Goal: Task Accomplishment & Management: Use online tool/utility

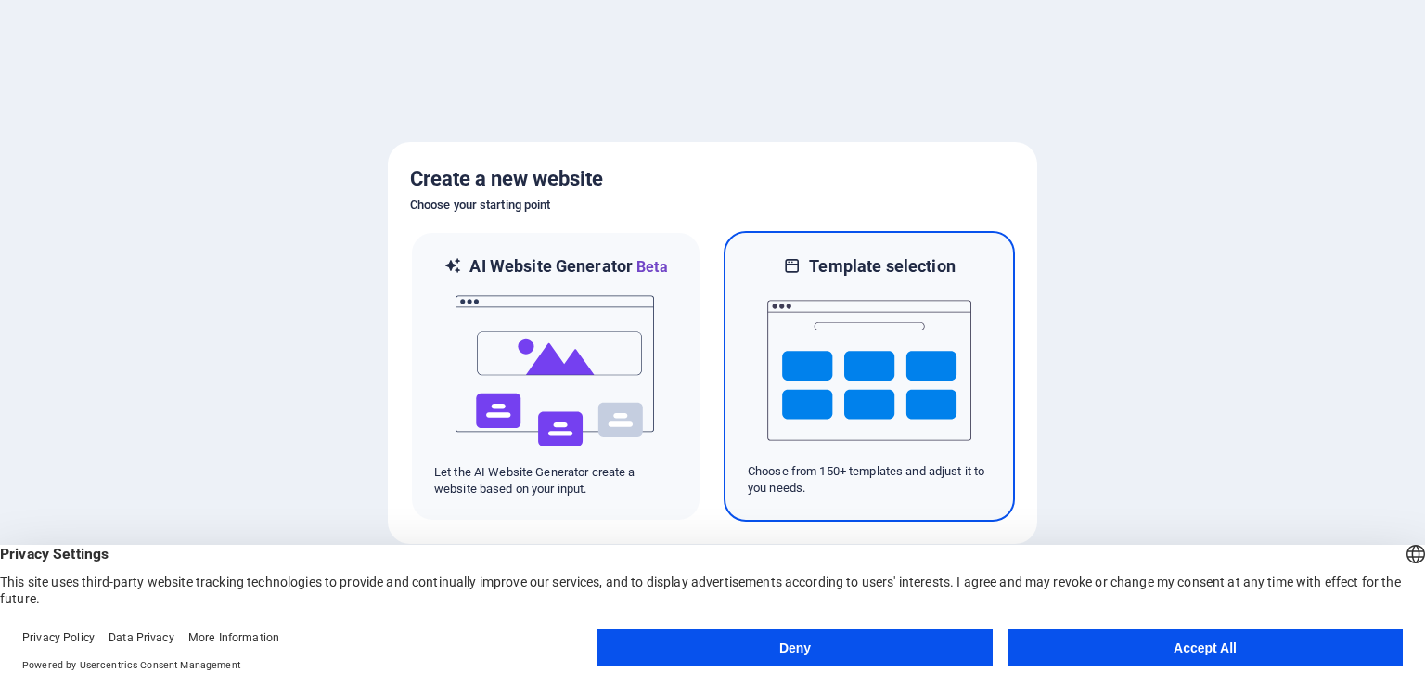
click at [843, 378] on img at bounding box center [869, 370] width 204 height 186
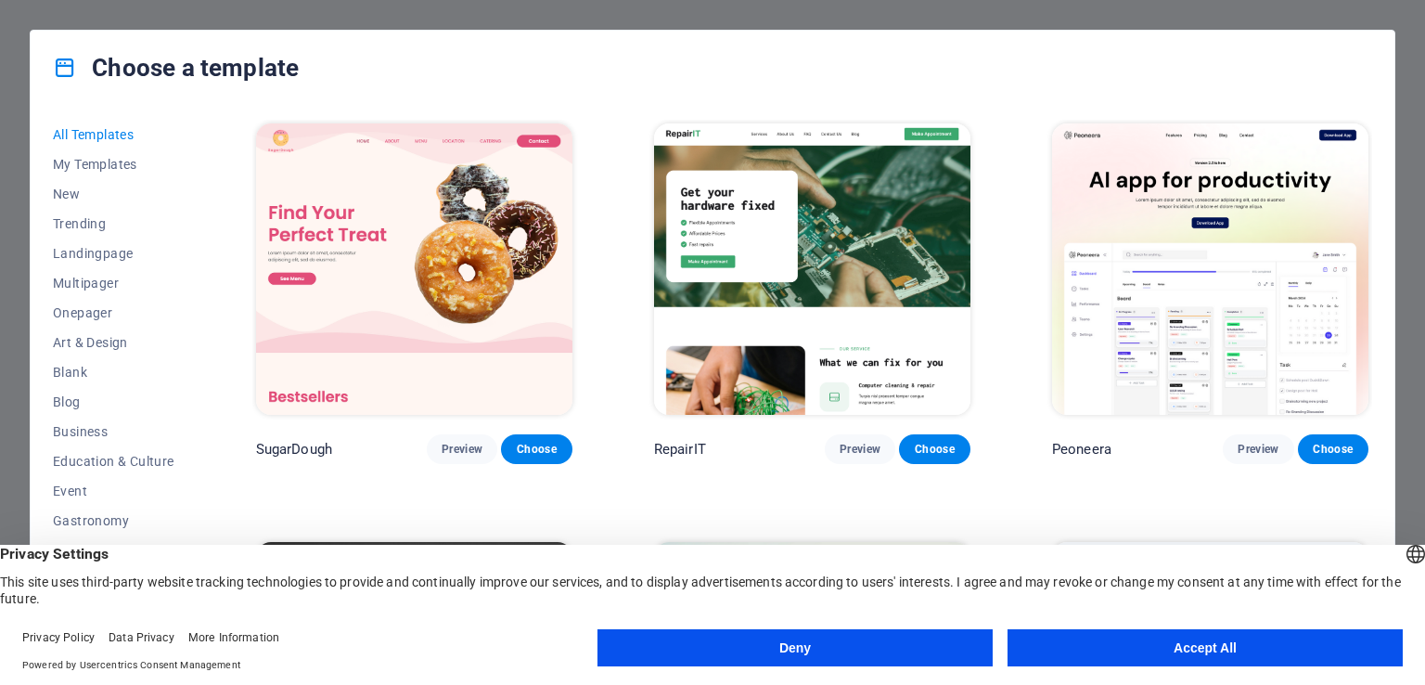
click at [1278, 641] on button "Accept All" at bounding box center [1205, 647] width 395 height 37
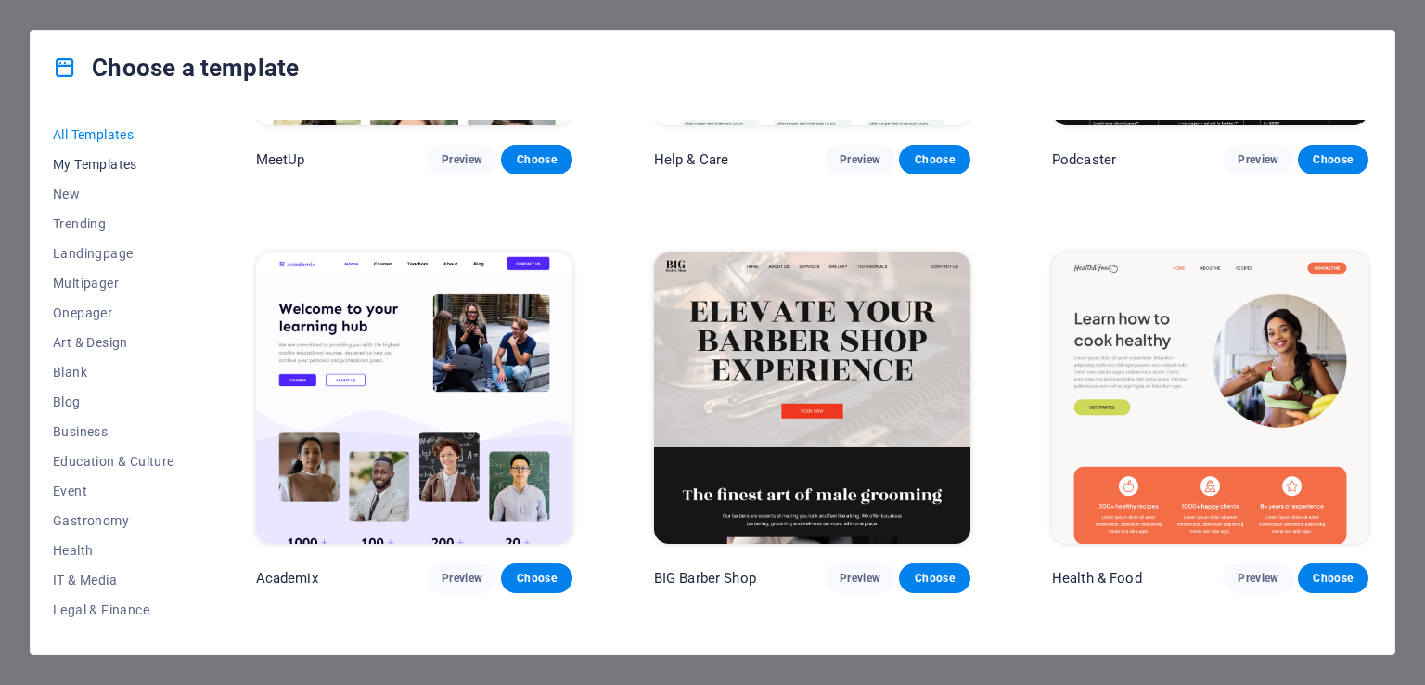
click at [80, 149] on button "My Templates" at bounding box center [114, 164] width 122 height 30
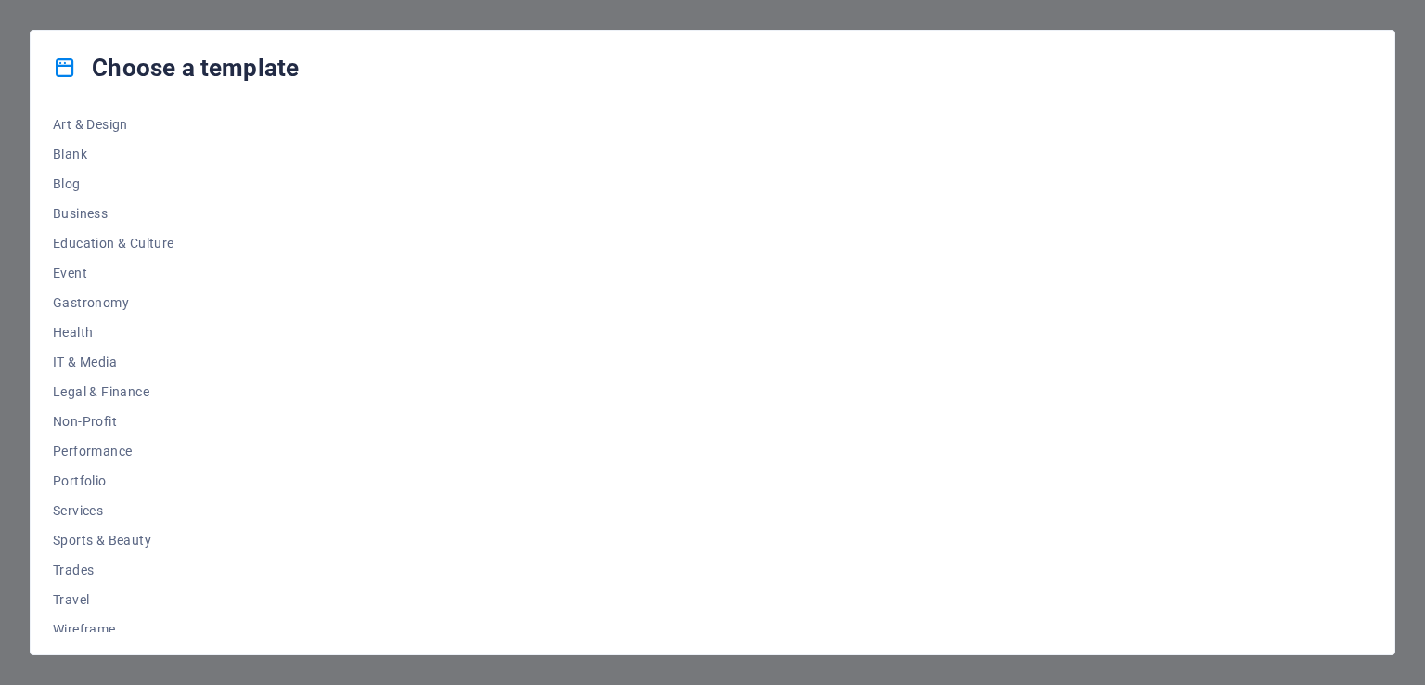
scroll to position [230, 0]
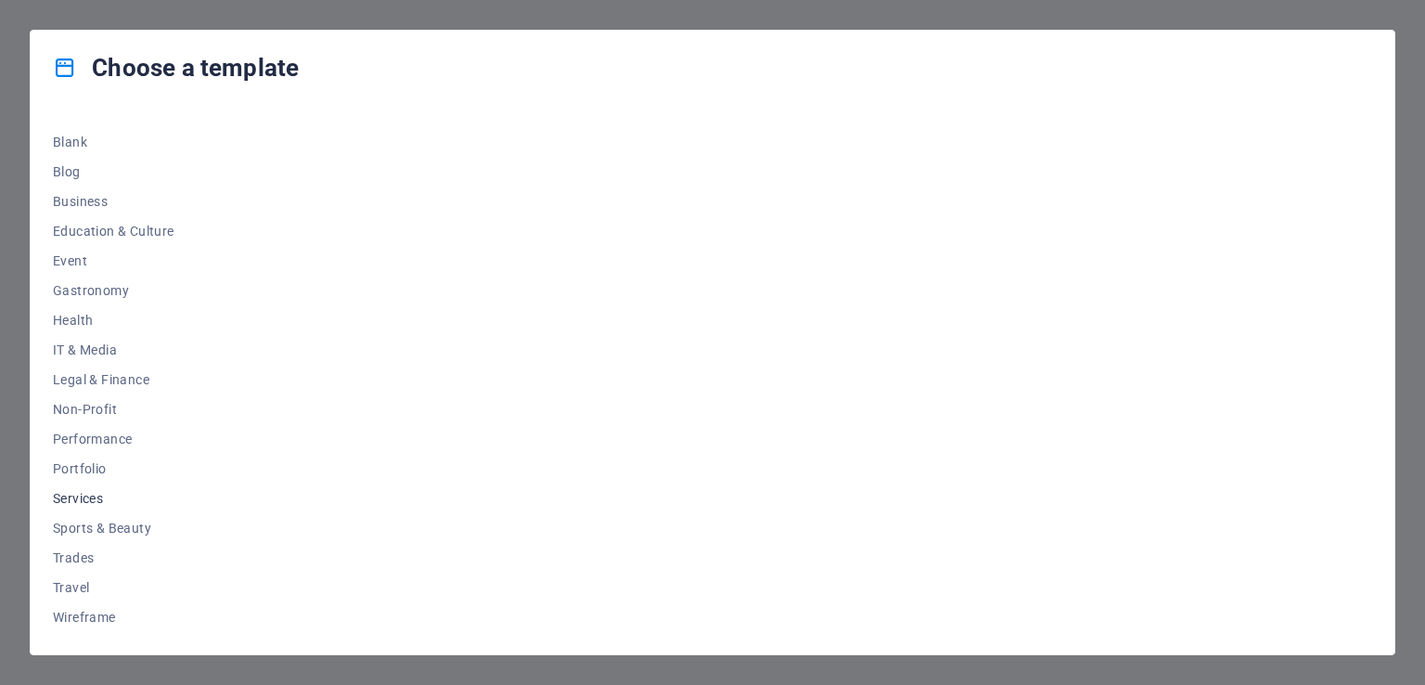
click at [104, 485] on button "Services" at bounding box center [114, 498] width 122 height 30
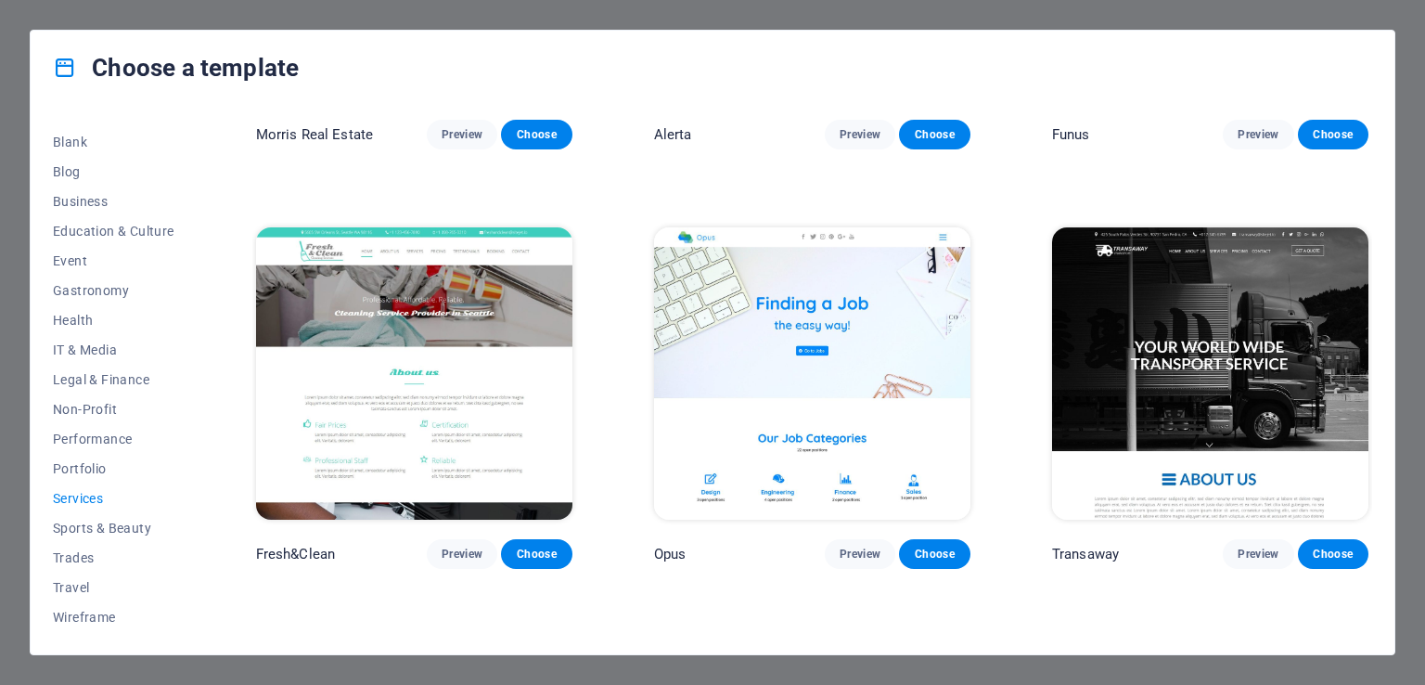
scroll to position [2015, 0]
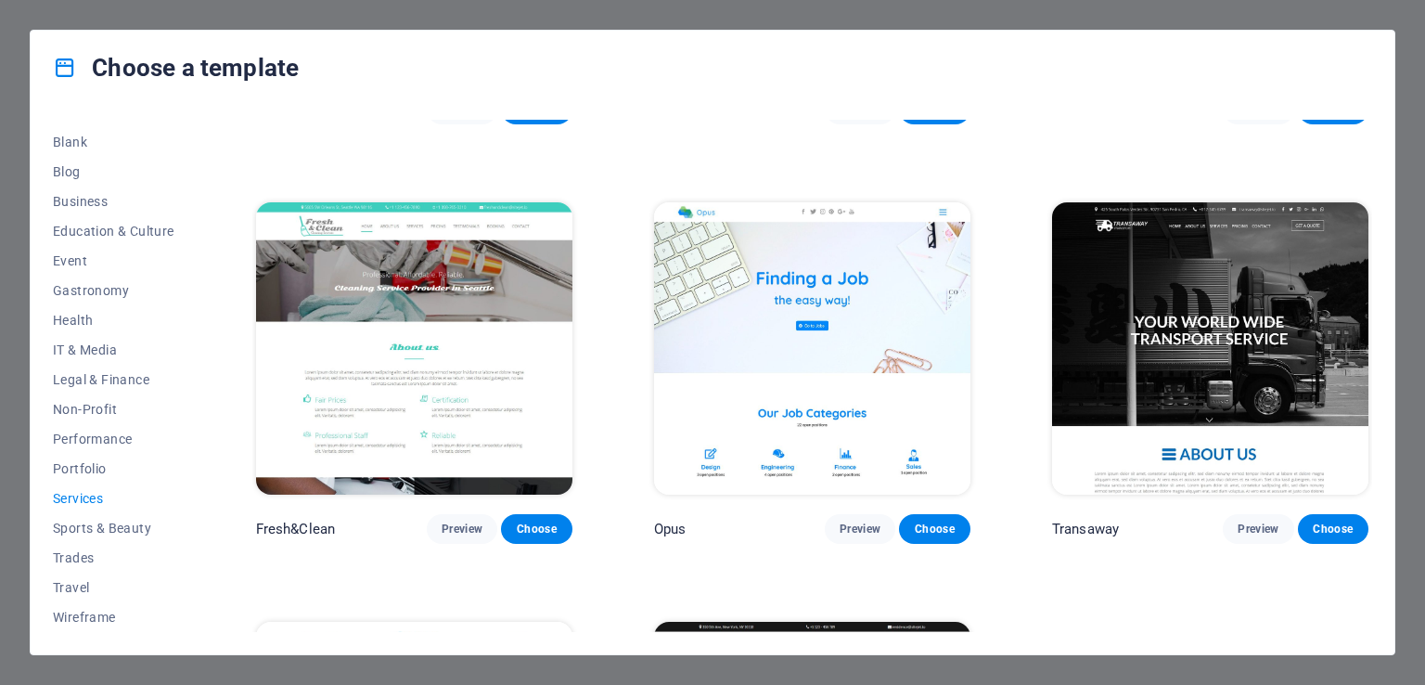
click at [1210, 355] on img at bounding box center [1210, 347] width 316 height 291
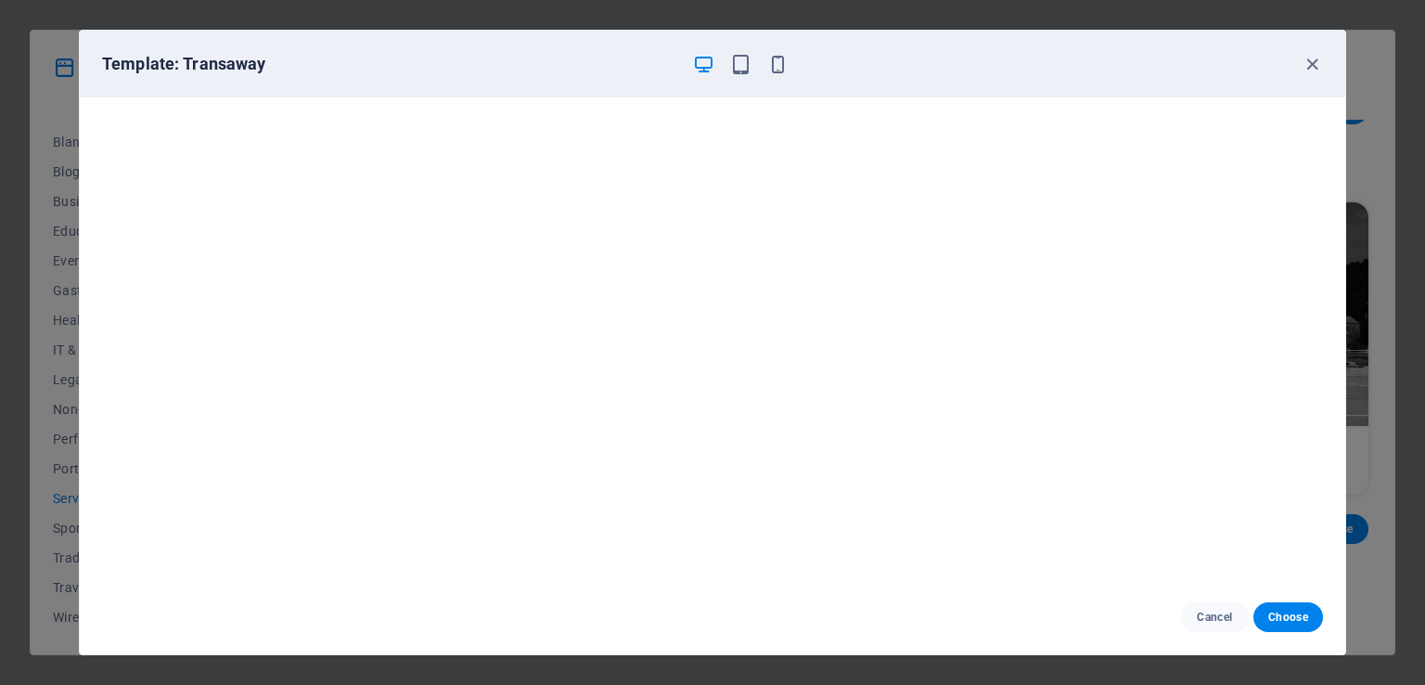
click at [1325, 63] on div "Template: Transaway" at bounding box center [713, 64] width 1266 height 67
click at [1306, 56] on icon "button" at bounding box center [1312, 64] width 21 height 21
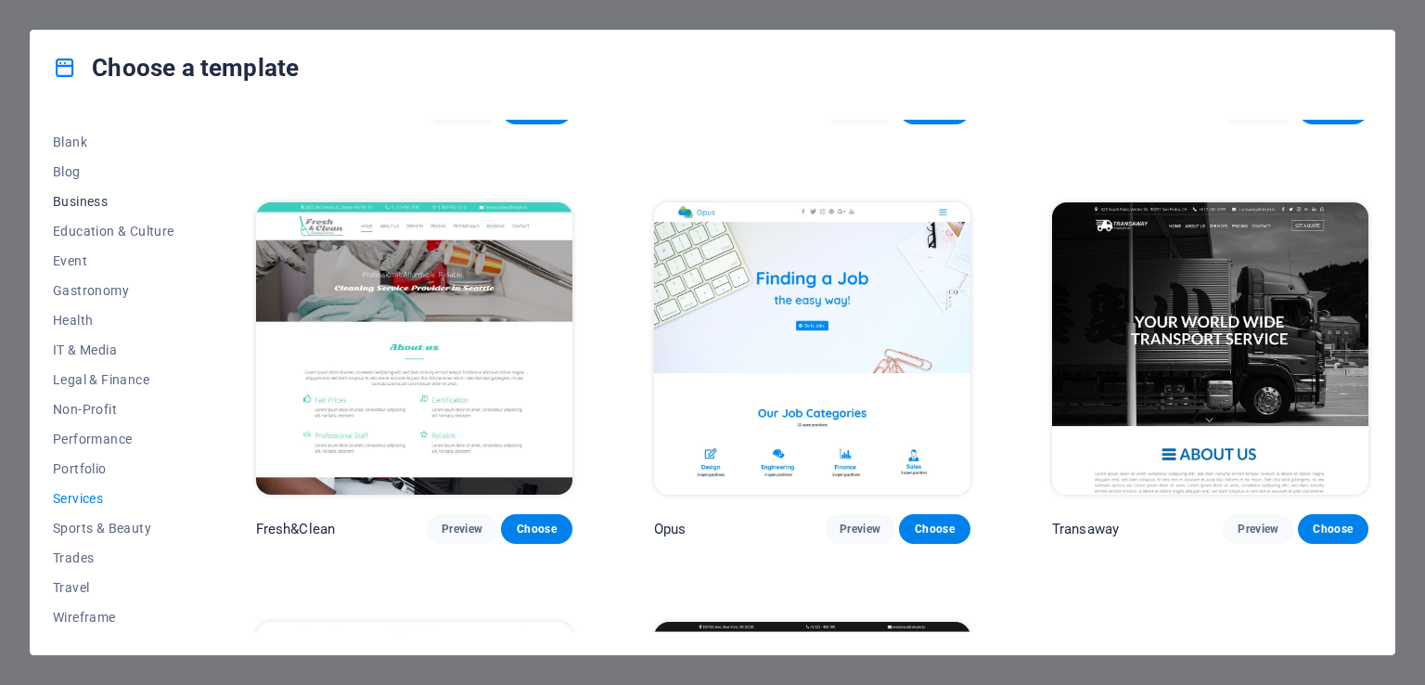
click at [133, 192] on button "Business" at bounding box center [114, 202] width 122 height 30
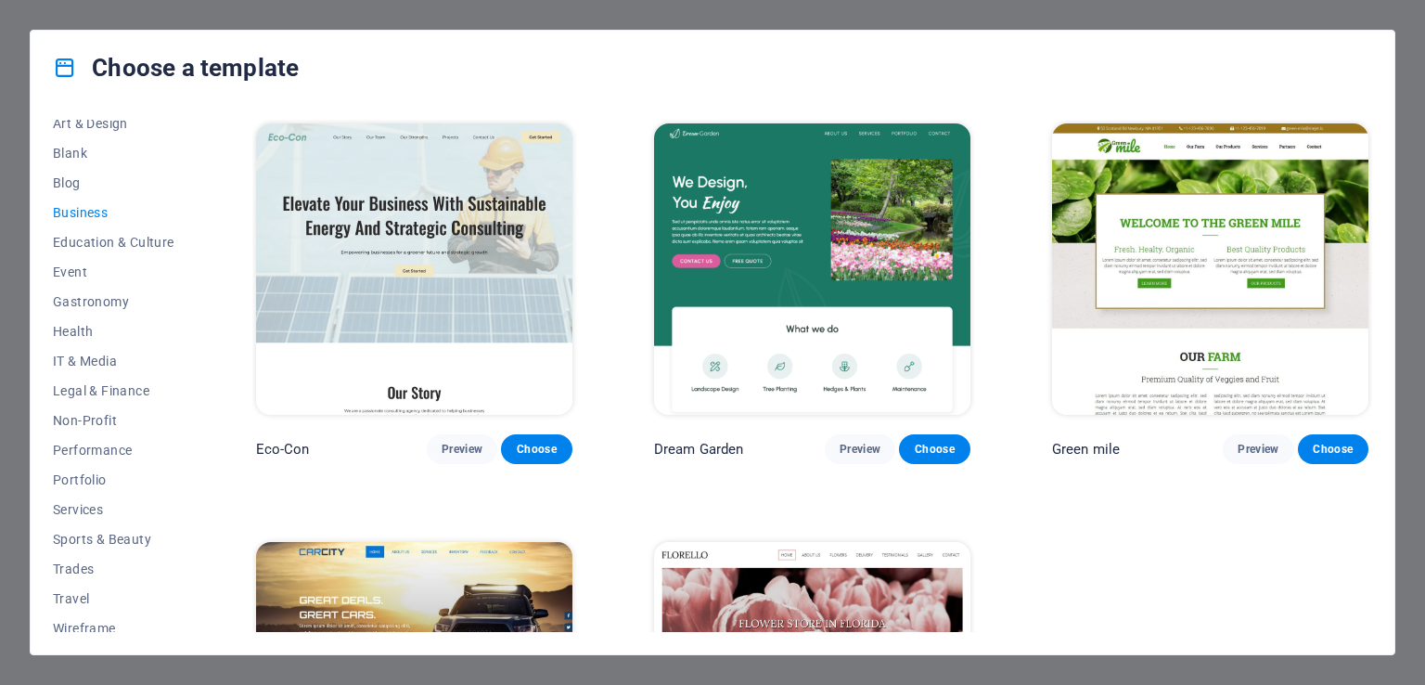
scroll to position [230, 0]
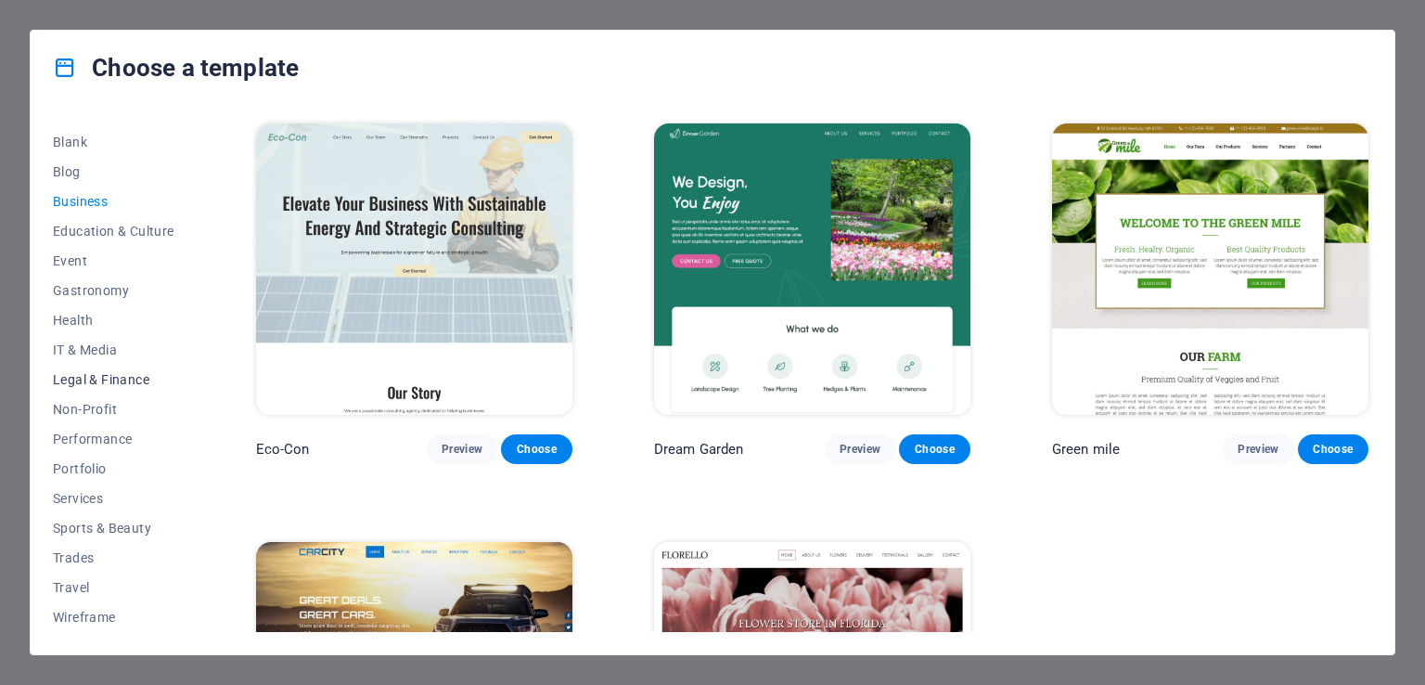
click at [116, 375] on span "Legal & Finance" at bounding box center [114, 379] width 122 height 15
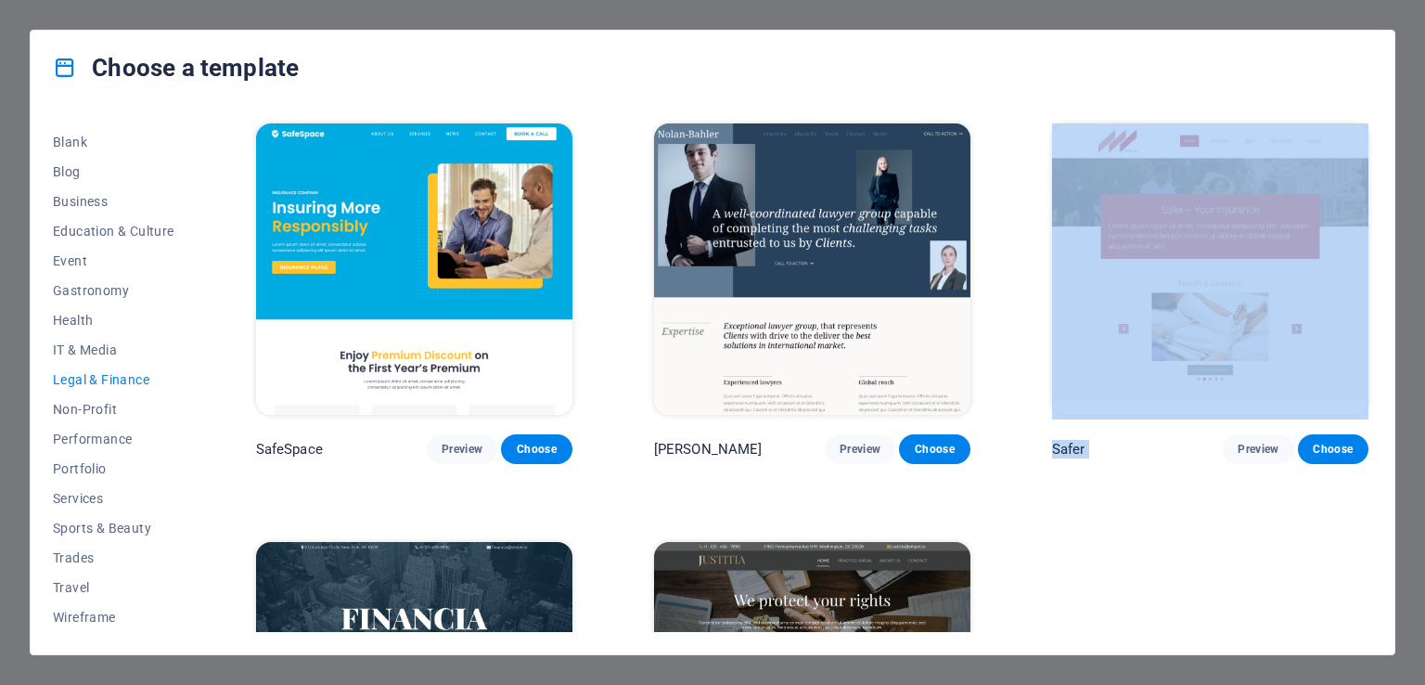
drag, startPoint x: 1373, startPoint y: 214, endPoint x: 1367, endPoint y: 527, distance: 312.8
click at [1366, 550] on div "All Templates My Templates New Trending Landingpage Multipager Onepager Art & D…" at bounding box center [713, 379] width 1364 height 549
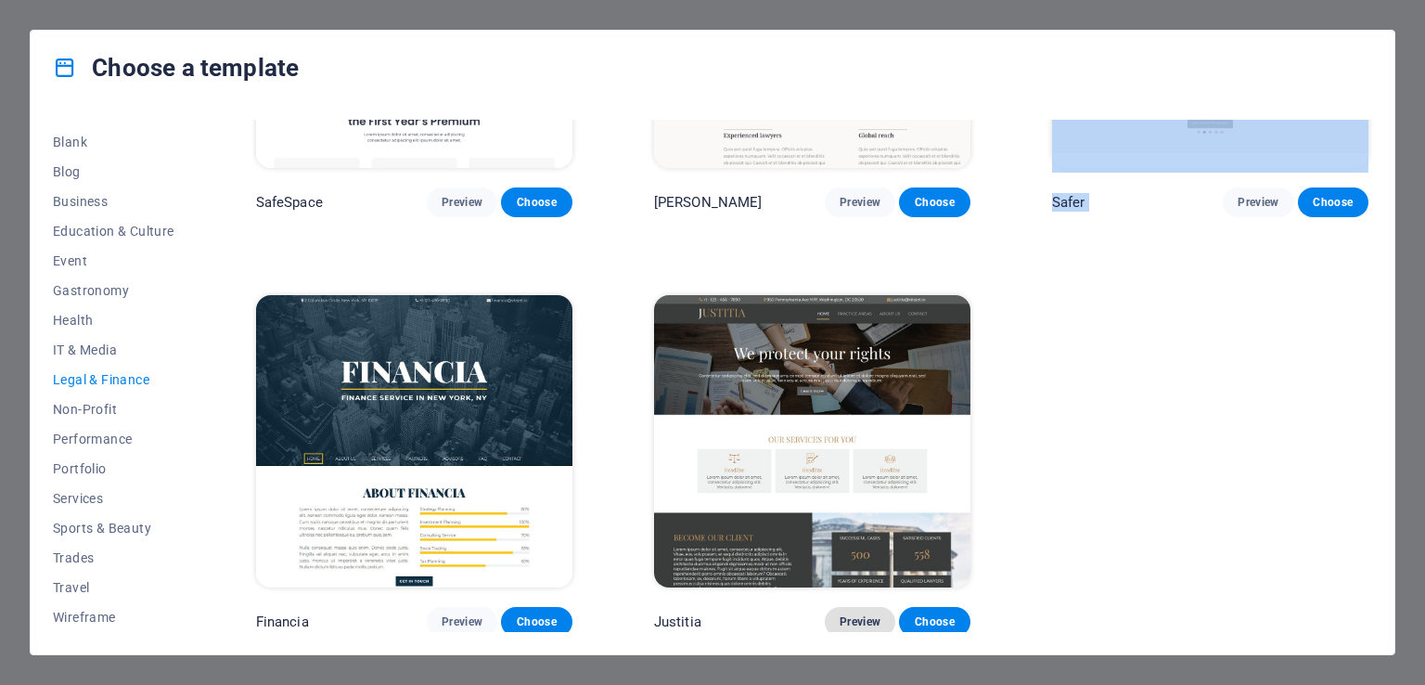
click at [854, 614] on span "Preview" at bounding box center [860, 621] width 41 height 15
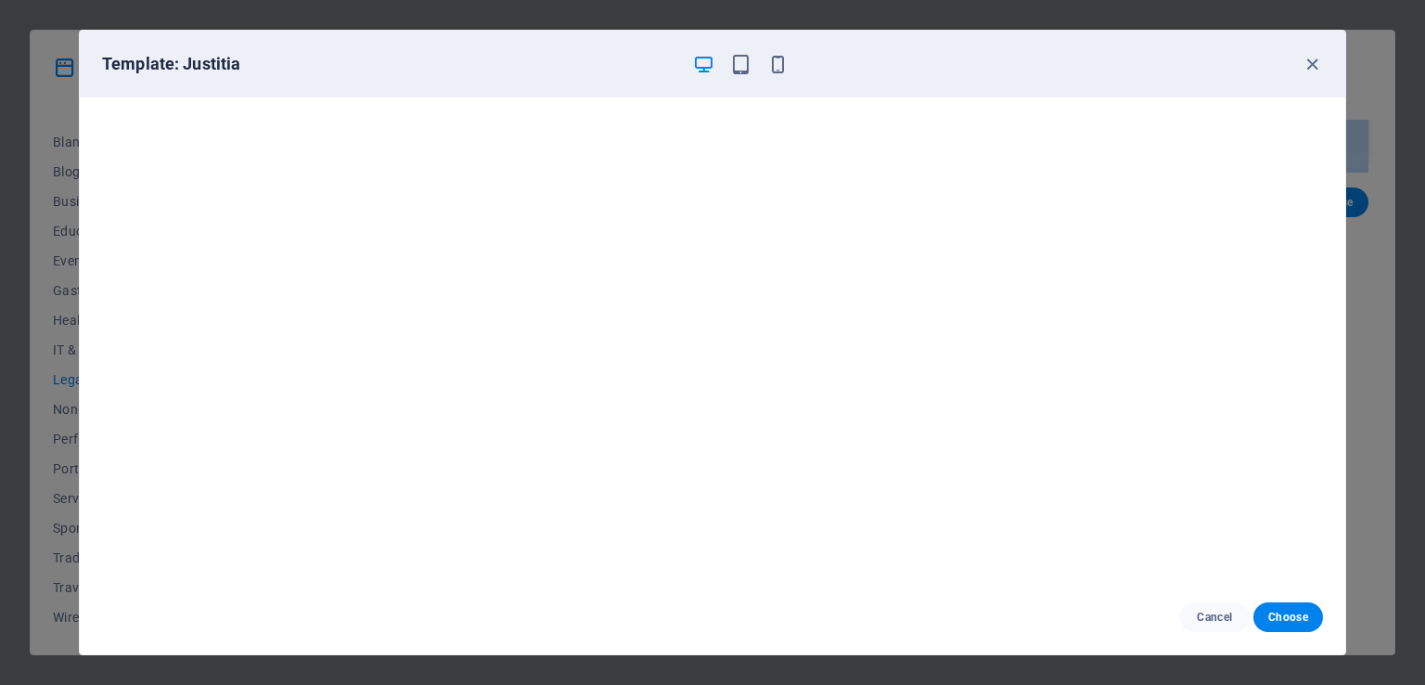
scroll to position [0, 0]
click at [1310, 71] on icon "button" at bounding box center [1312, 64] width 21 height 21
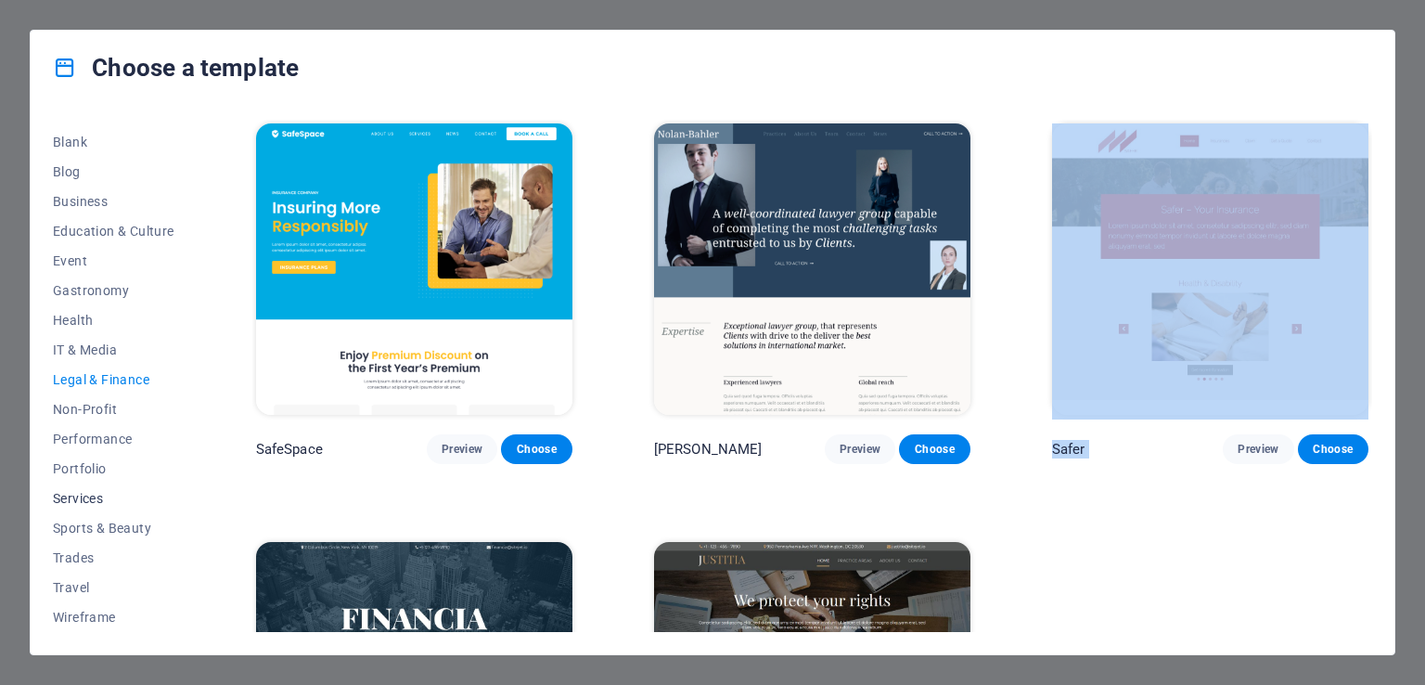
click at [75, 500] on span "Services" at bounding box center [114, 498] width 122 height 15
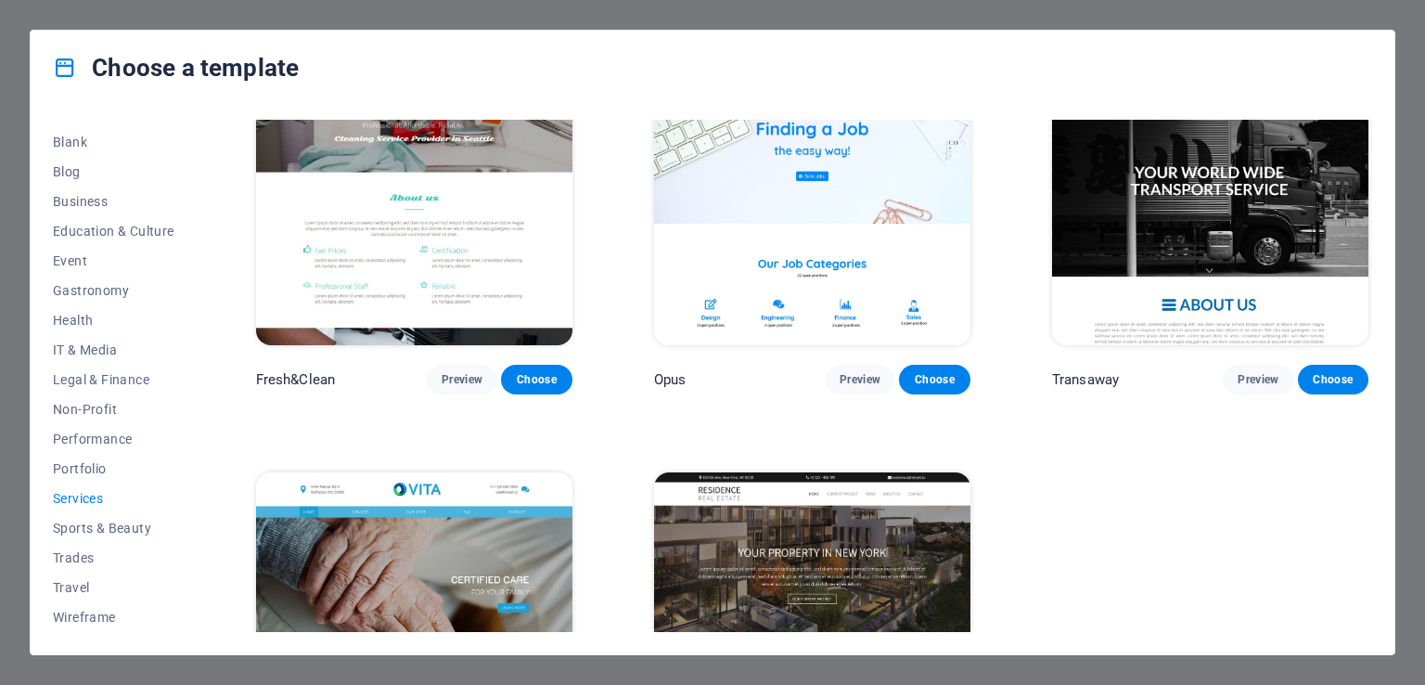
scroll to position [2332, 0]
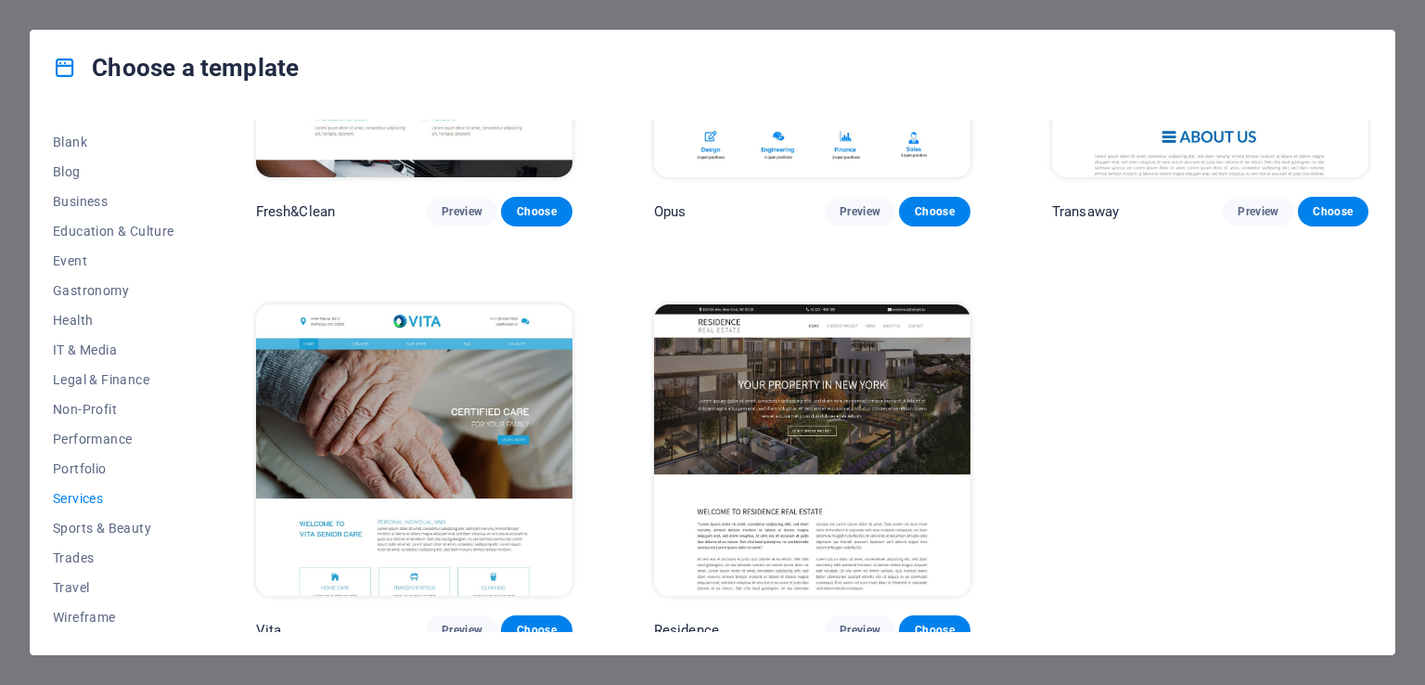
click at [206, 368] on div "All Templates My Templates New Trending Landingpage Multipager Onepager Art & D…" at bounding box center [713, 379] width 1364 height 549
drag, startPoint x: 199, startPoint y: 374, endPoint x: 201, endPoint y: 328, distance: 45.6
click at [201, 330] on div "All Templates My Templates New Trending Landingpage Multipager Onepager Art & D…" at bounding box center [713, 379] width 1364 height 549
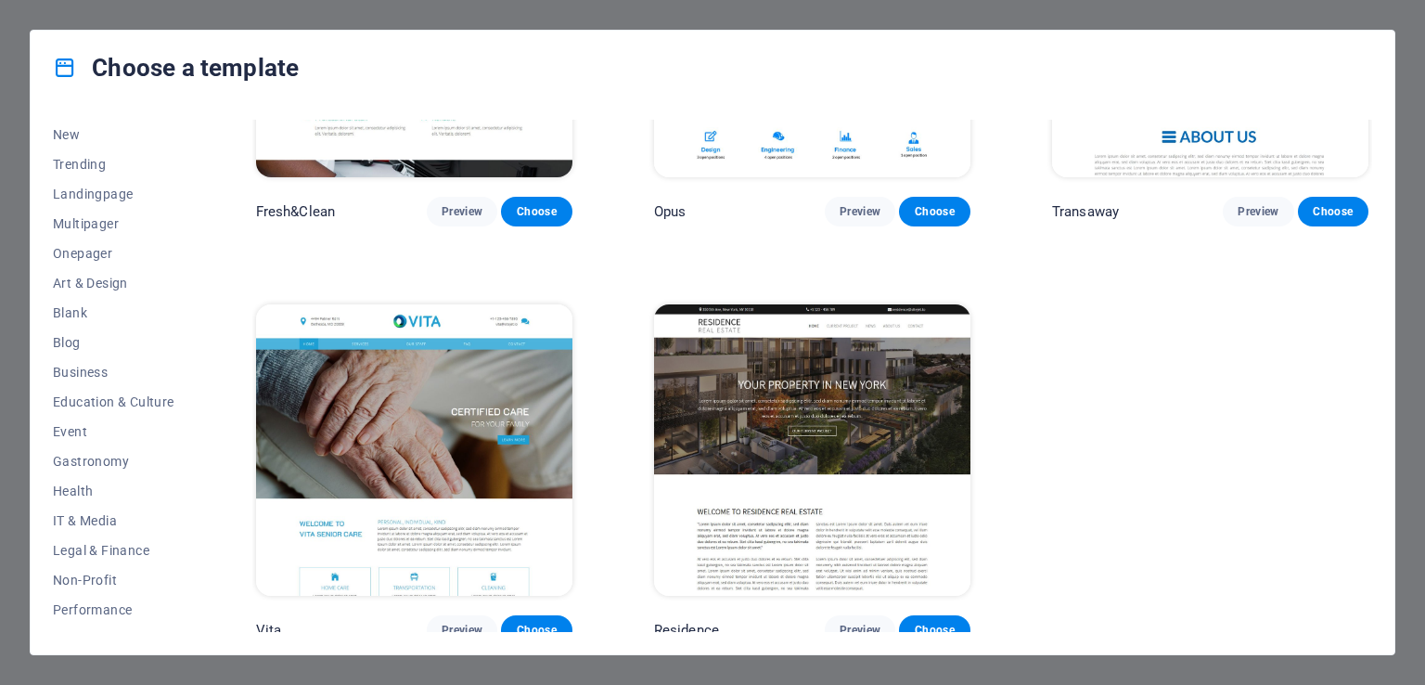
scroll to position [58, 0]
click at [144, 404] on span "Education & Culture" at bounding box center [114, 403] width 122 height 15
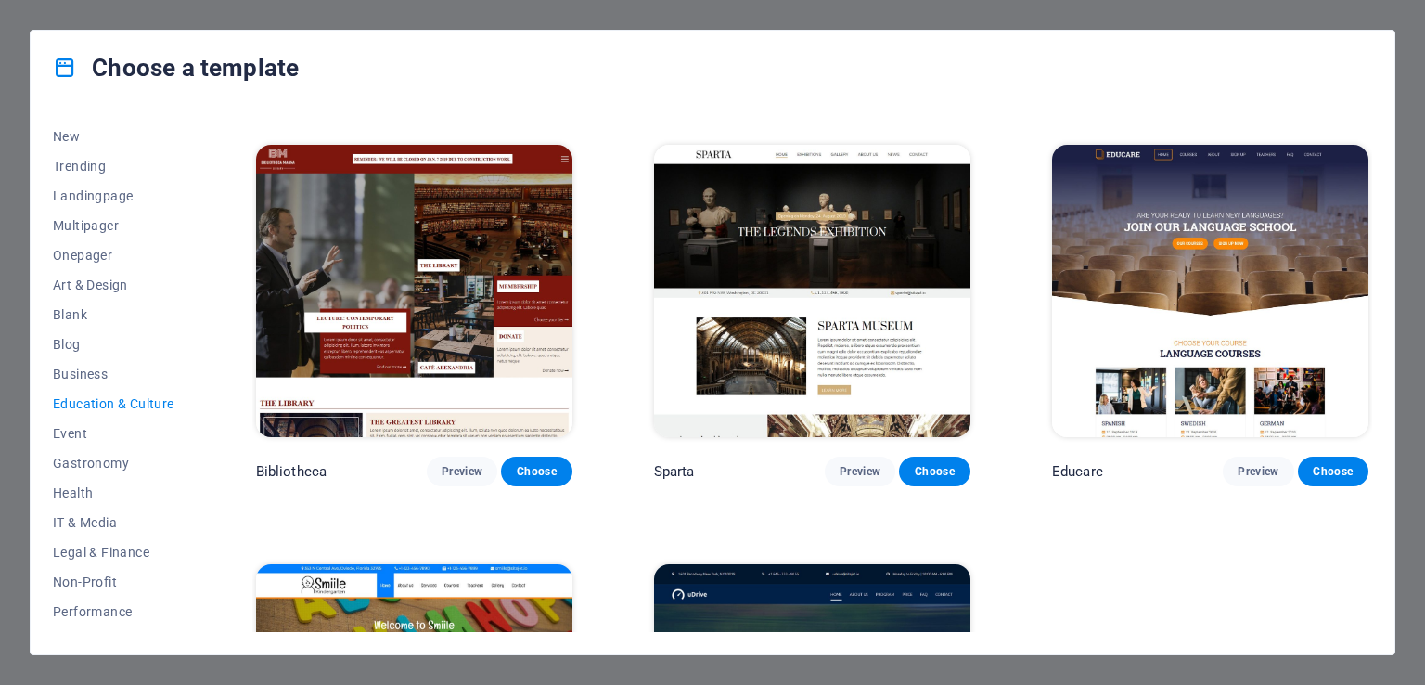
scroll to position [348, 0]
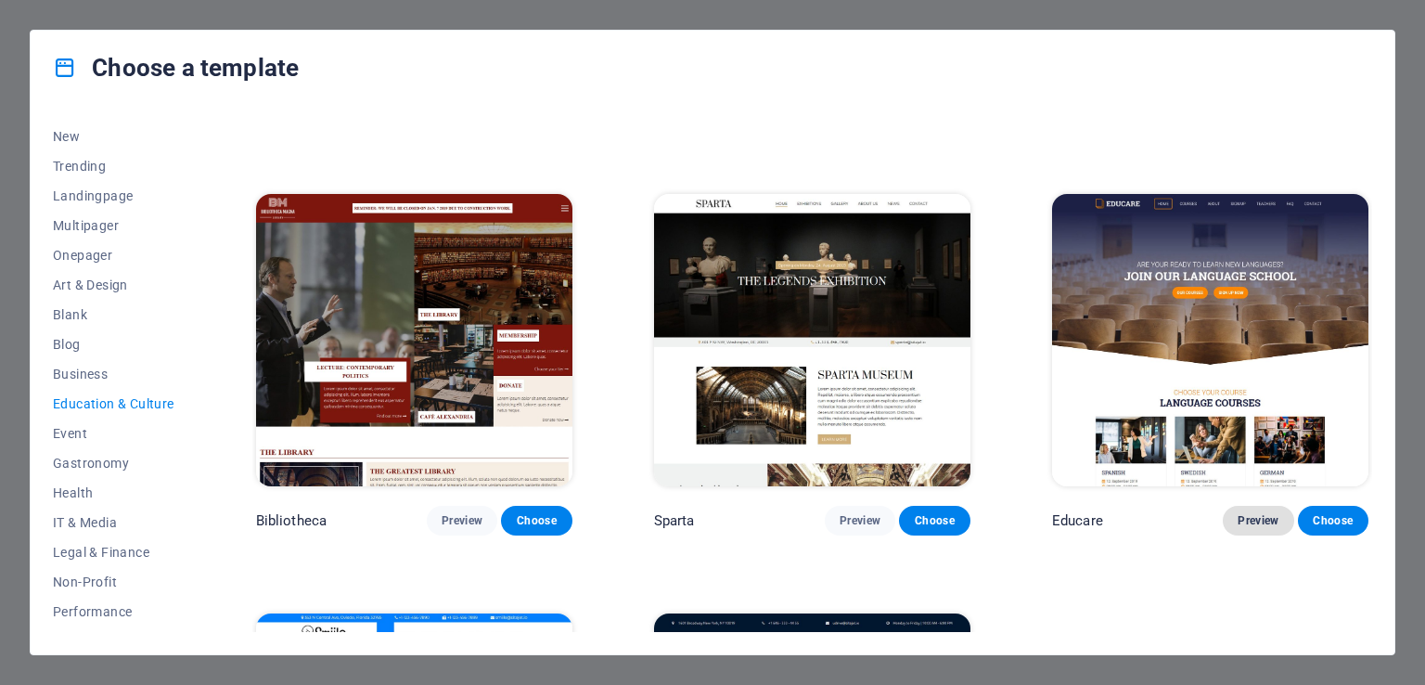
click at [1258, 517] on span "Preview" at bounding box center [1258, 520] width 41 height 15
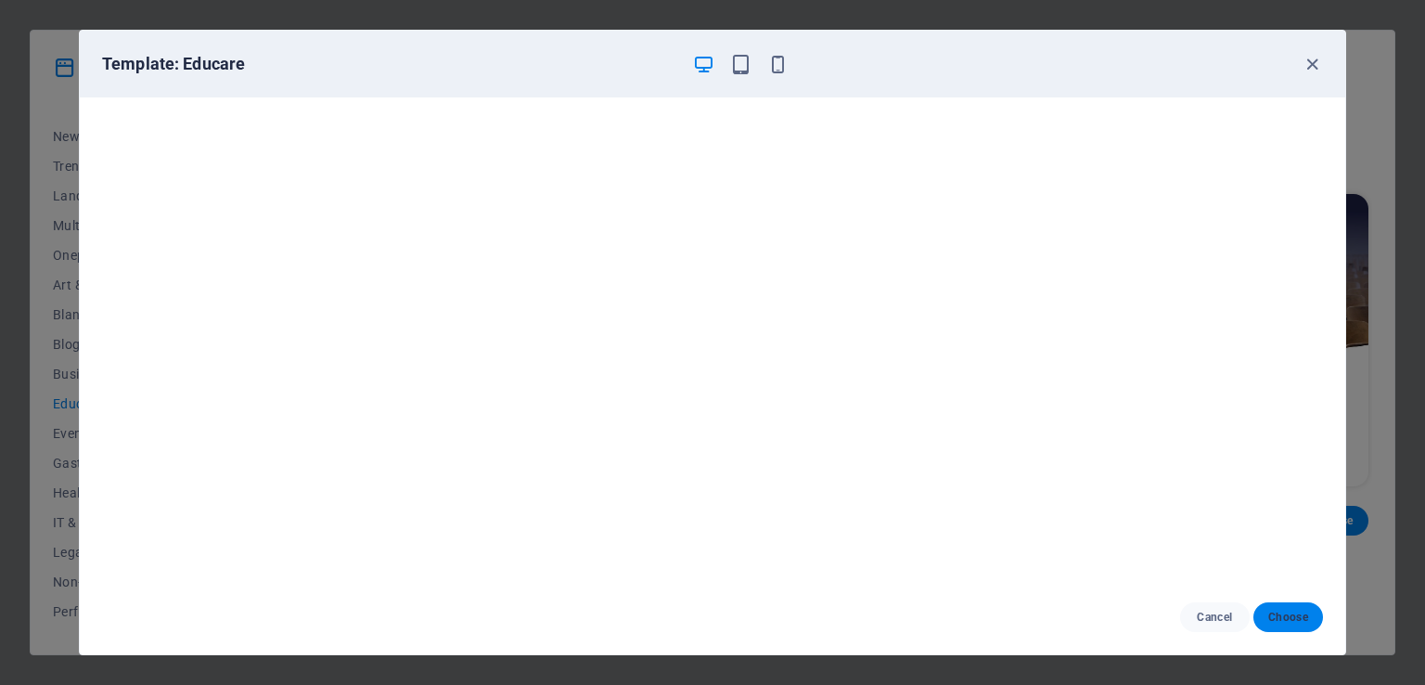
click at [1292, 616] on span "Choose" at bounding box center [1288, 617] width 40 height 15
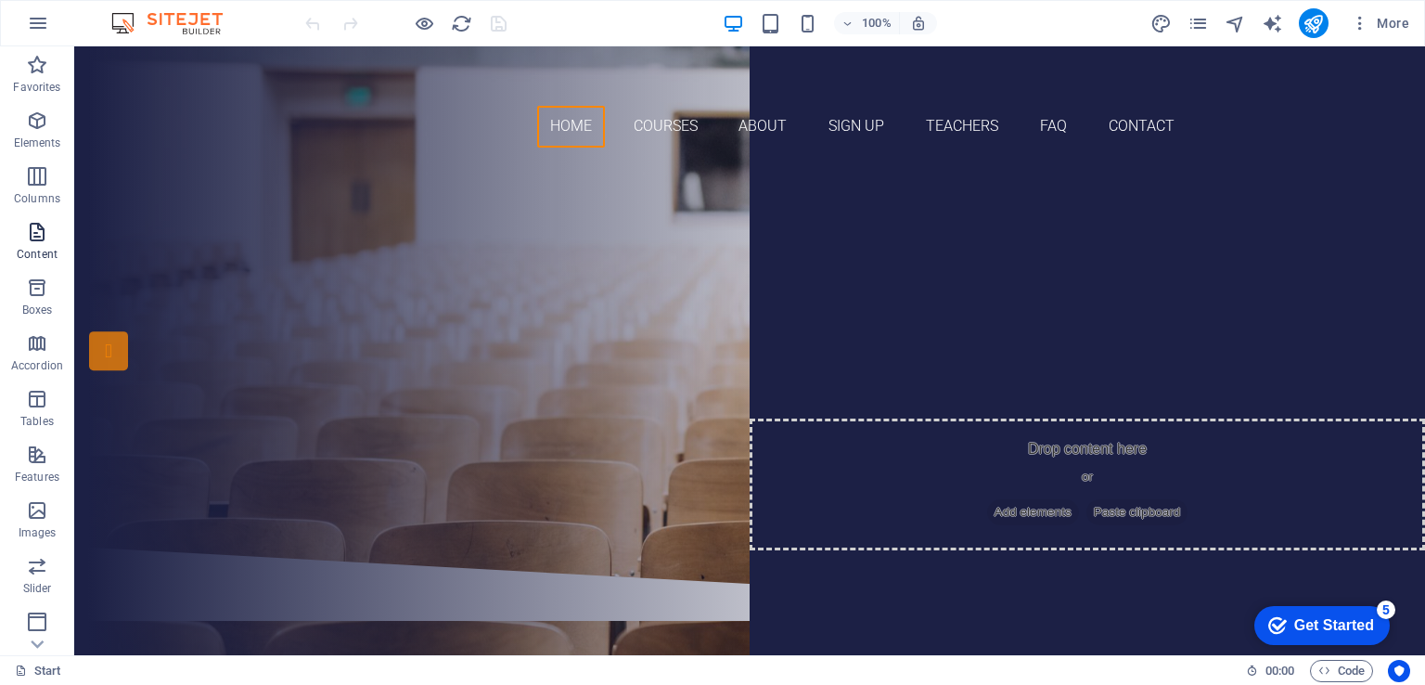
click at [35, 236] on icon "button" at bounding box center [37, 232] width 22 height 22
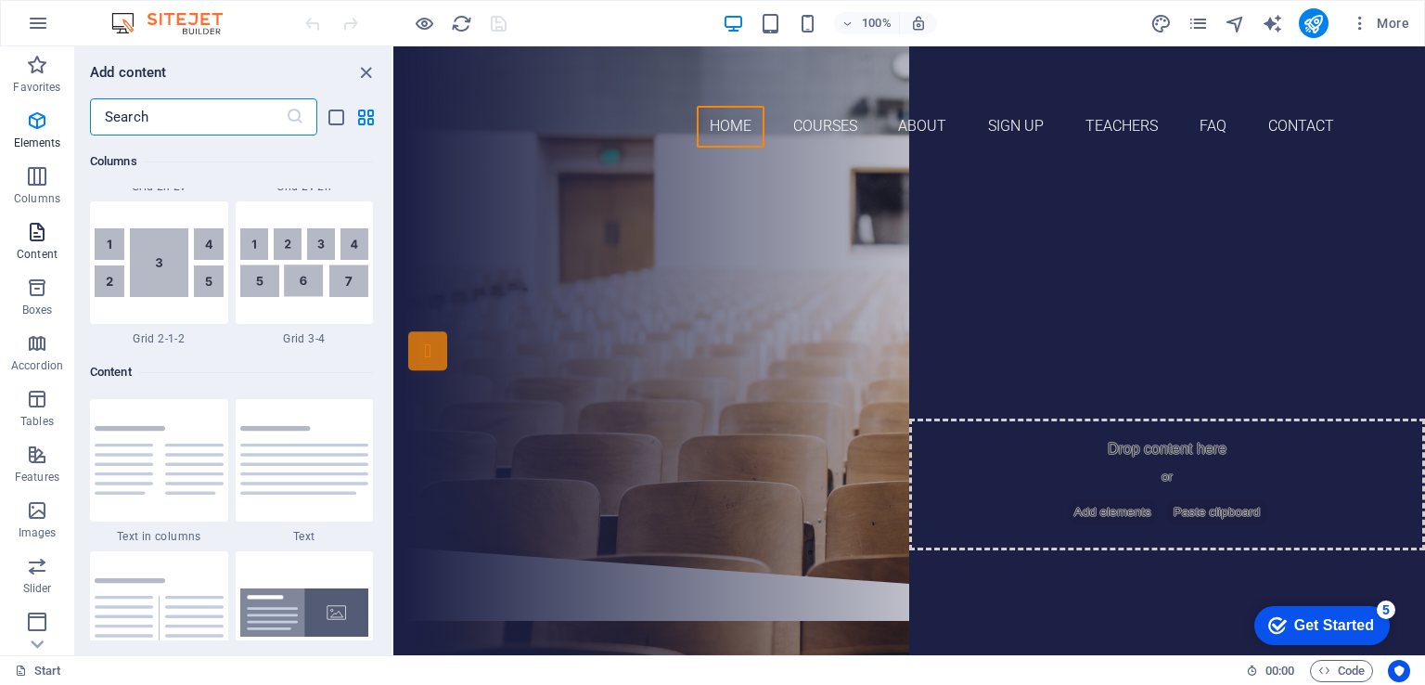
scroll to position [3247, 0]
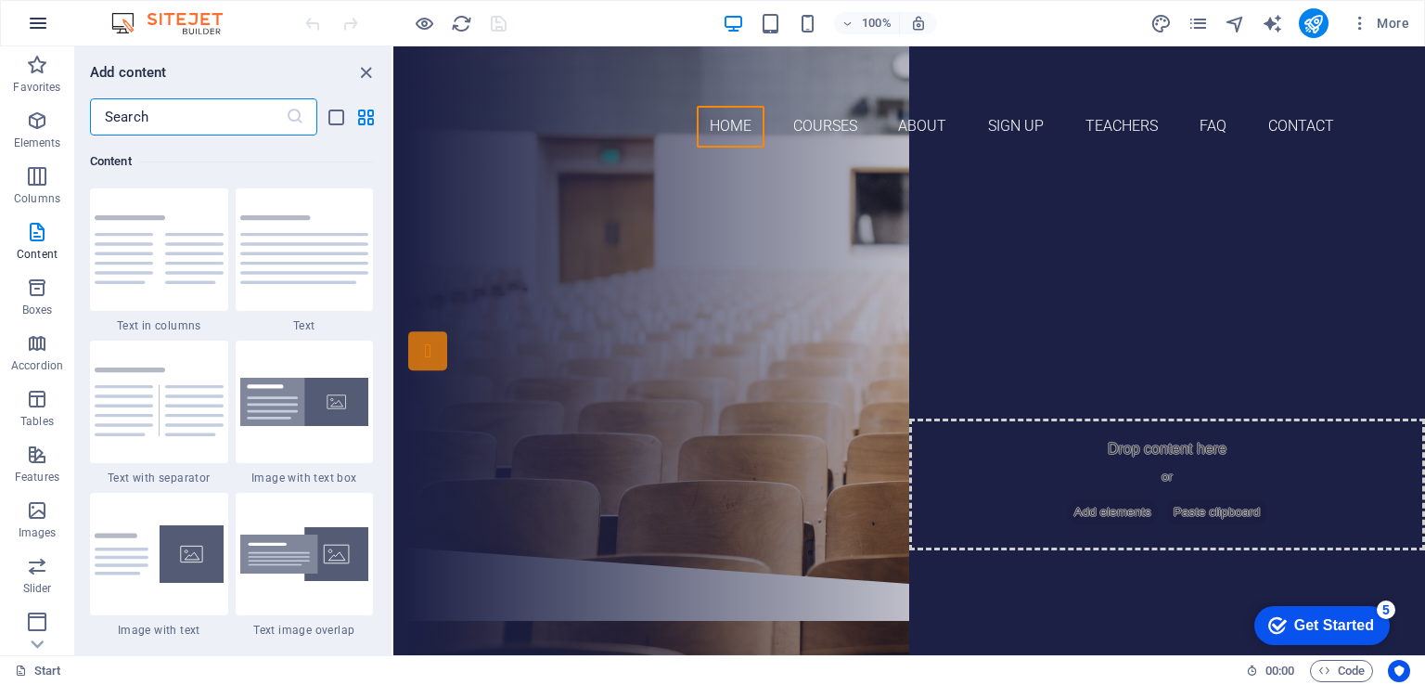
click at [37, 19] on icon "button" at bounding box center [38, 23] width 22 height 22
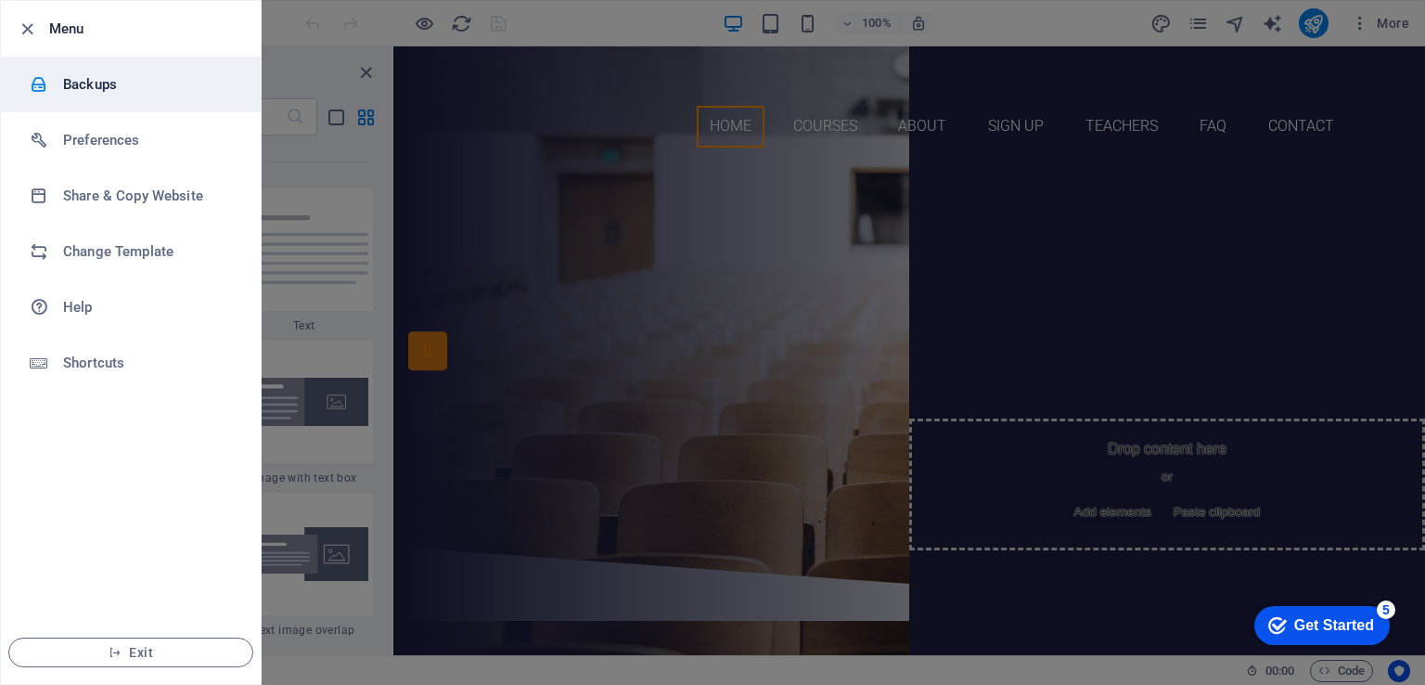
click at [68, 86] on h6 "Backups" at bounding box center [149, 84] width 172 height 22
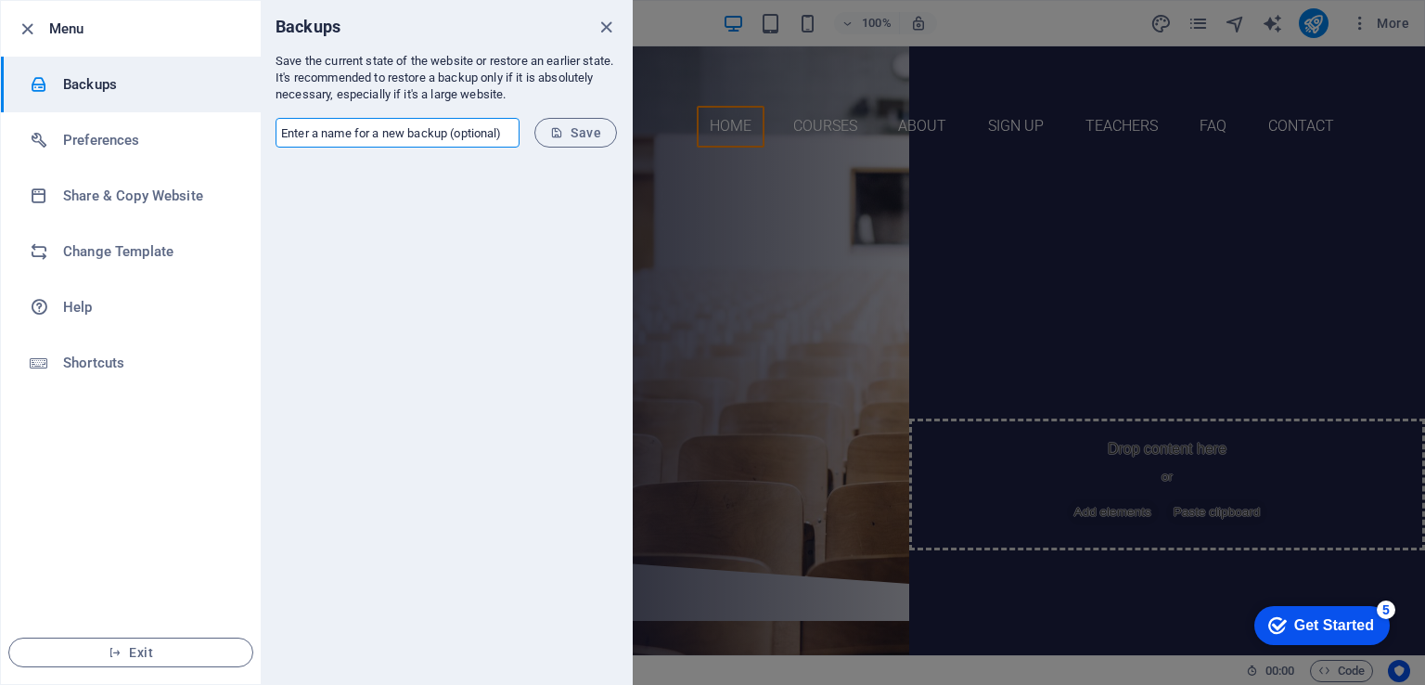
click at [400, 135] on input "text" at bounding box center [398, 133] width 244 height 30
click at [438, 123] on input "text" at bounding box center [398, 133] width 244 height 30
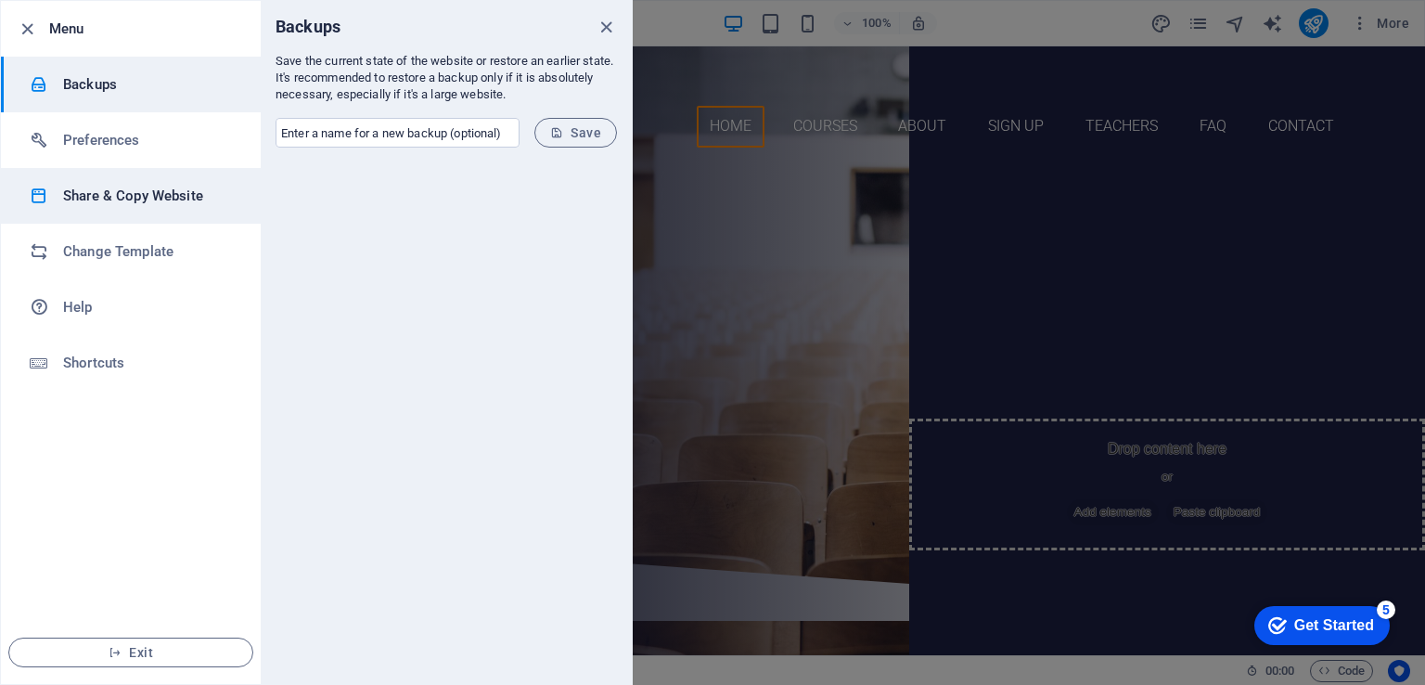
click at [196, 188] on h6 "Share & Copy Website" at bounding box center [149, 196] width 172 height 22
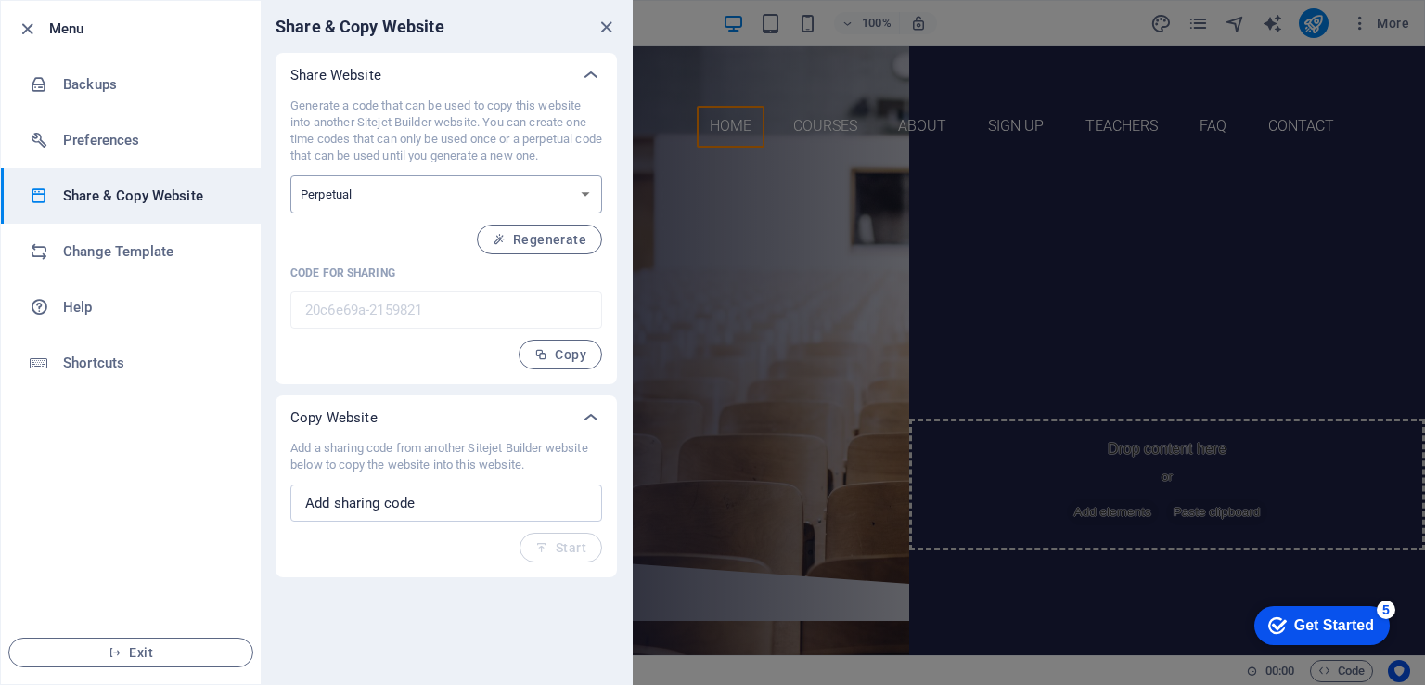
click at [438, 181] on select "One-time Perpetual" at bounding box center [446, 194] width 312 height 38
click at [438, 187] on select "One-time Perpetual" at bounding box center [446, 194] width 312 height 38
click at [586, 188] on select "One-time Perpetual" at bounding box center [446, 194] width 312 height 38
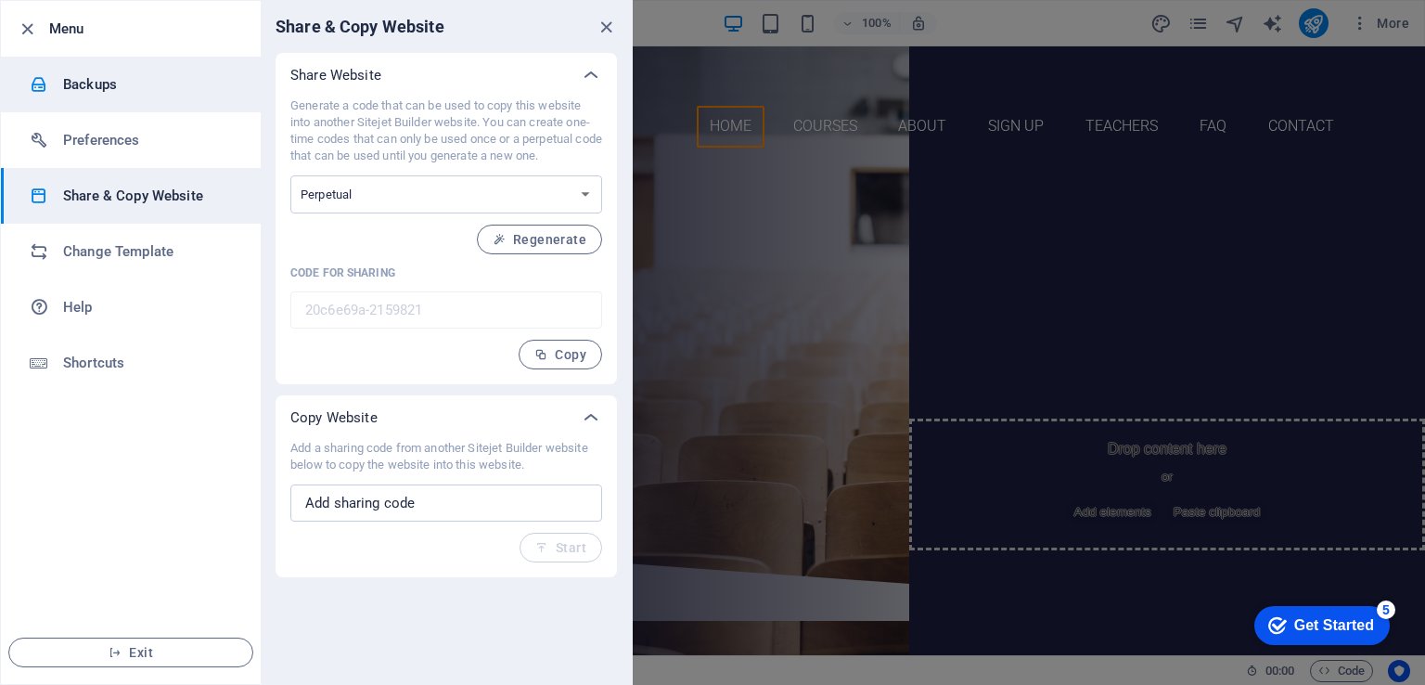
click at [122, 71] on li "Backups" at bounding box center [131, 85] width 260 height 56
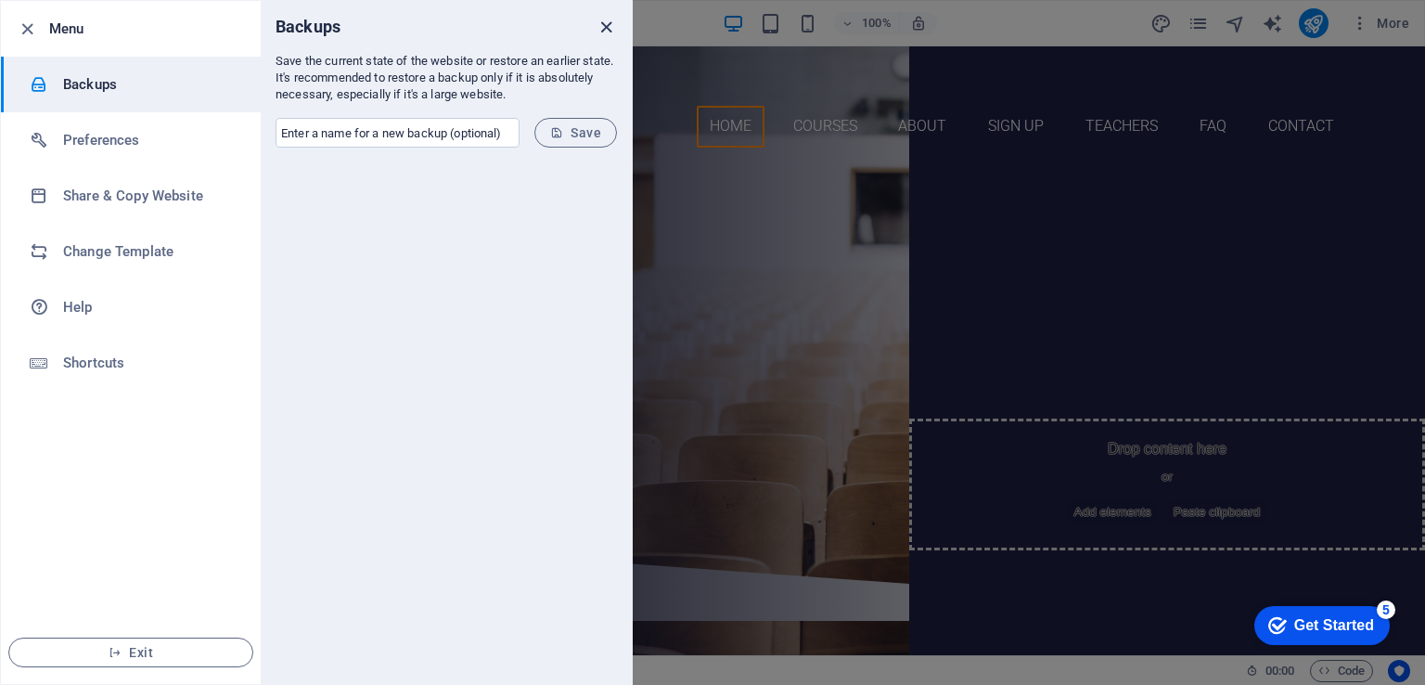
click at [608, 31] on icon "close" at bounding box center [606, 27] width 21 height 21
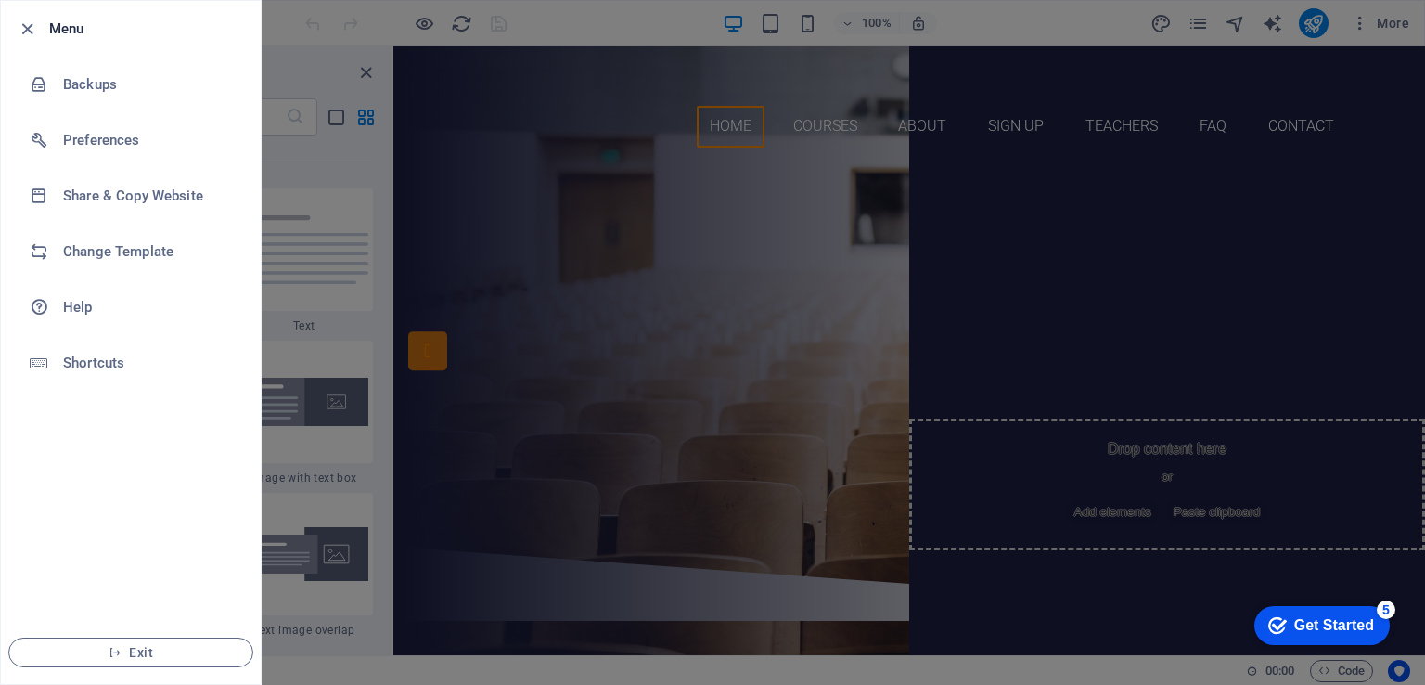
click at [608, 31] on div at bounding box center [712, 342] width 1425 height 685
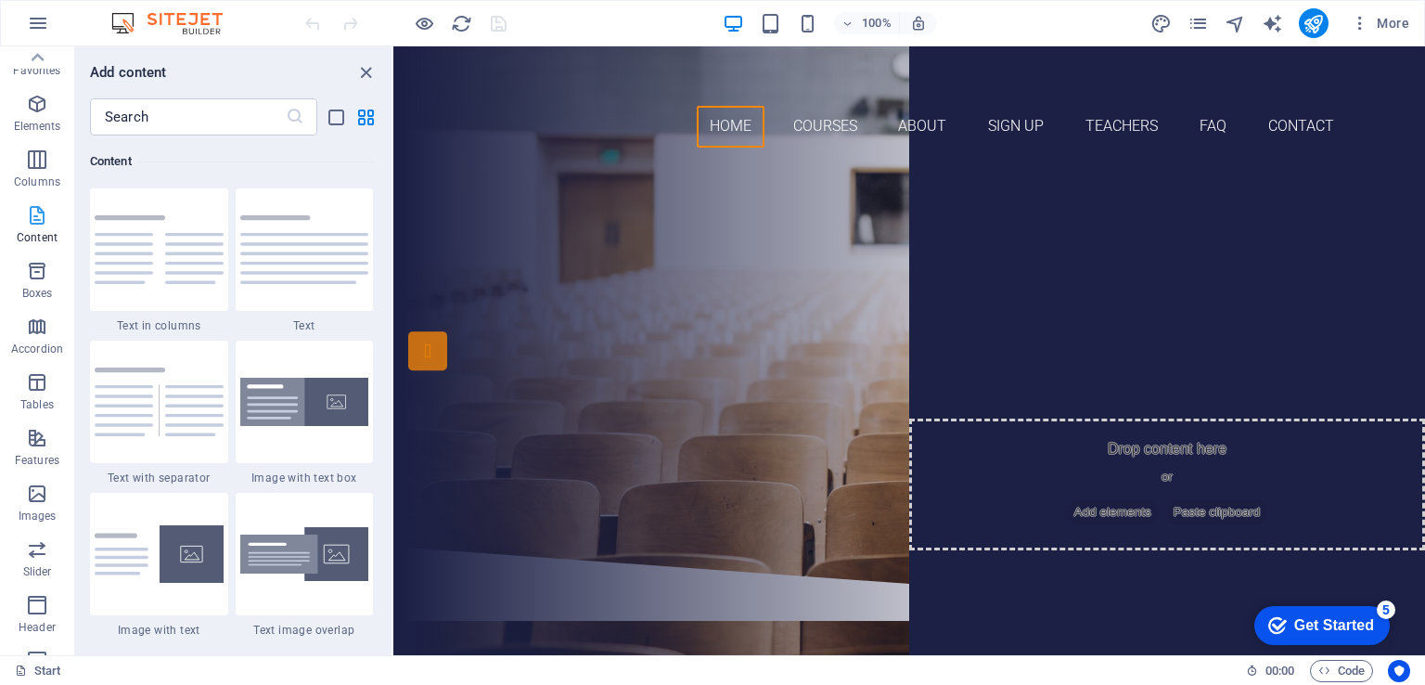
scroll to position [0, 0]
click at [1386, 23] on span "More" at bounding box center [1380, 23] width 58 height 19
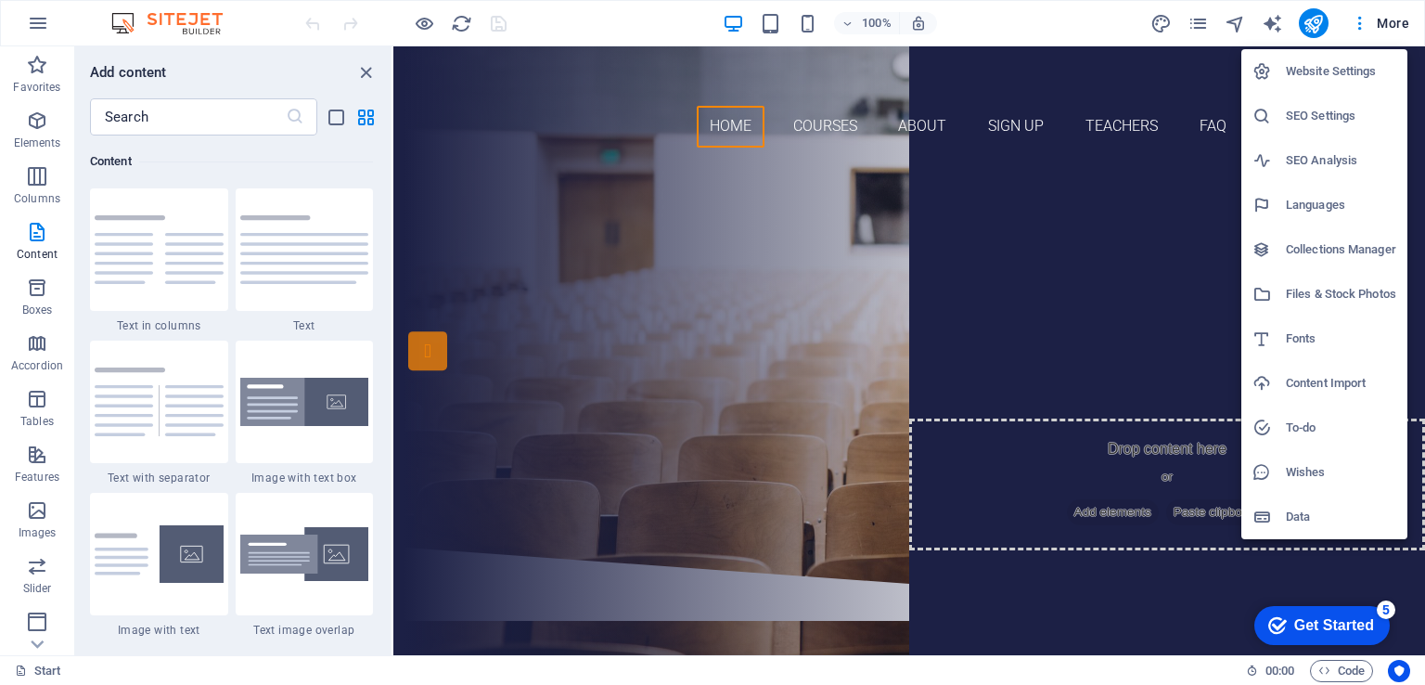
click at [1366, 294] on h6 "Files & Stock Photos" at bounding box center [1341, 294] width 110 height 22
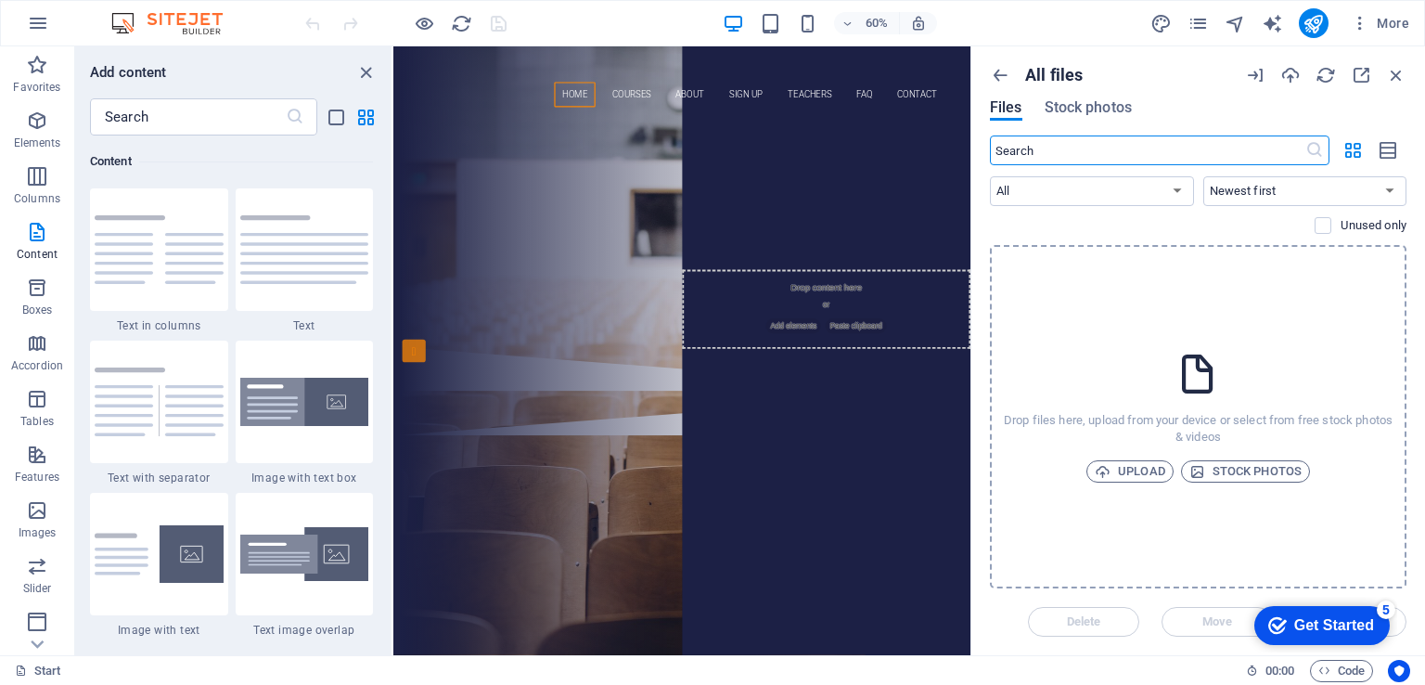
click at [1251, 161] on input "text" at bounding box center [1147, 150] width 315 height 30
click at [991, 79] on icon "button" at bounding box center [1000, 75] width 20 height 20
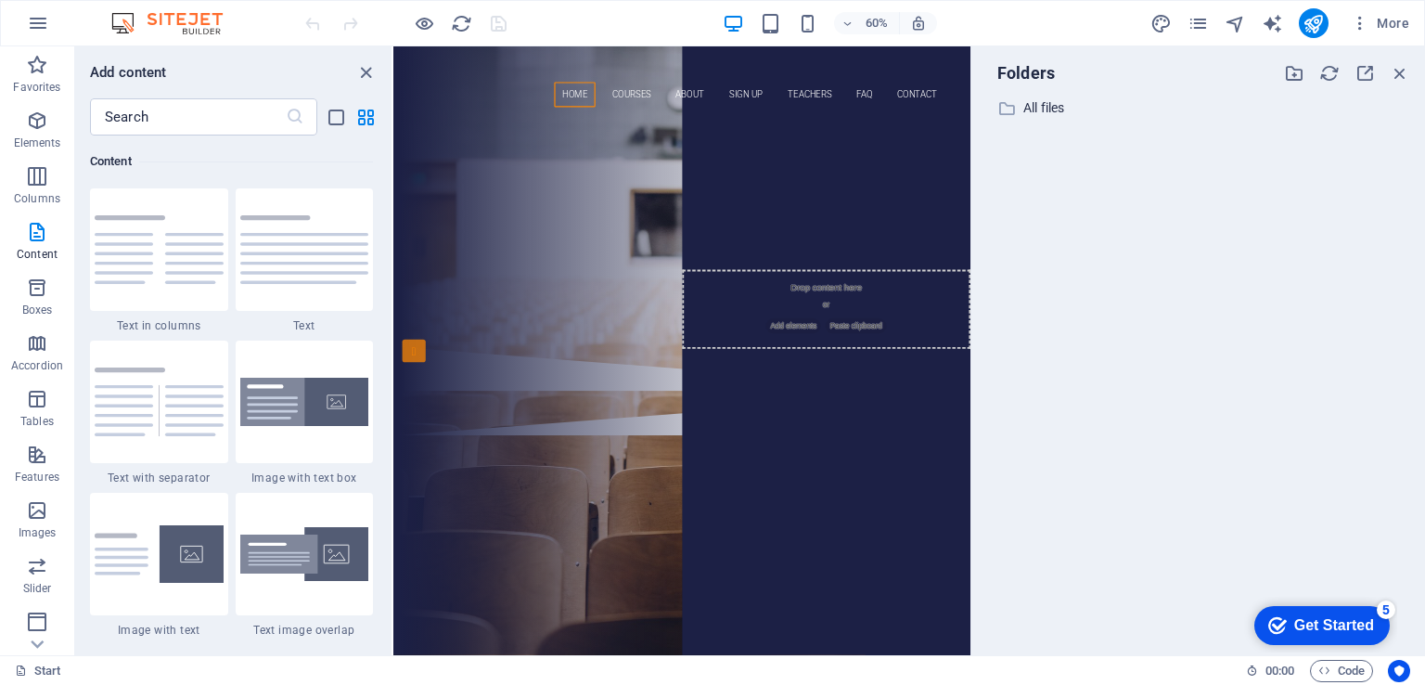
click at [1403, 84] on div "Folders" at bounding box center [1198, 73] width 424 height 24
click at [1403, 77] on icon "button" at bounding box center [1400, 73] width 20 height 20
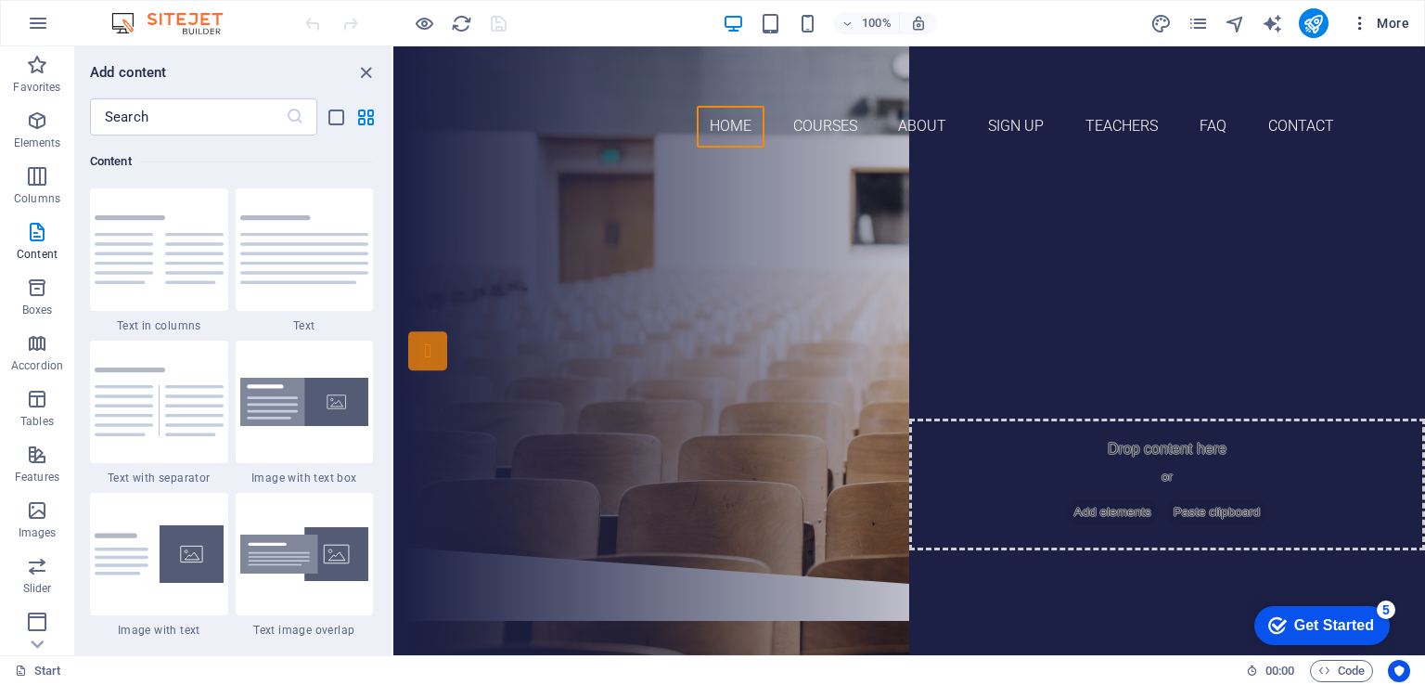
click at [1400, 26] on span "More" at bounding box center [1380, 23] width 58 height 19
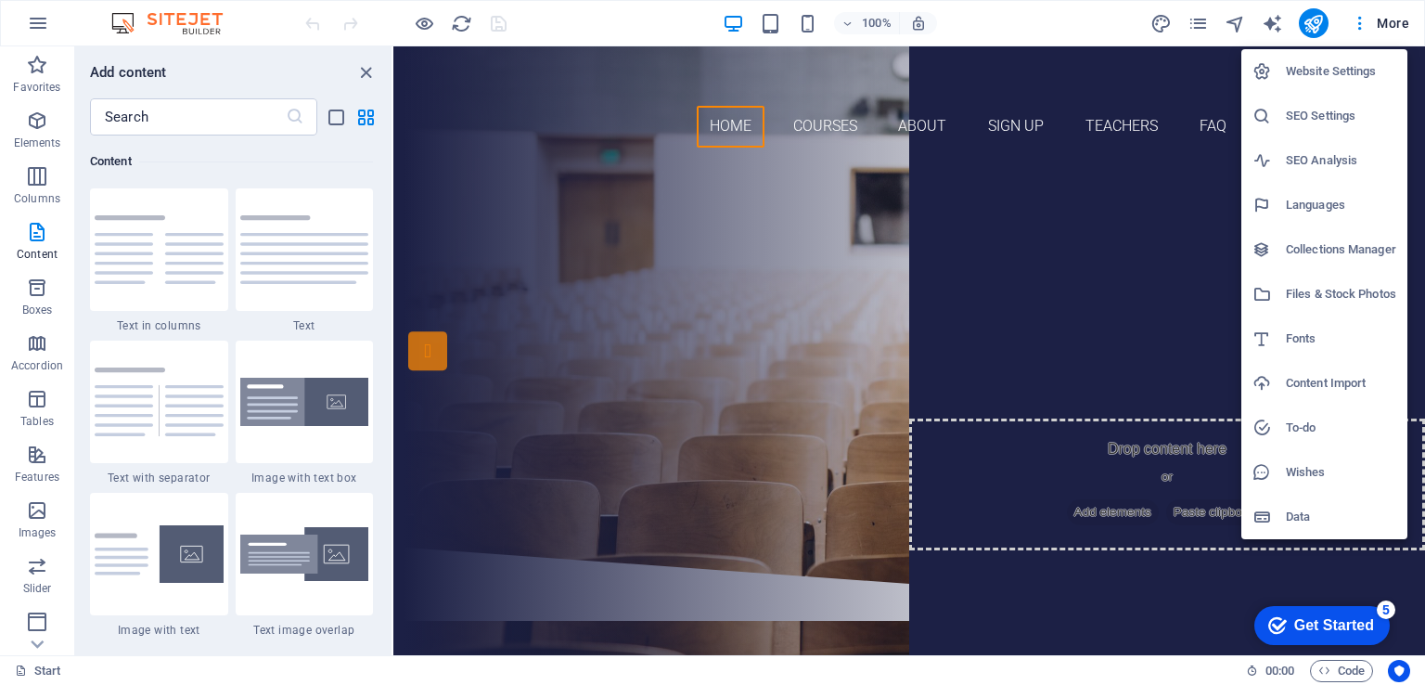
click at [1355, 517] on h6 "Data" at bounding box center [1341, 517] width 110 height 22
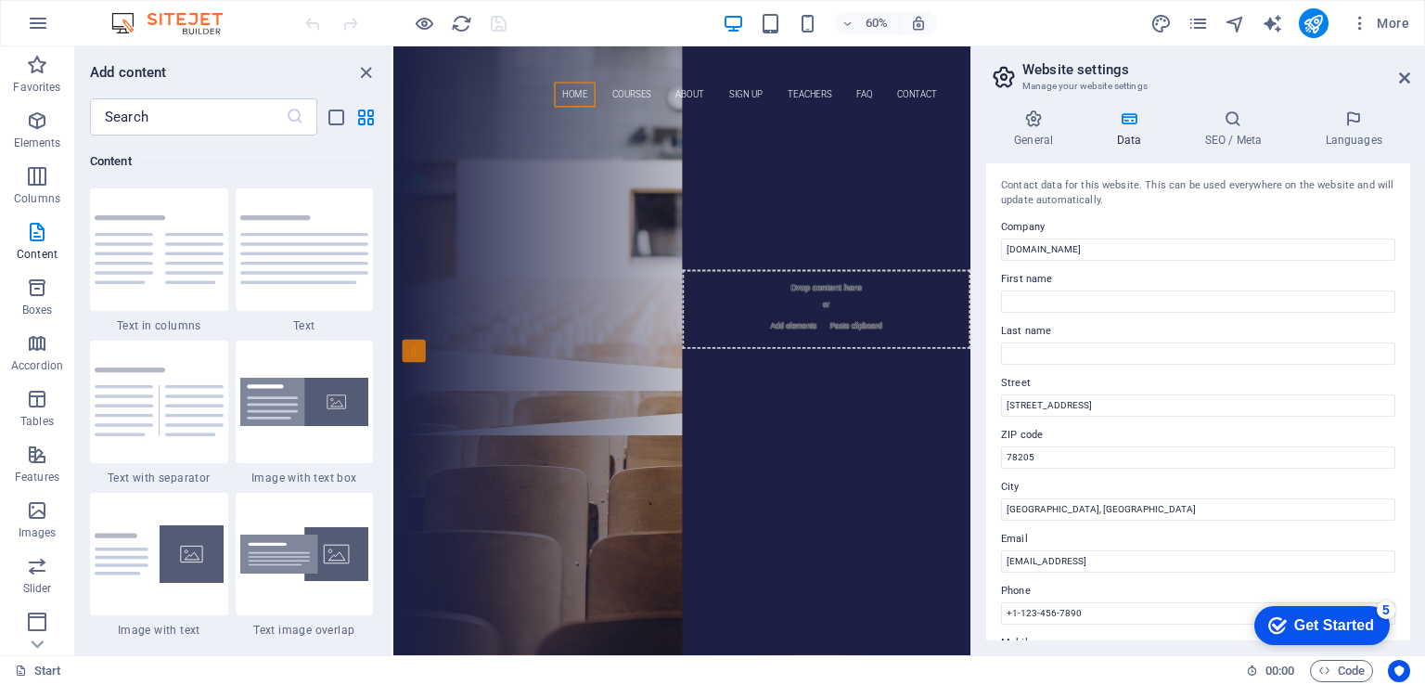
click at [1411, 73] on aside "Website settings Manage your website settings General Data SEO / Meta Languages…" at bounding box center [1198, 350] width 455 height 609
click at [1407, 76] on icon at bounding box center [1404, 78] width 11 height 15
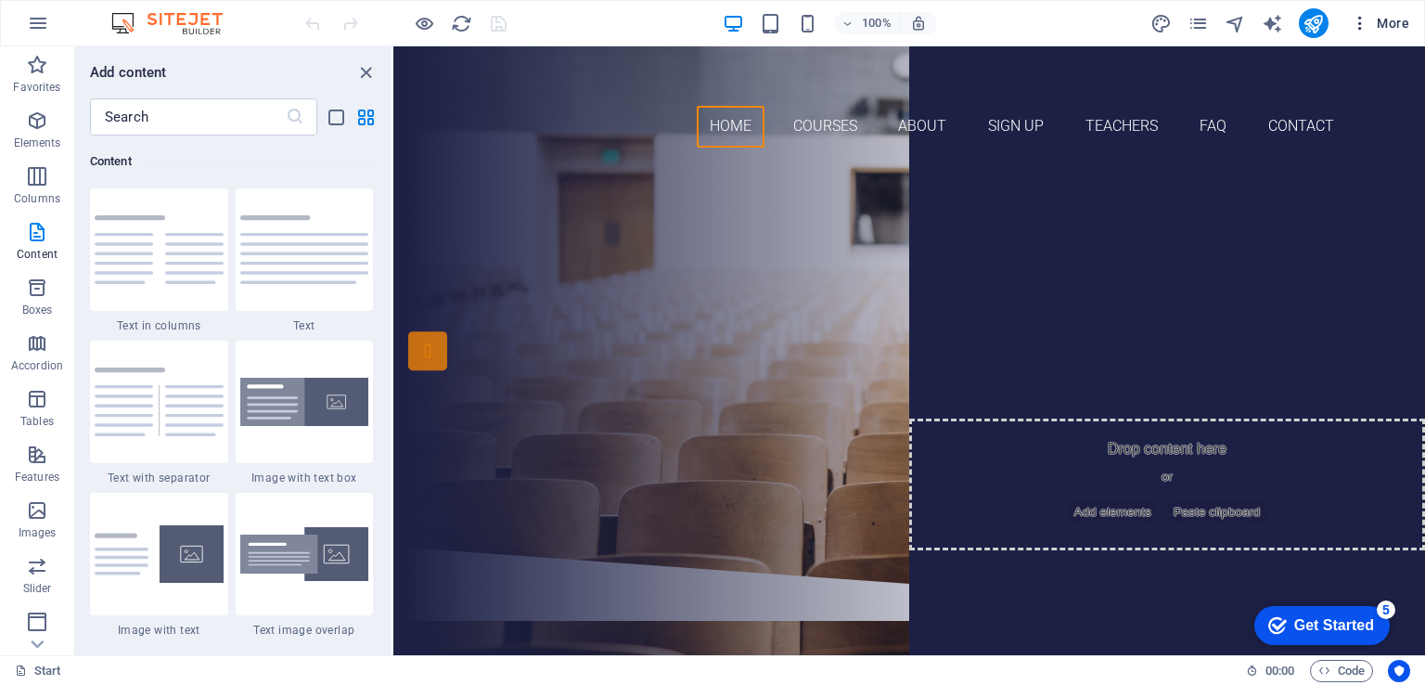
click at [1376, 19] on span "More" at bounding box center [1380, 23] width 58 height 19
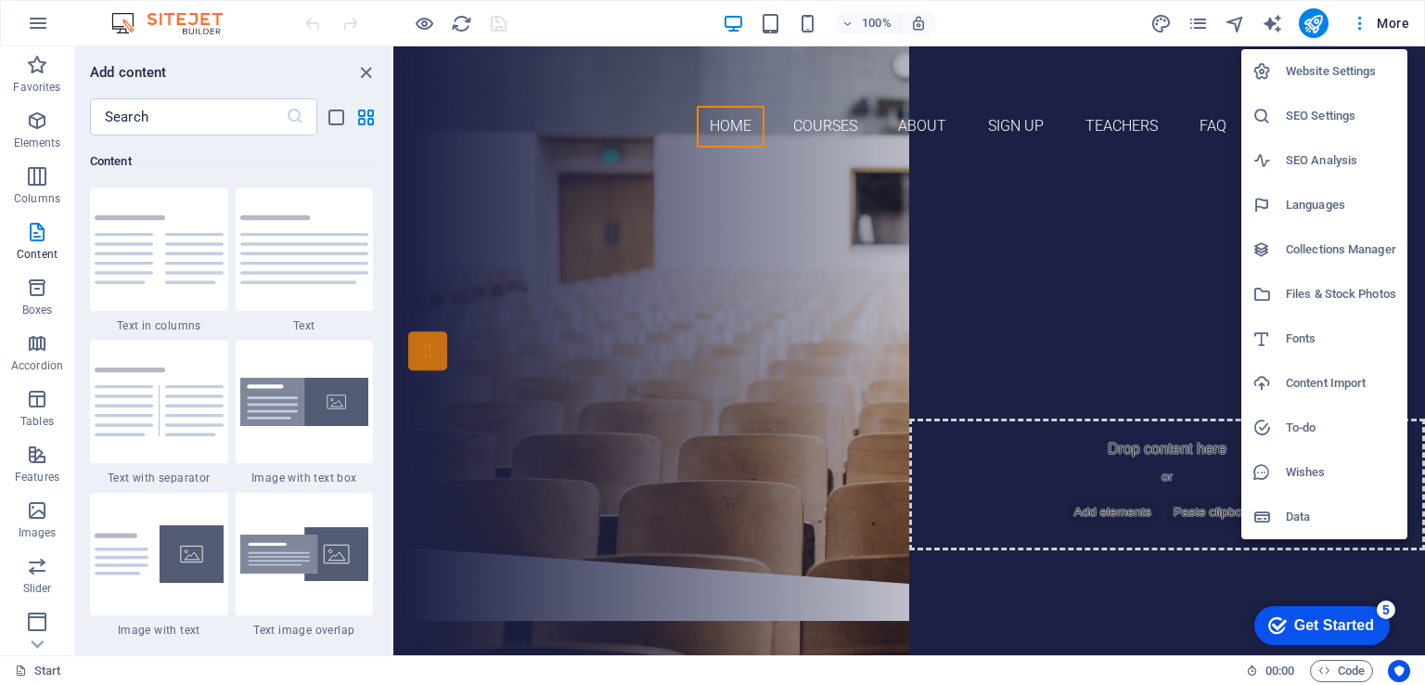
click at [1347, 382] on h6 "Content Import" at bounding box center [1341, 383] width 110 height 22
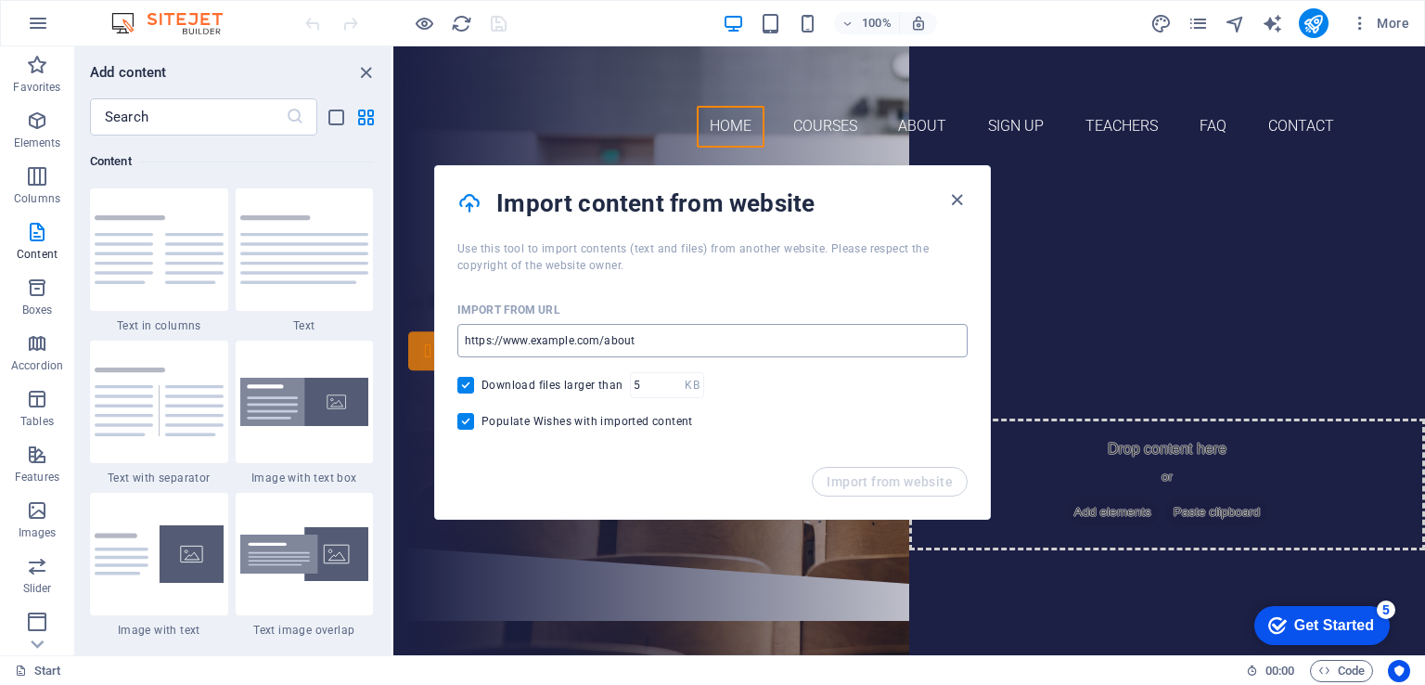
click at [745, 341] on input "url" at bounding box center [712, 340] width 510 height 33
drag, startPoint x: 745, startPoint y: 341, endPoint x: 557, endPoint y: 335, distance: 188.5
click at [557, 335] on input "url" at bounding box center [712, 340] width 510 height 33
click at [548, 336] on input "url" at bounding box center [712, 340] width 510 height 33
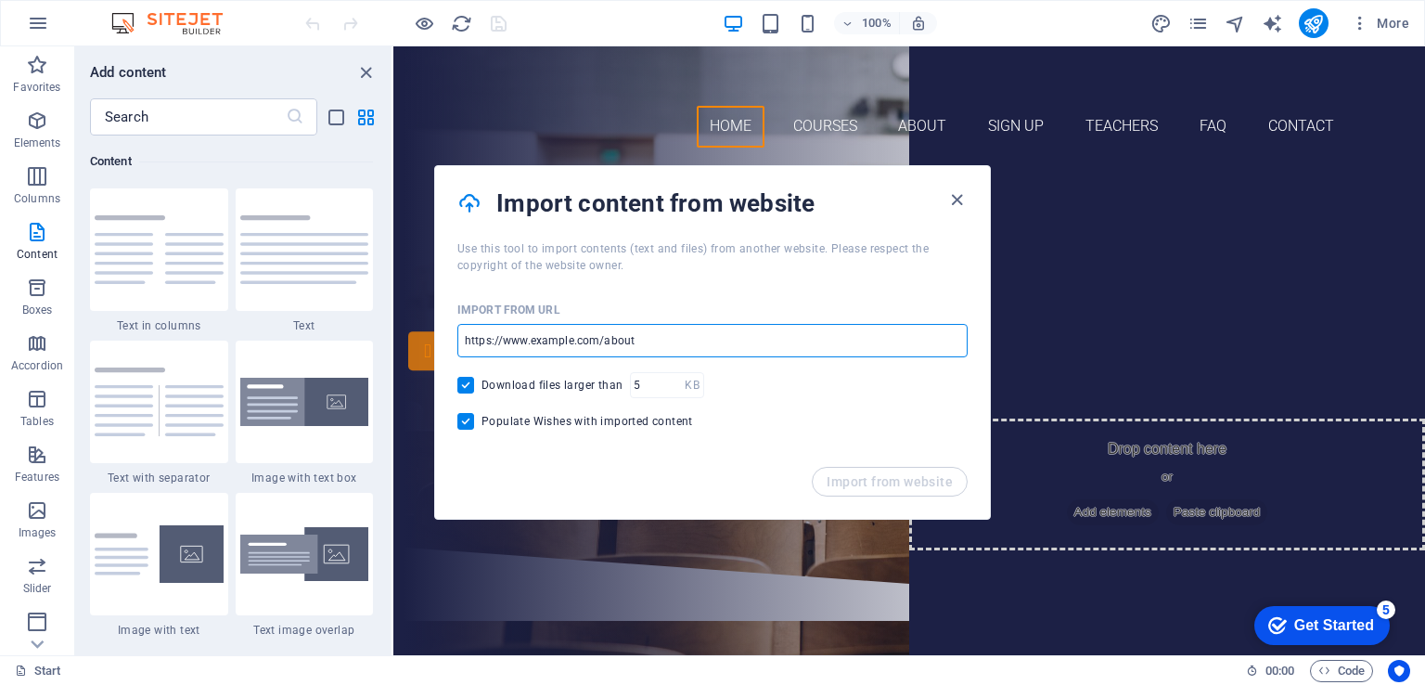
click at [864, 306] on div "Import from URL" at bounding box center [712, 310] width 510 height 28
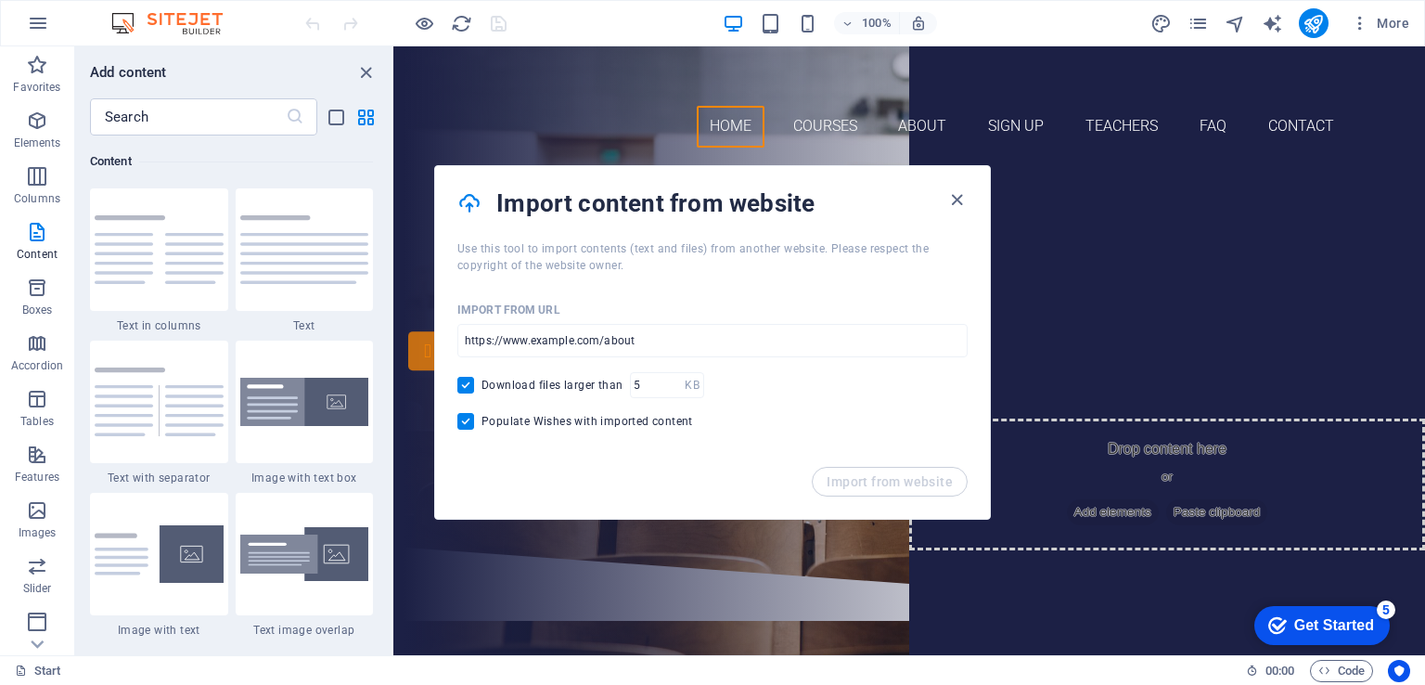
drag, startPoint x: 872, startPoint y: 454, endPoint x: 861, endPoint y: 472, distance: 21.6
click at [872, 457] on div "Import from URL ​ Download files larger than KB ​ Populate Wishes with imported…" at bounding box center [712, 370] width 555 height 193
click at [523, 415] on span "Populate Wishes with imported content" at bounding box center [588, 421] width 212 height 15
click at [482, 415] on input "Populate Wishes with imported content" at bounding box center [469, 421] width 24 height 17
checkbox input "false"
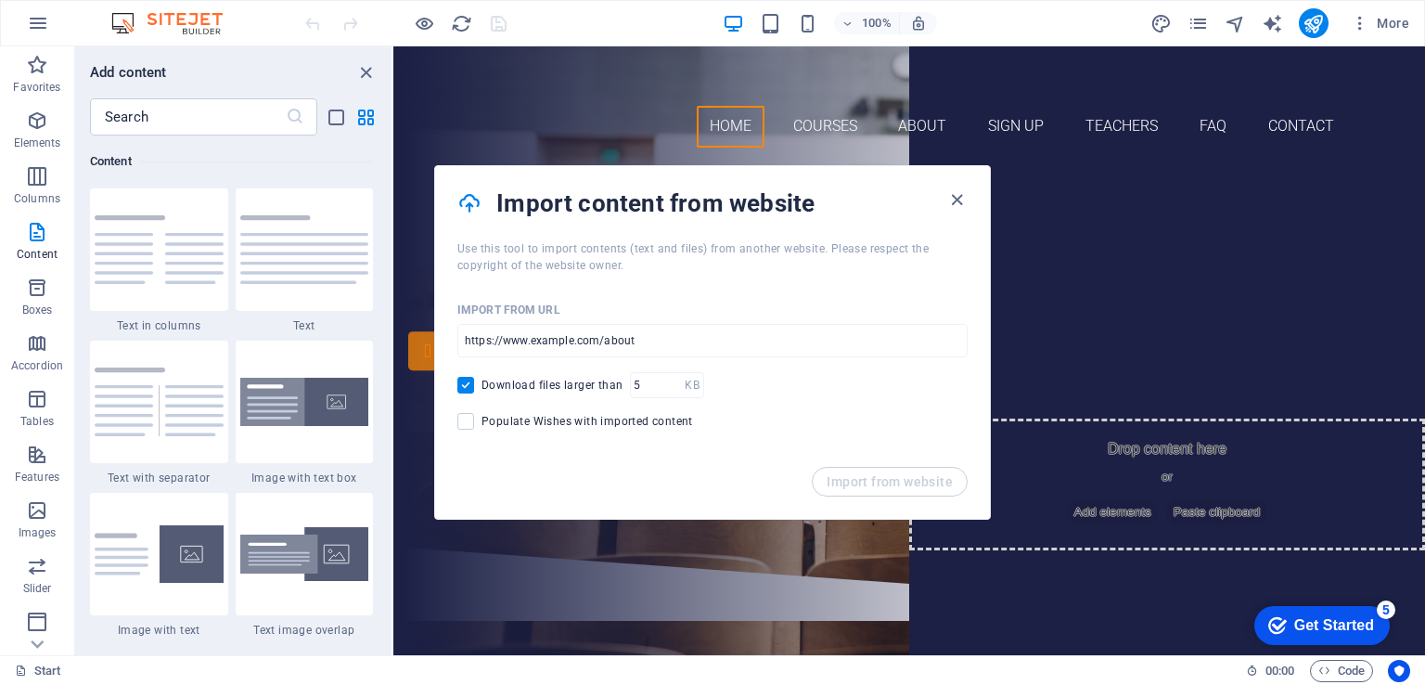
click at [509, 367] on div "Import from URL ​ Download files larger than KB ​ Populate Wishes with imported…" at bounding box center [712, 370] width 555 height 193
click at [465, 381] on input "Download files larger than" at bounding box center [469, 385] width 24 height 17
click at [468, 383] on span at bounding box center [465, 385] width 17 height 17
click at [468, 383] on input "Download files larger than" at bounding box center [469, 385] width 24 height 17
checkbox input "true"
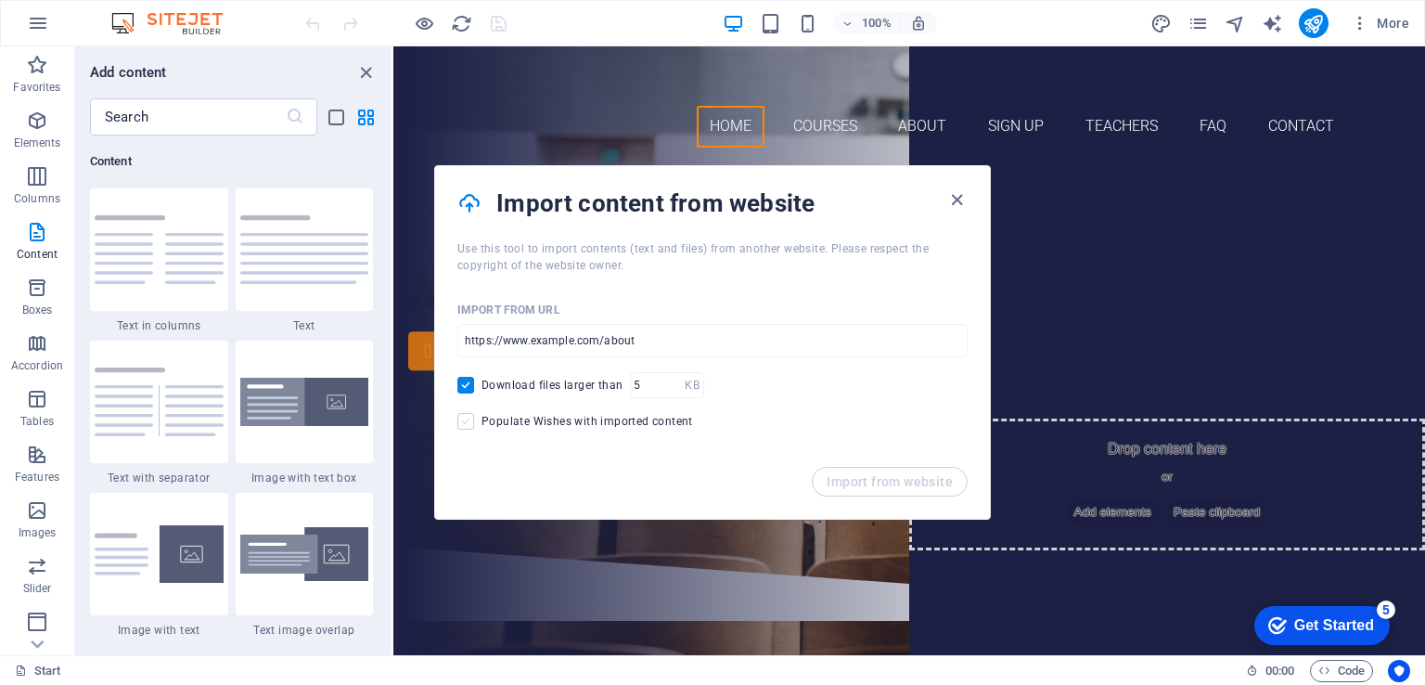
click at [469, 420] on span at bounding box center [465, 421] width 17 height 17
click at [469, 420] on input "Populate Wishes with imported content" at bounding box center [469, 421] width 24 height 17
checkbox input "true"
click at [589, 314] on div "Import from URL" at bounding box center [712, 310] width 510 height 28
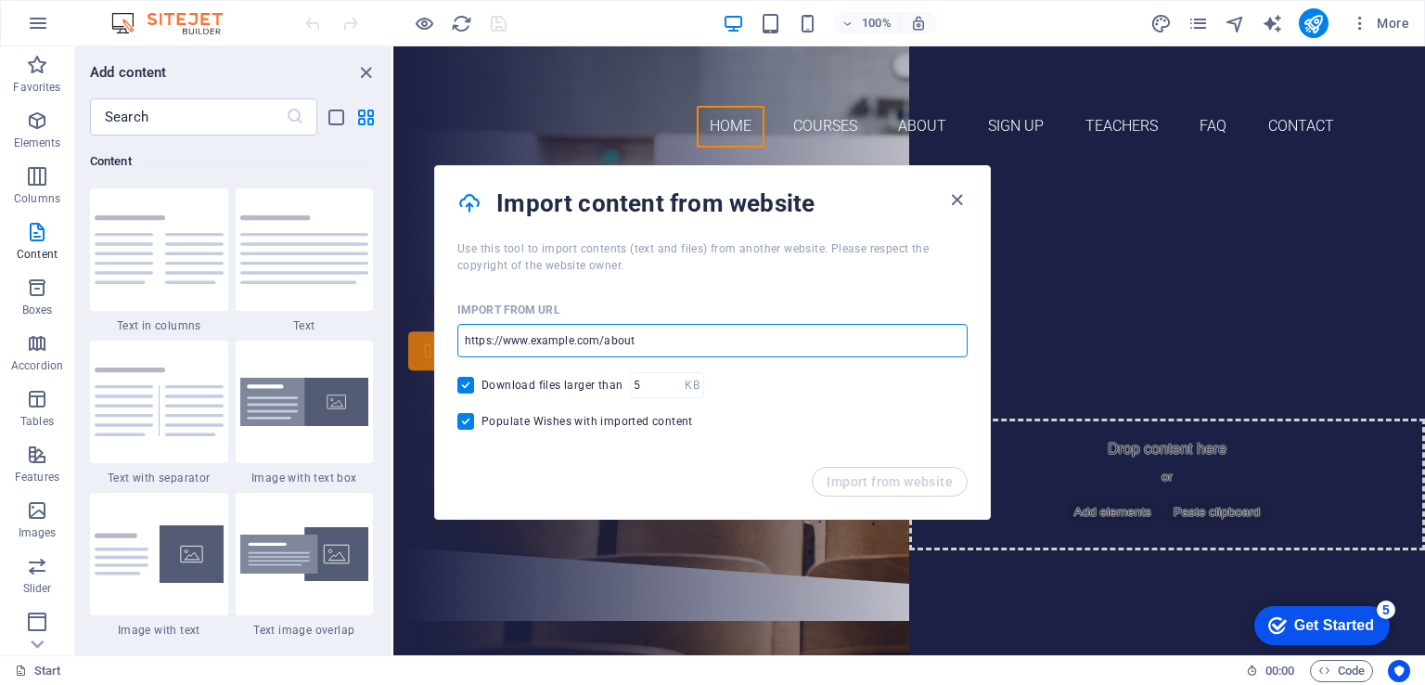
click at [555, 346] on input "url" at bounding box center [712, 340] width 510 height 33
click at [639, 347] on input "url" at bounding box center [712, 340] width 510 height 33
click at [964, 194] on icon "button" at bounding box center [956, 199] width 21 height 21
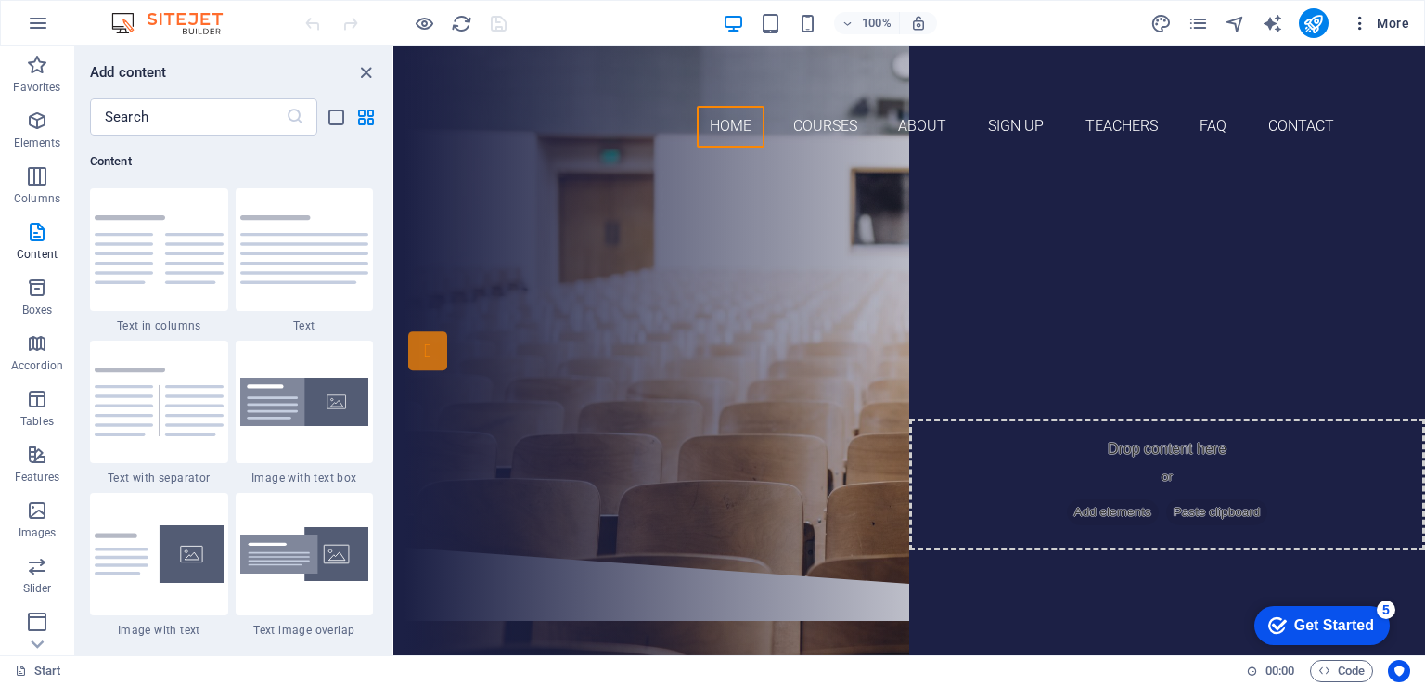
click at [1409, 8] on button "More" at bounding box center [1380, 23] width 73 height 30
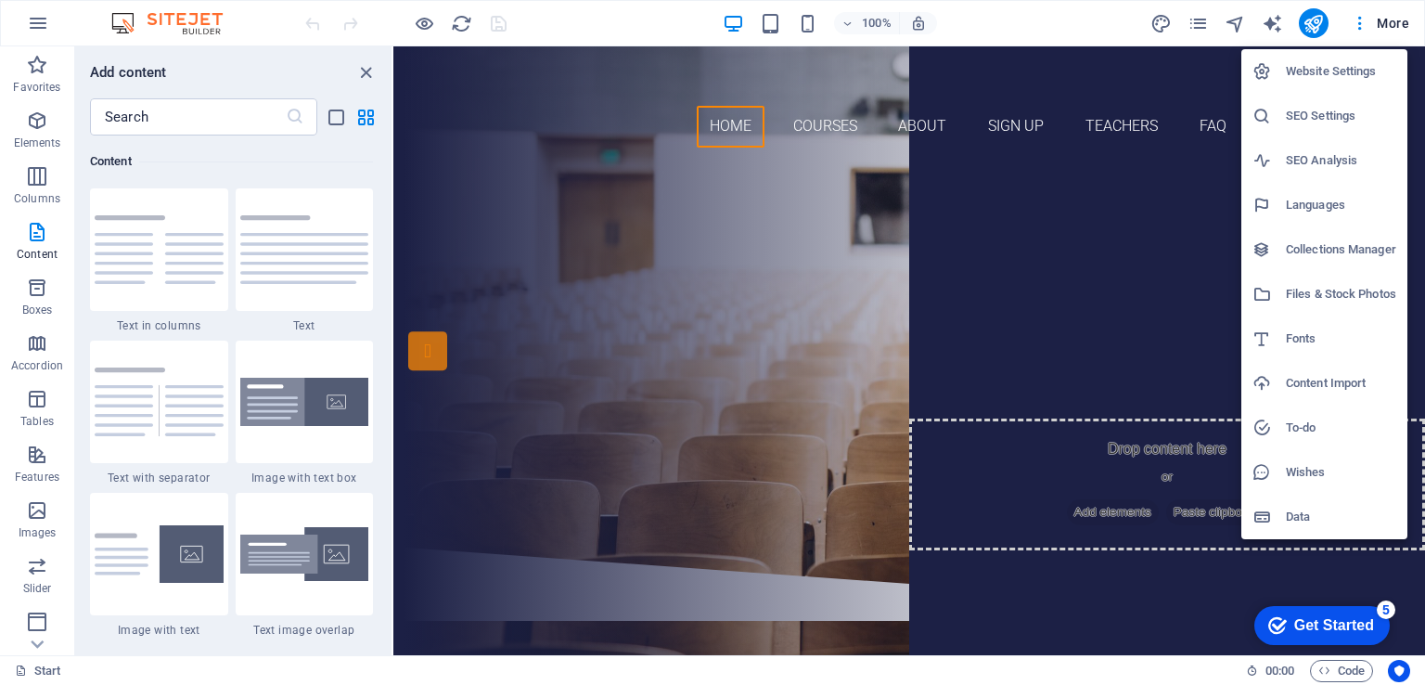
click at [1333, 72] on h6 "Website Settings" at bounding box center [1341, 71] width 110 height 22
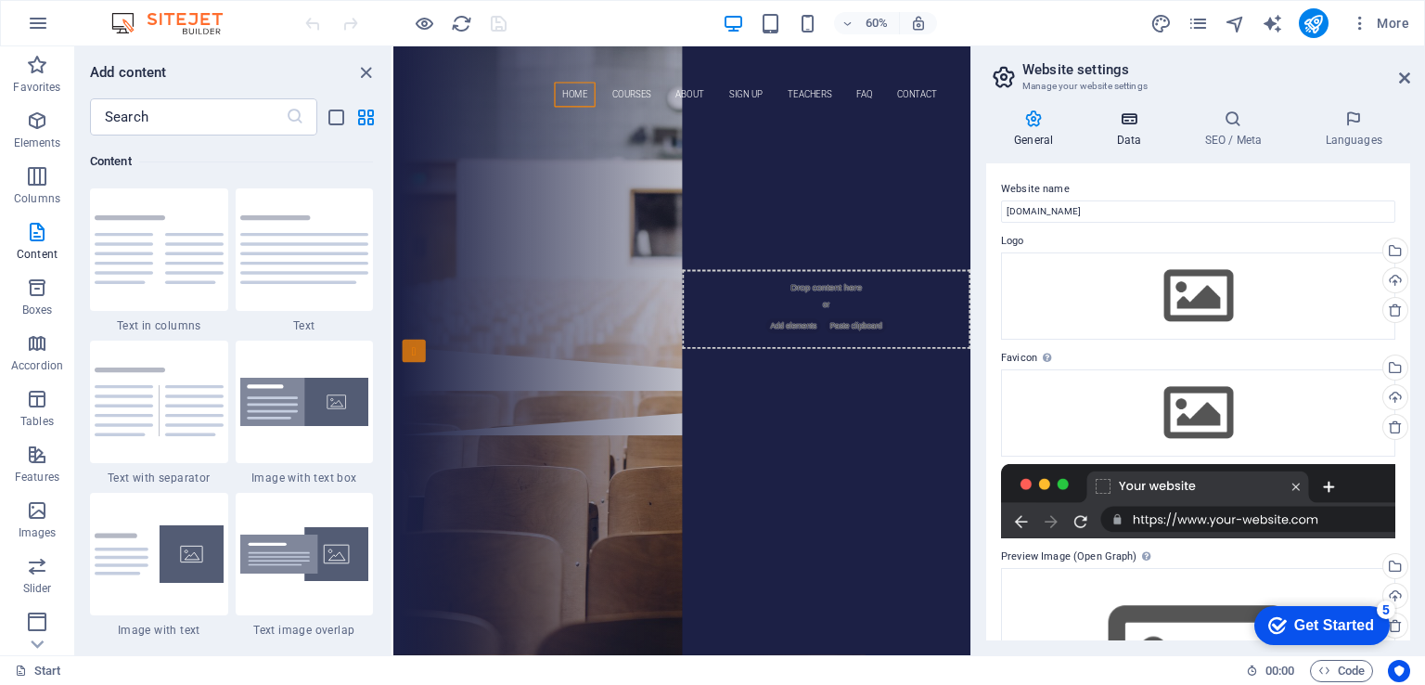
click at [1125, 136] on h4 "Data" at bounding box center [1132, 128] width 88 height 39
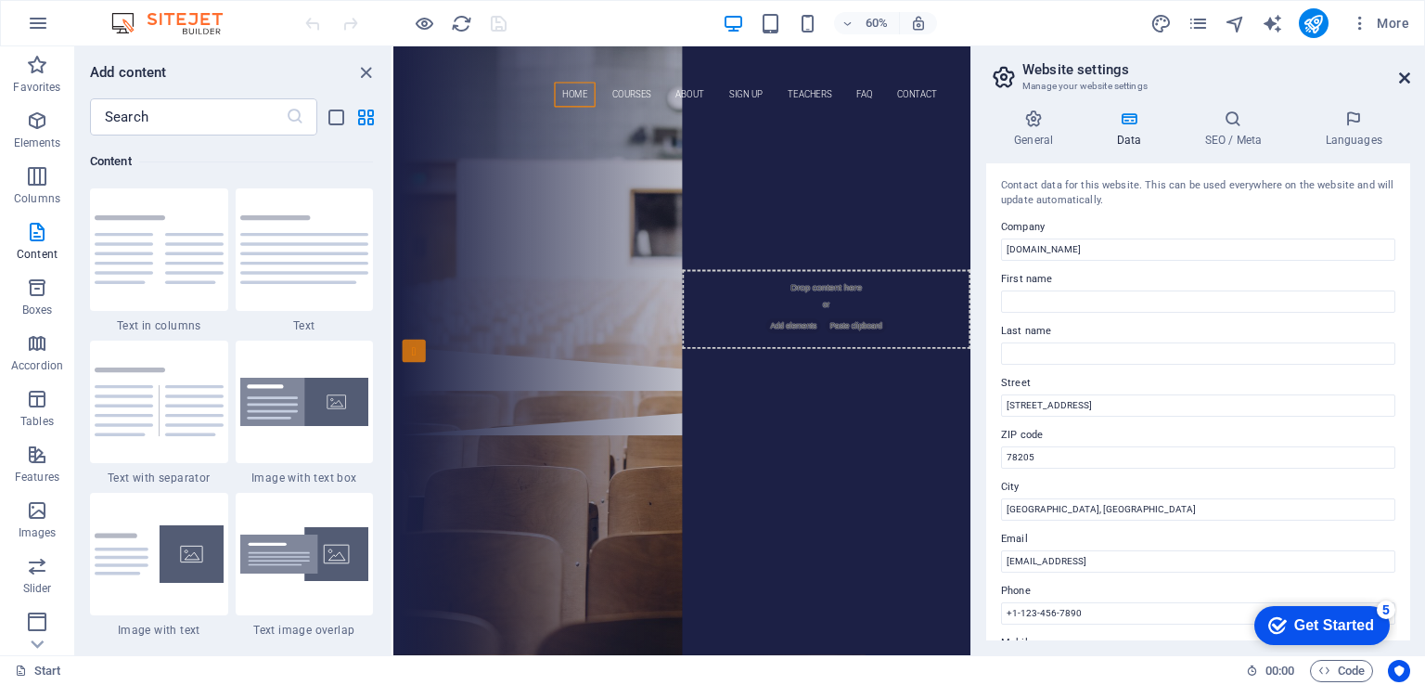
click at [1405, 76] on icon at bounding box center [1404, 78] width 11 height 15
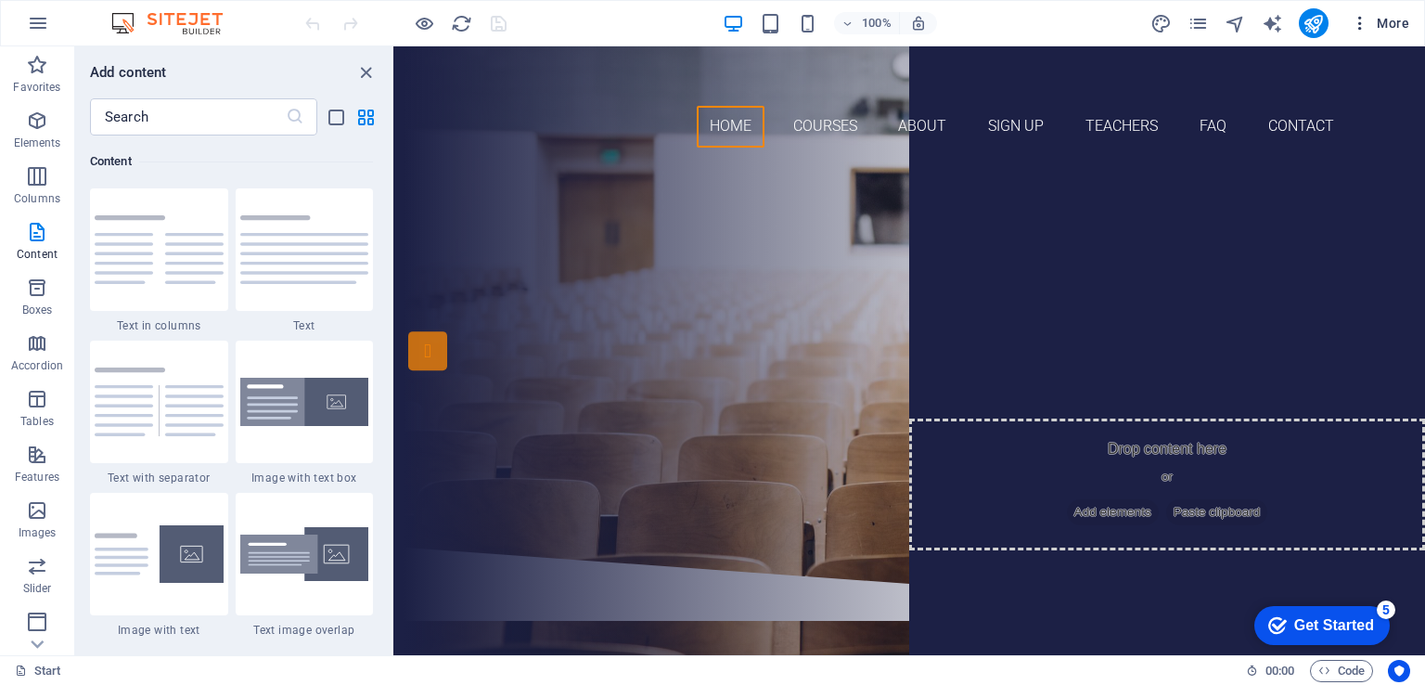
click at [1387, 12] on button "More" at bounding box center [1380, 23] width 73 height 30
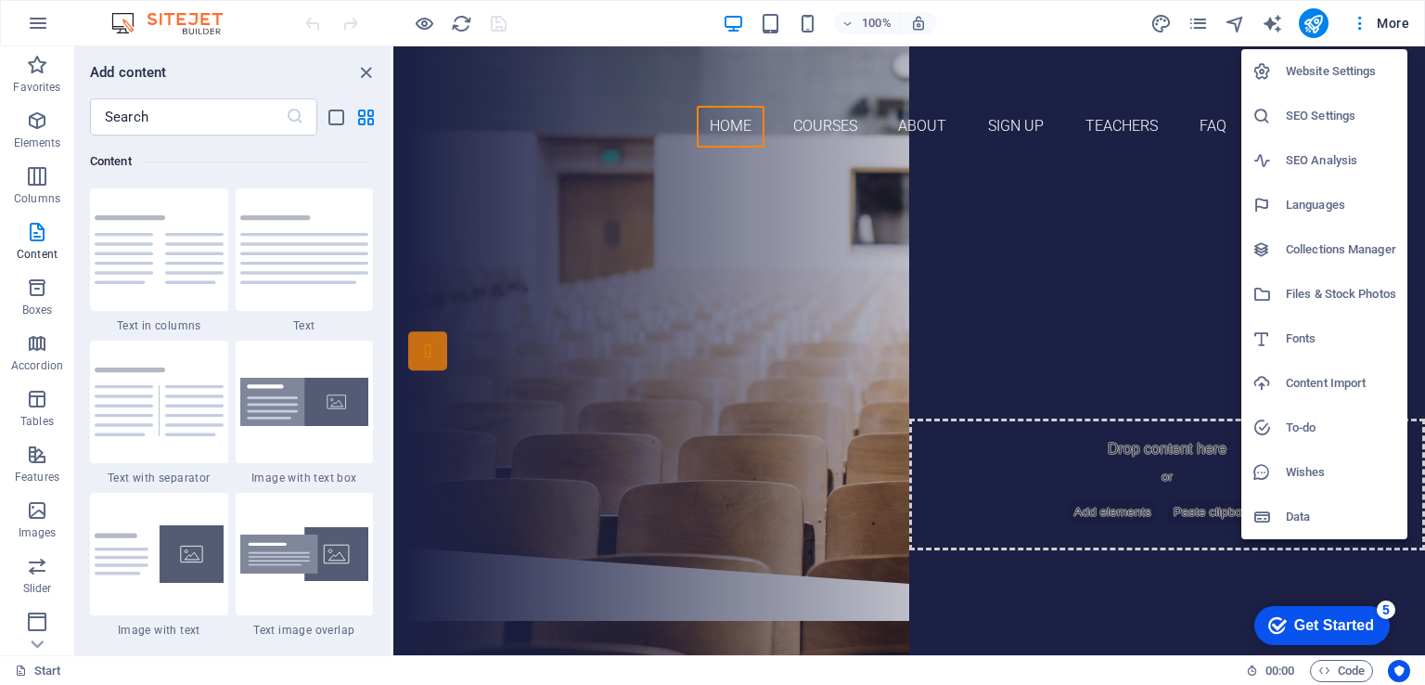
click at [1360, 235] on li "Collections Manager" at bounding box center [1325, 249] width 166 height 45
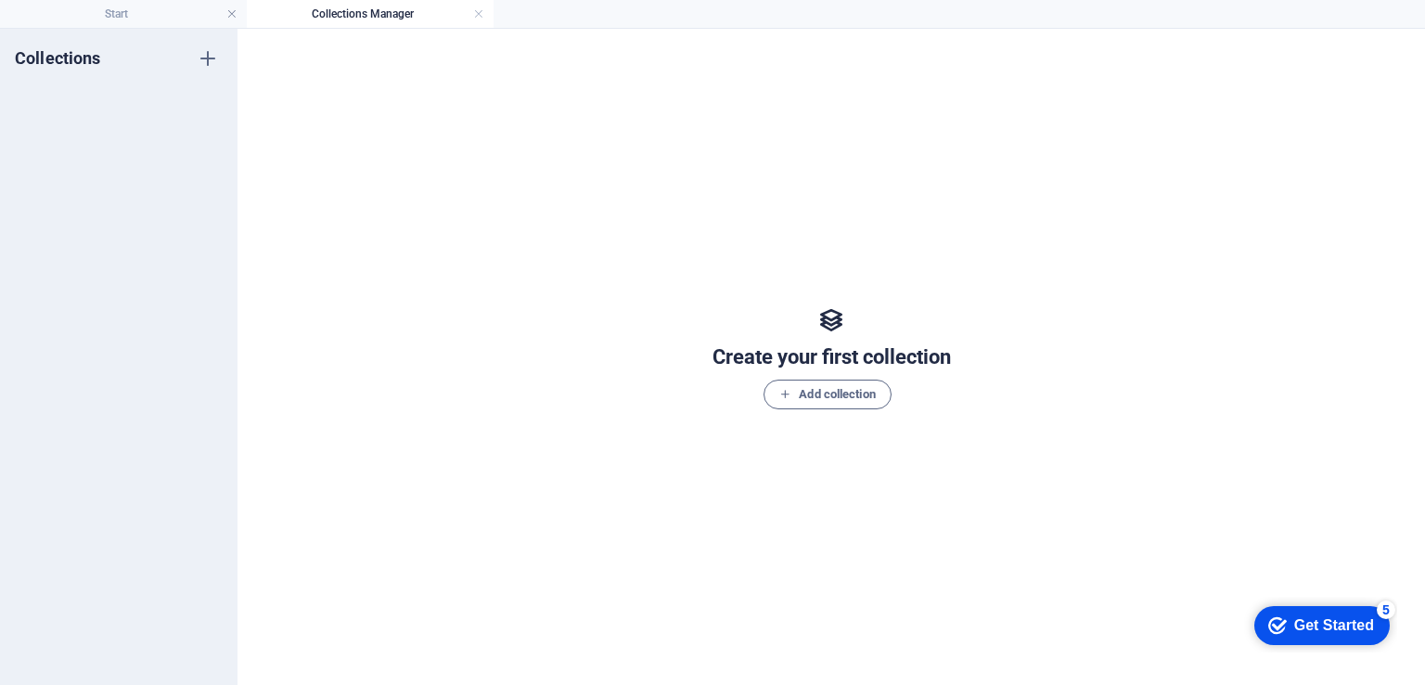
click at [484, 14] on h4 "Collections Manager" at bounding box center [370, 14] width 247 height 20
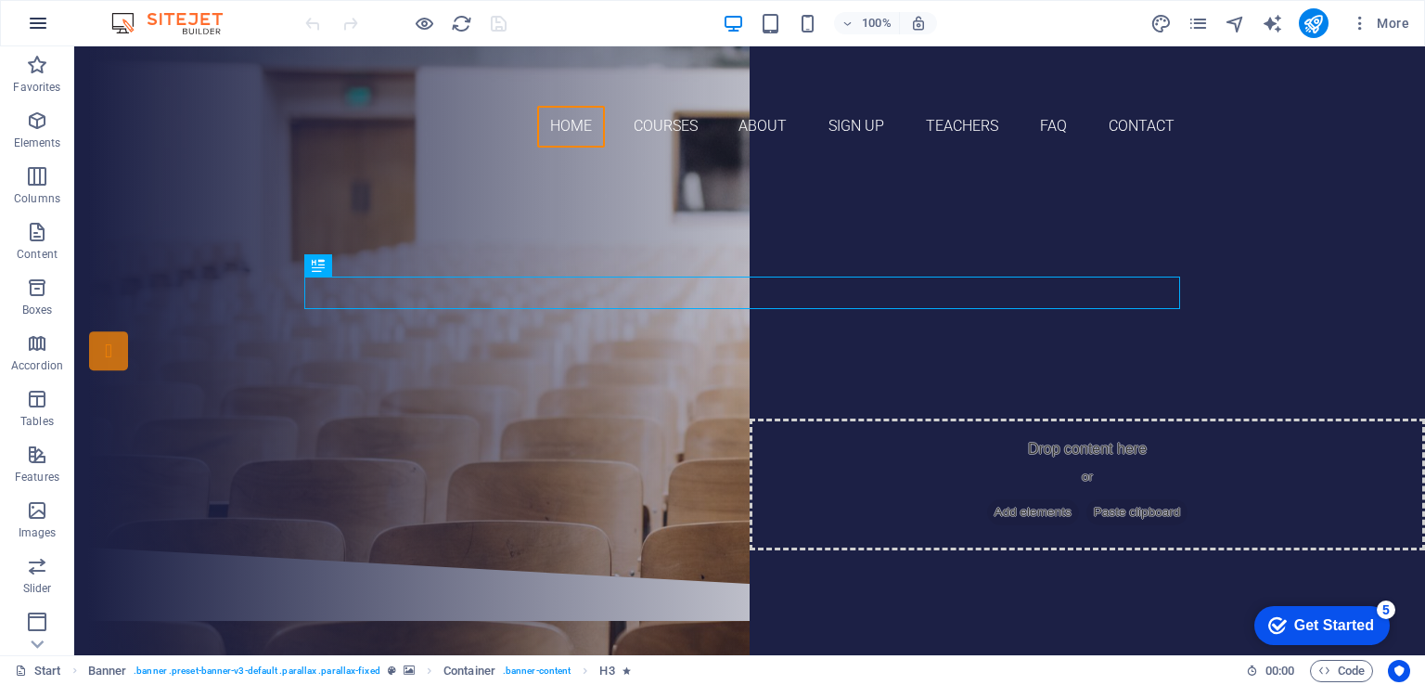
click at [47, 22] on icon "button" at bounding box center [38, 23] width 22 height 22
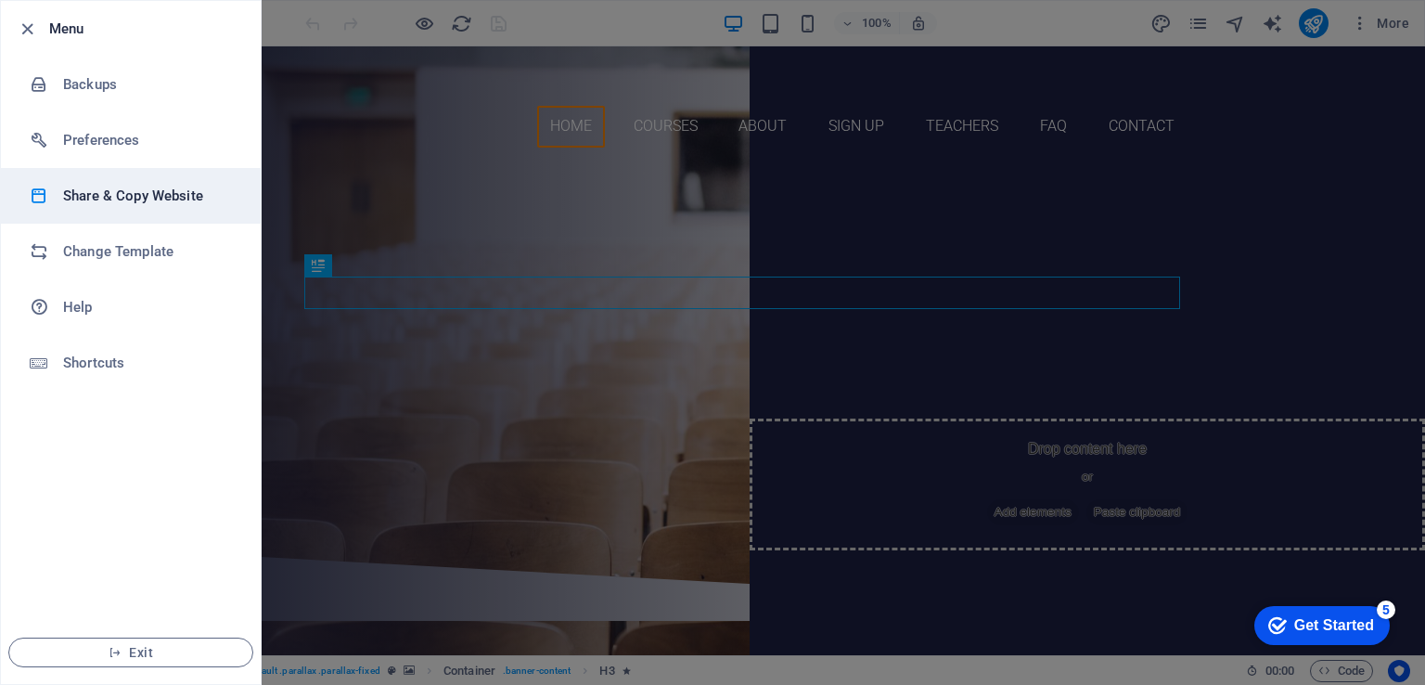
click at [81, 203] on h6 "Share & Copy Website" at bounding box center [149, 196] width 172 height 22
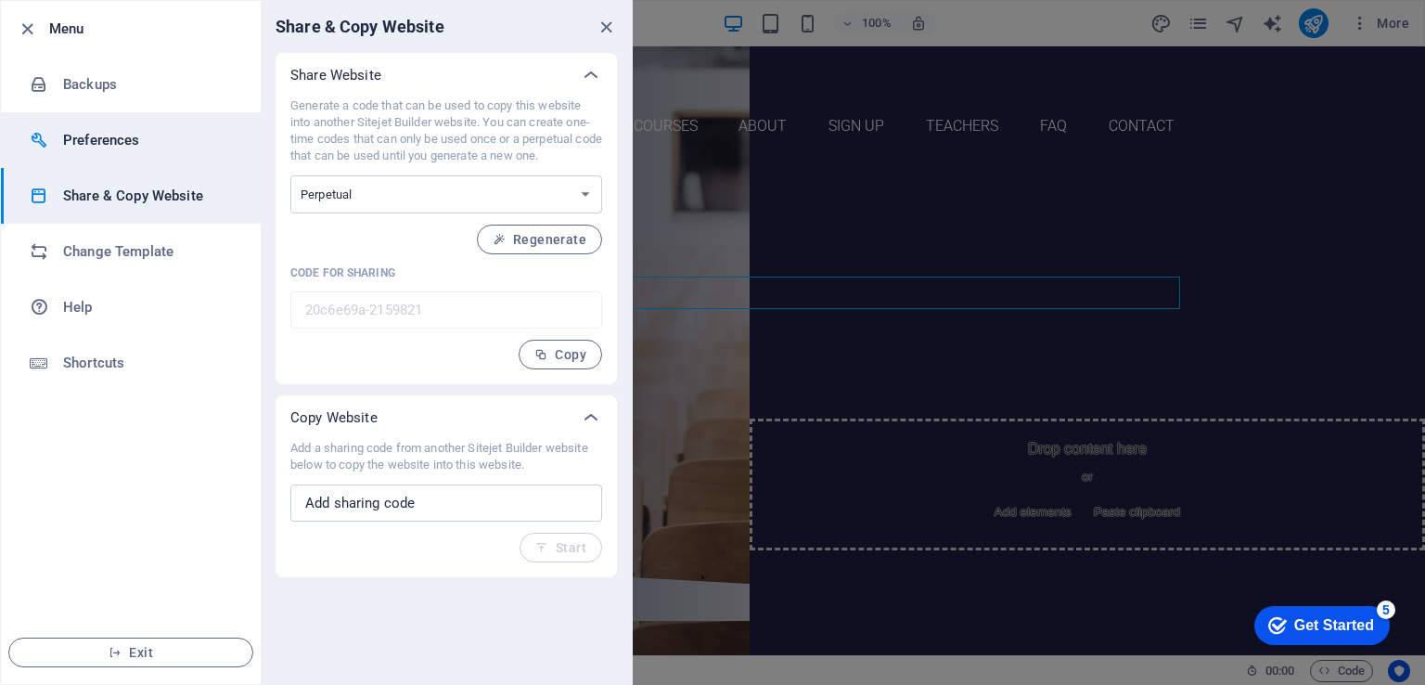
click at [83, 161] on li "Preferences" at bounding box center [131, 140] width 260 height 56
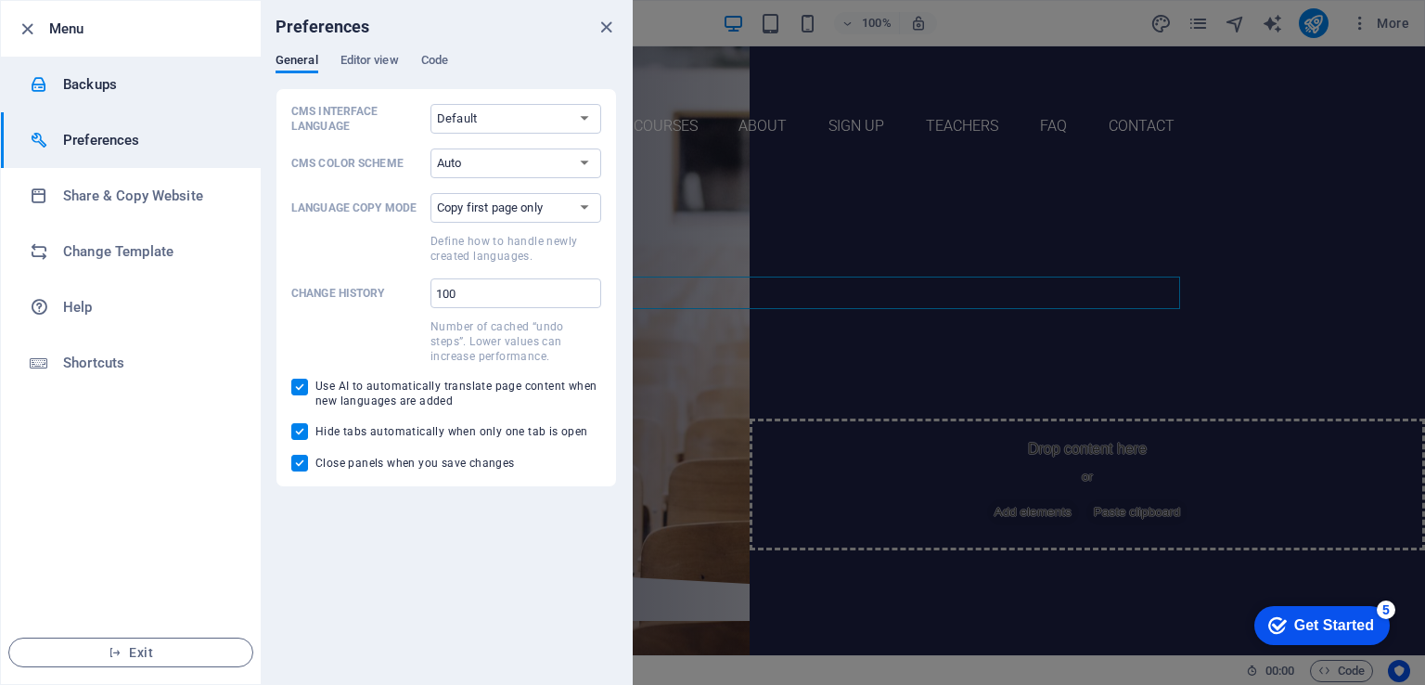
click at [92, 92] on h6 "Backups" at bounding box center [149, 84] width 172 height 22
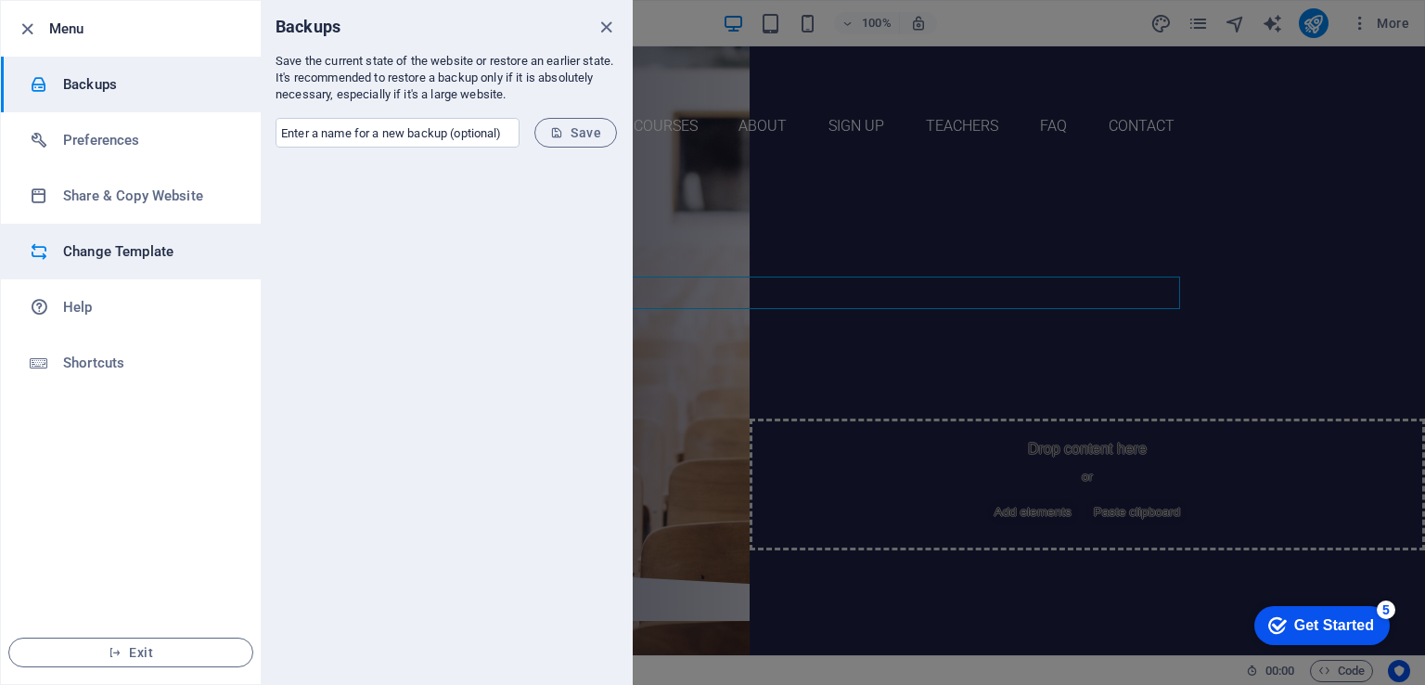
click at [83, 248] on h6 "Change Template" at bounding box center [149, 251] width 172 height 22
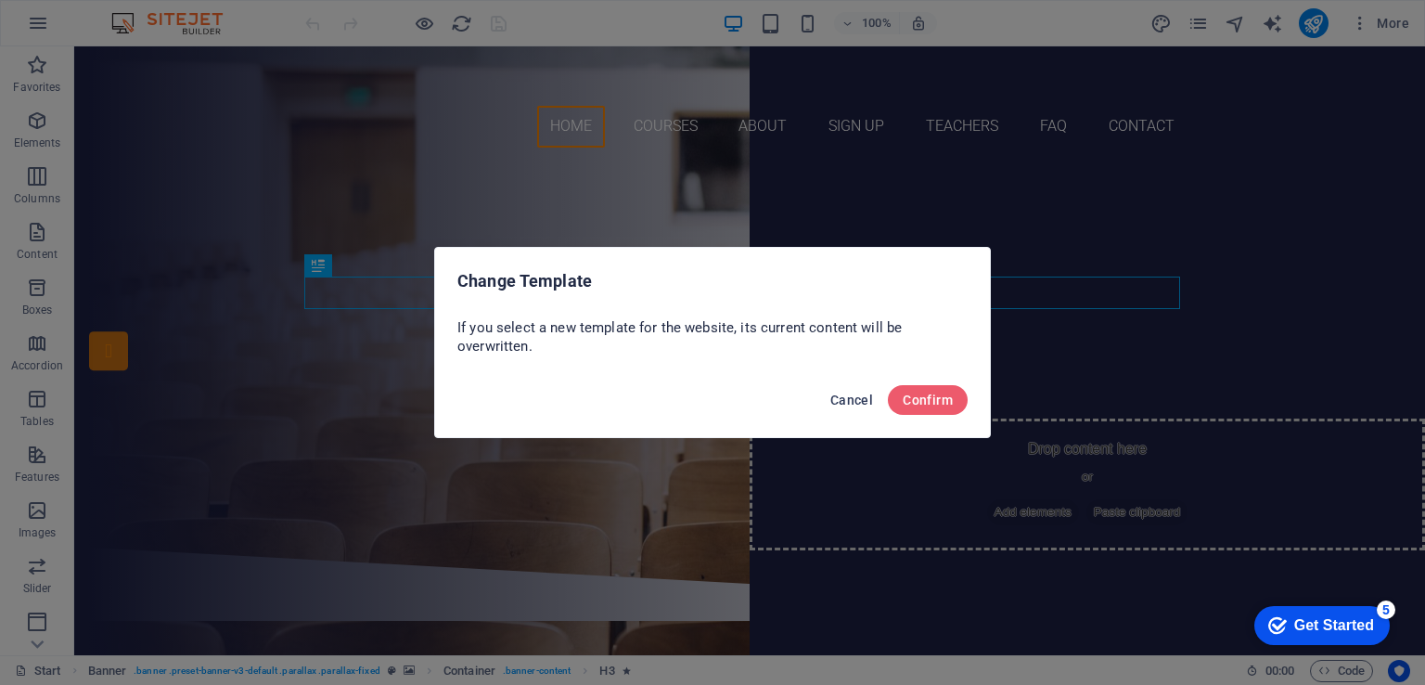
click at [843, 399] on span "Cancel" at bounding box center [851, 400] width 43 height 15
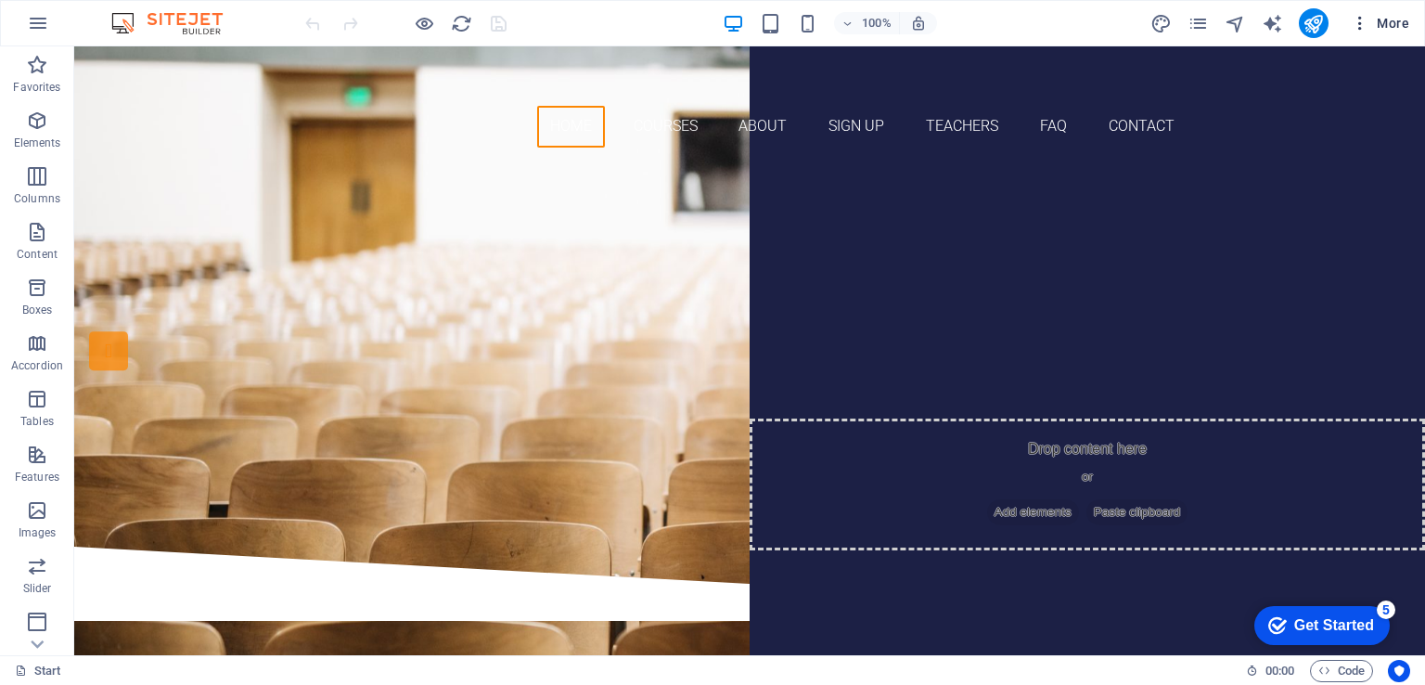
click at [1357, 27] on icon "button" at bounding box center [1360, 23] width 19 height 19
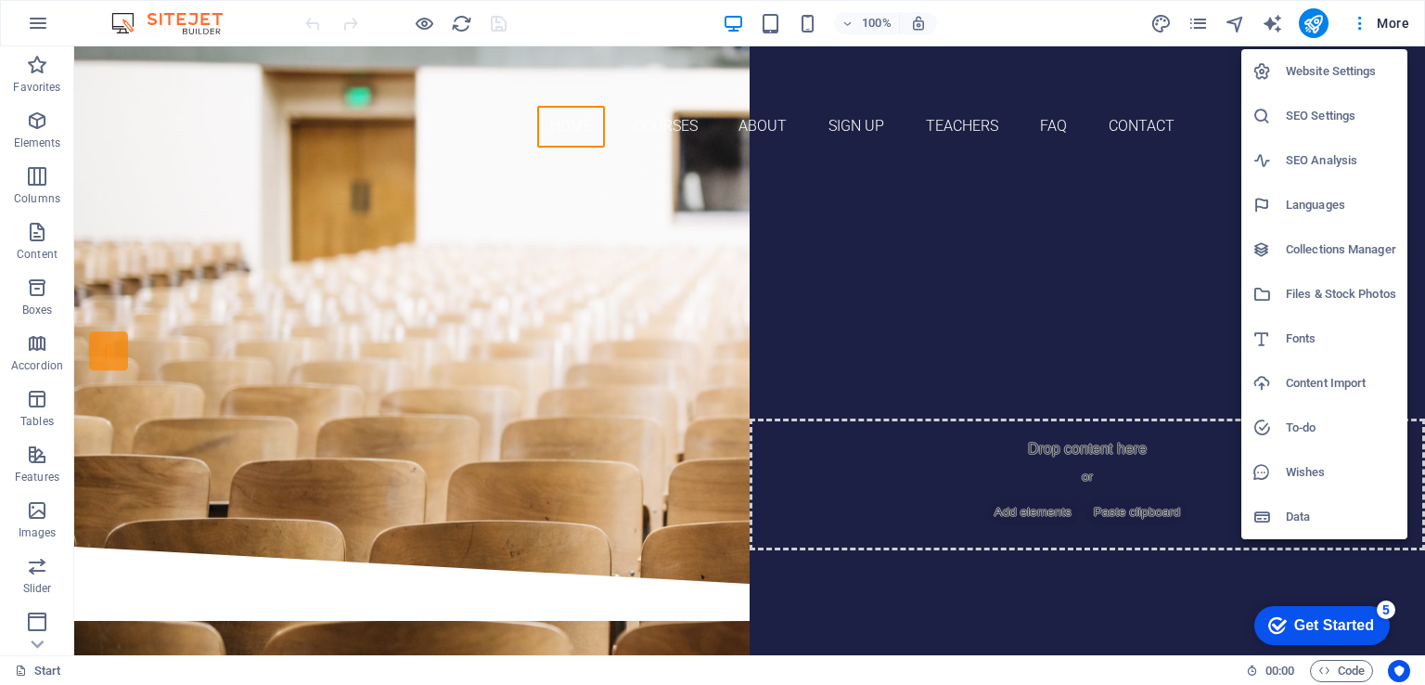
click at [1352, 300] on h6 "Files & Stock Photos" at bounding box center [1341, 294] width 110 height 22
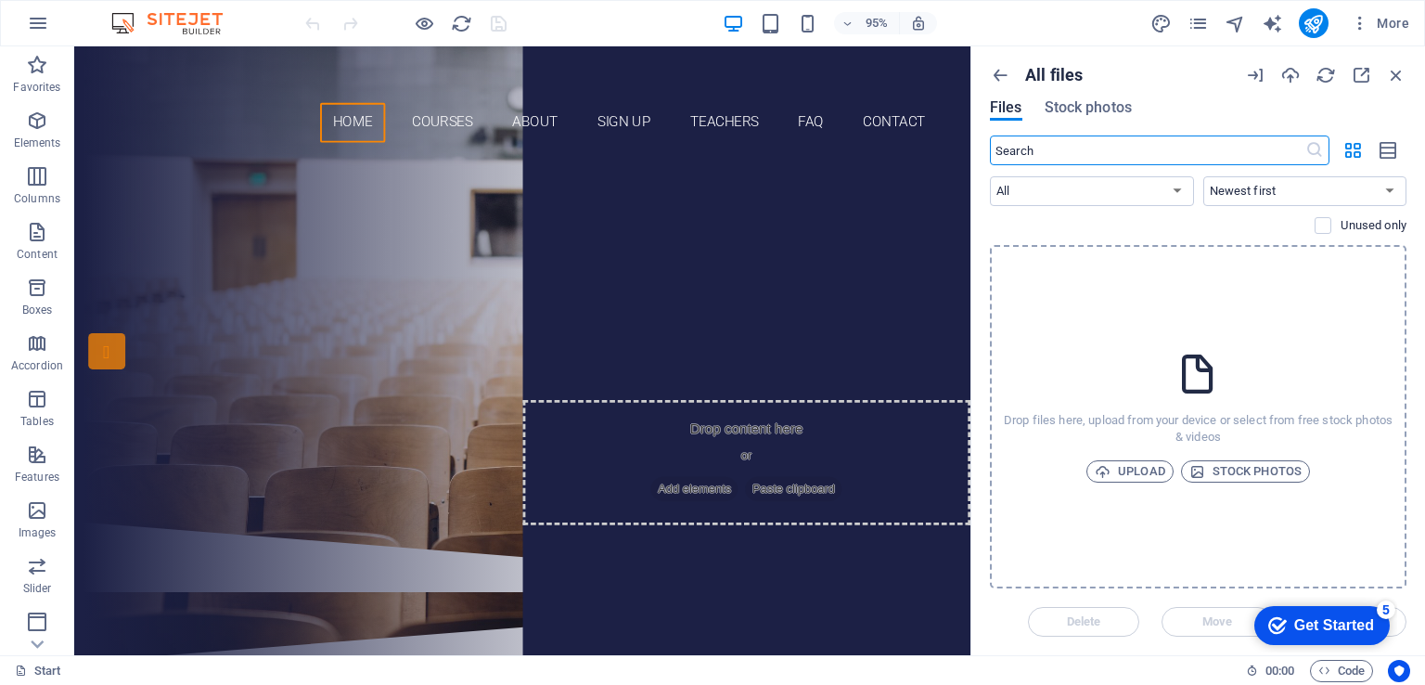
click at [1132, 456] on div "Drop files here, upload from your device or select from free stock photos & vid…" at bounding box center [1198, 416] width 417 height 343
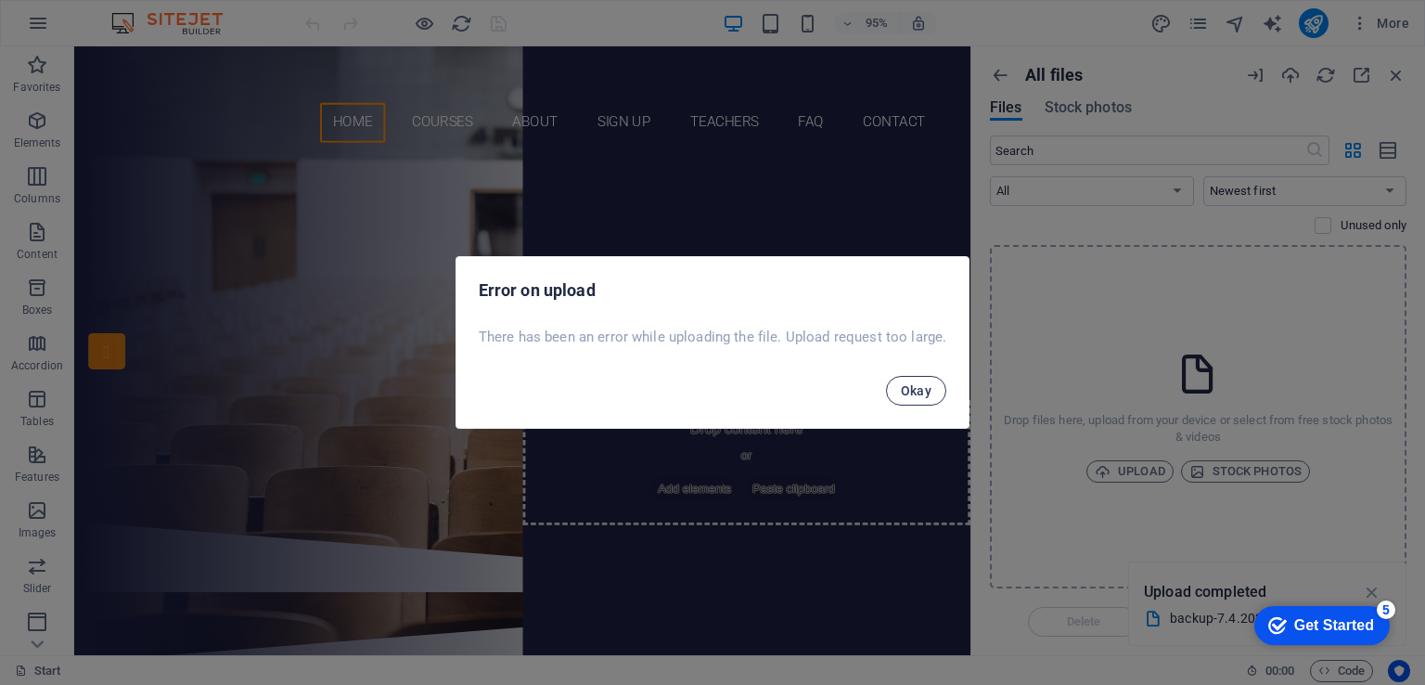
click at [906, 391] on span "Okay" at bounding box center [917, 390] width 32 height 15
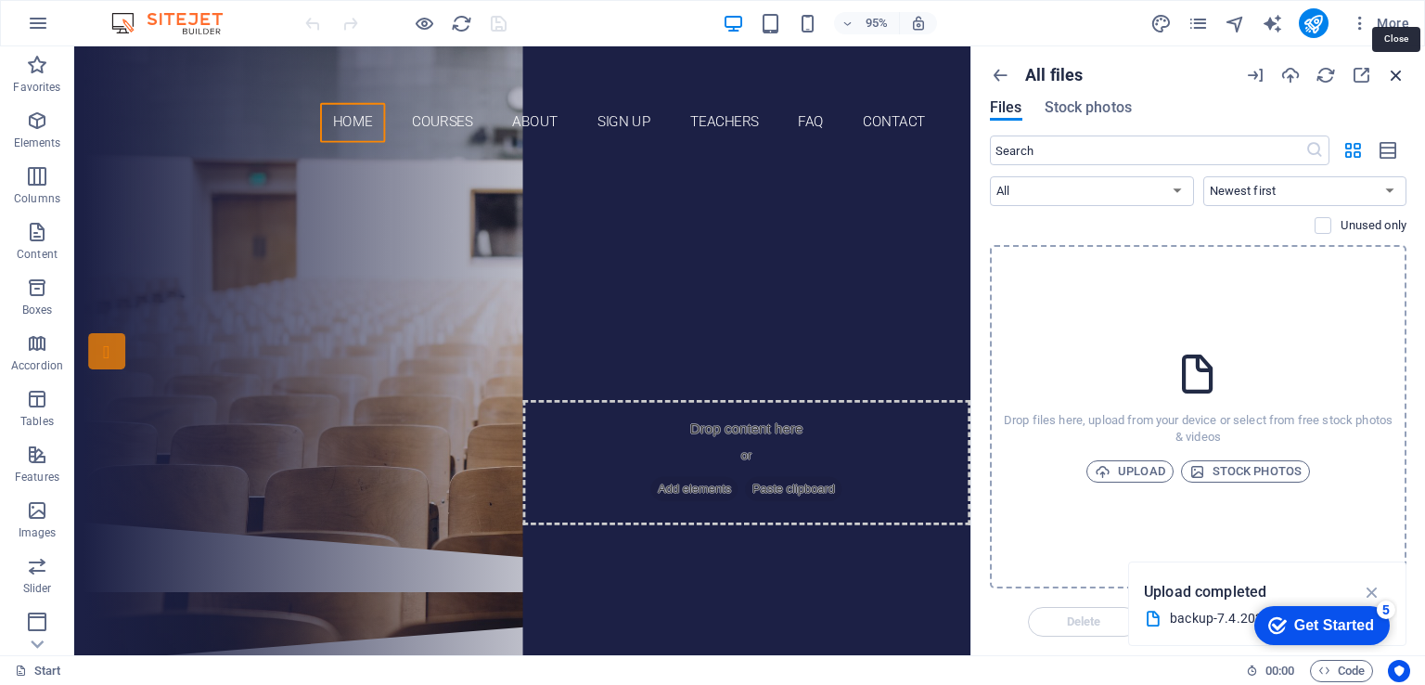
click at [1393, 75] on icon "button" at bounding box center [1396, 75] width 20 height 20
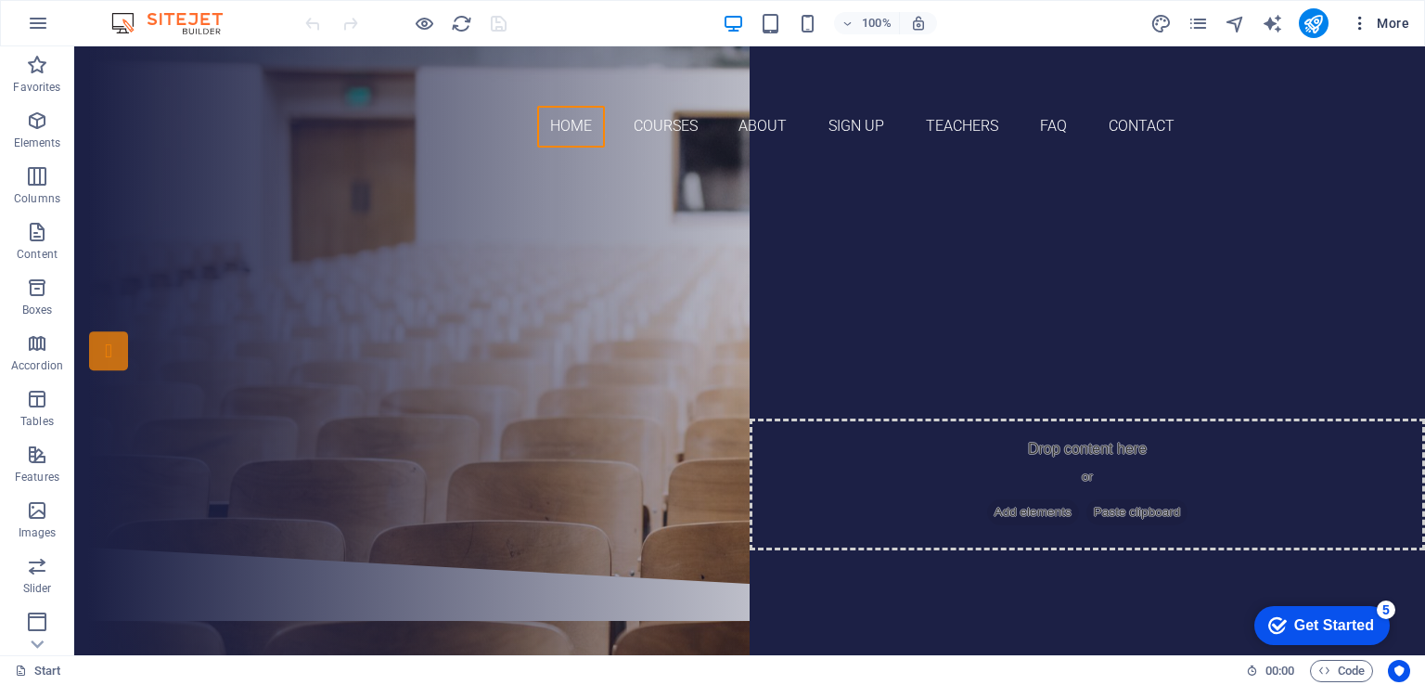
click at [1376, 32] on button "More" at bounding box center [1380, 23] width 73 height 30
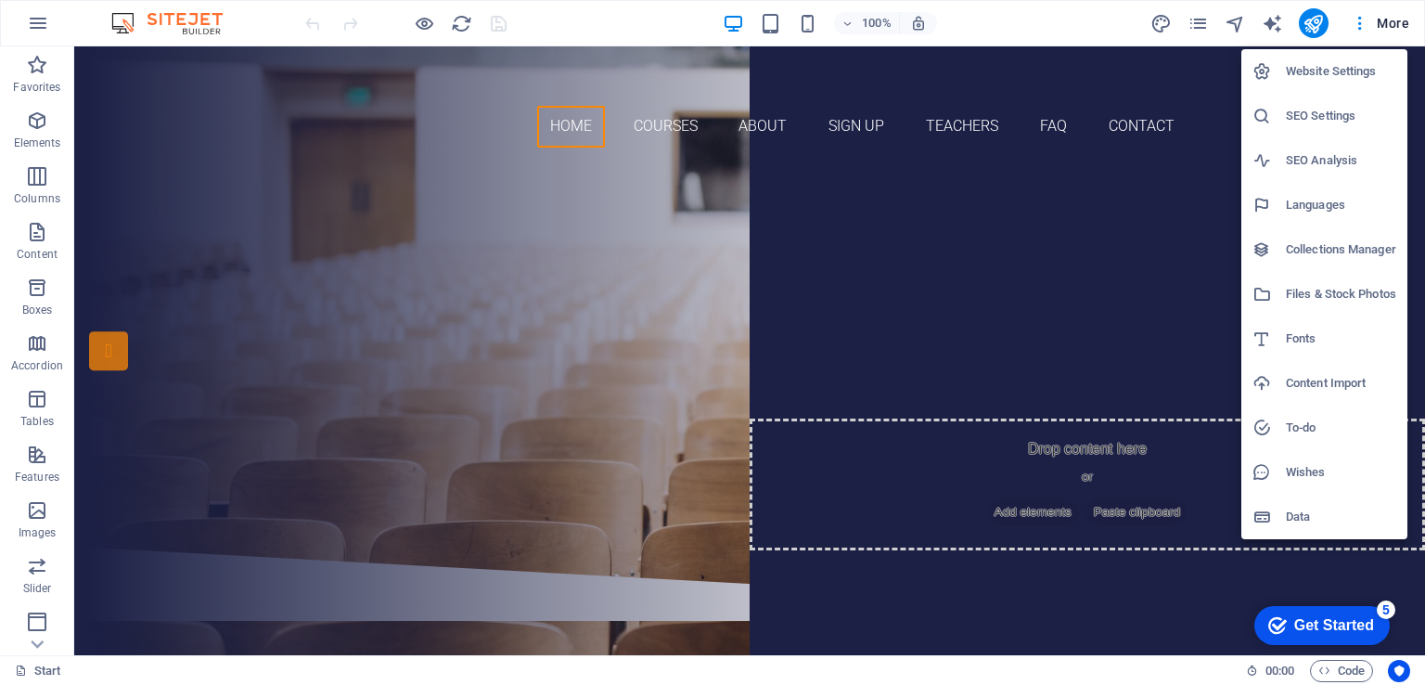
click at [1349, 381] on h6 "Content Import" at bounding box center [1341, 383] width 110 height 22
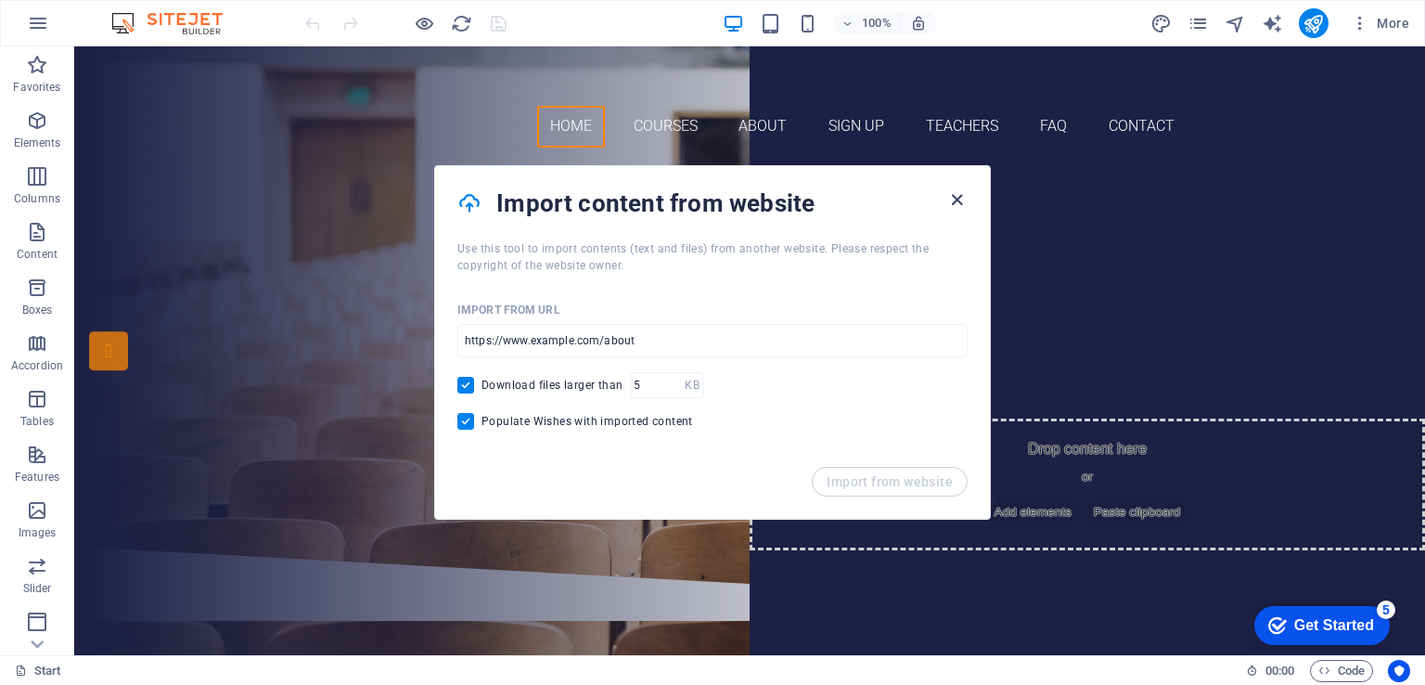
click at [959, 204] on icon "button" at bounding box center [956, 199] width 21 height 21
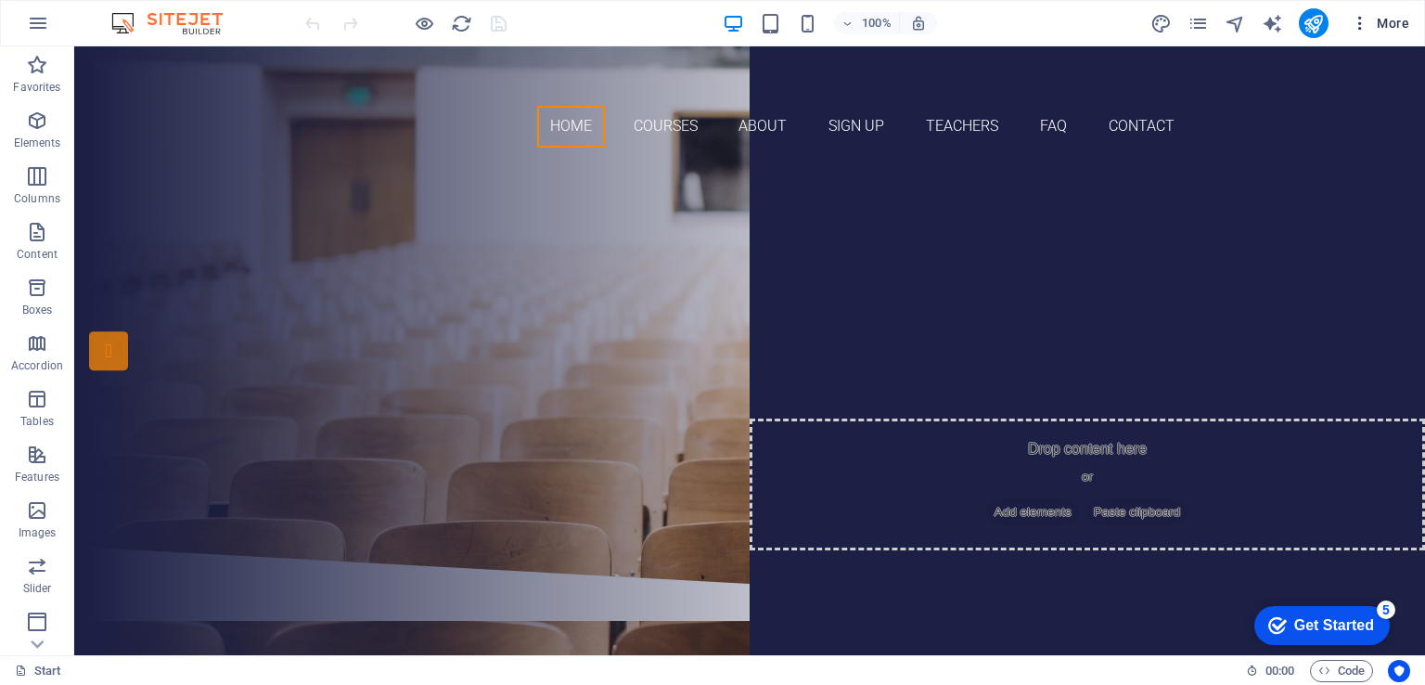
click at [1379, 16] on span "More" at bounding box center [1380, 23] width 58 height 19
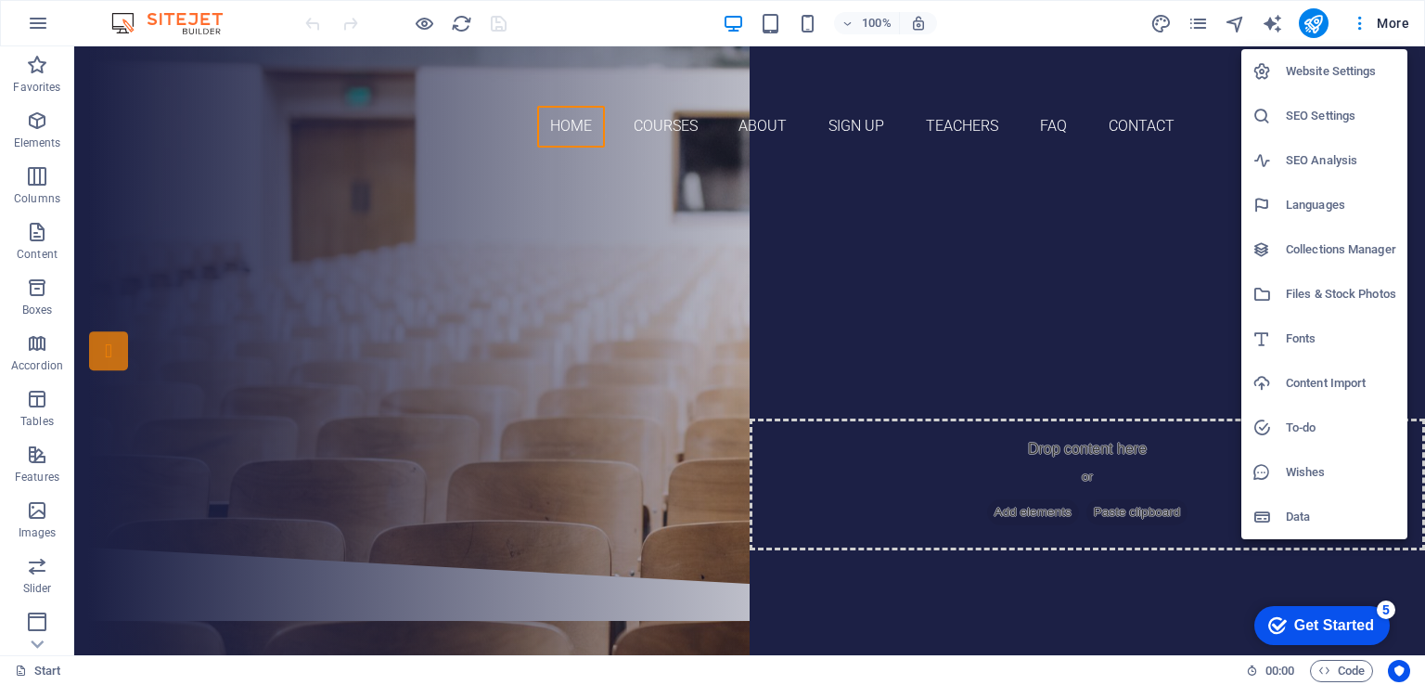
click at [663, 194] on div at bounding box center [712, 342] width 1425 height 685
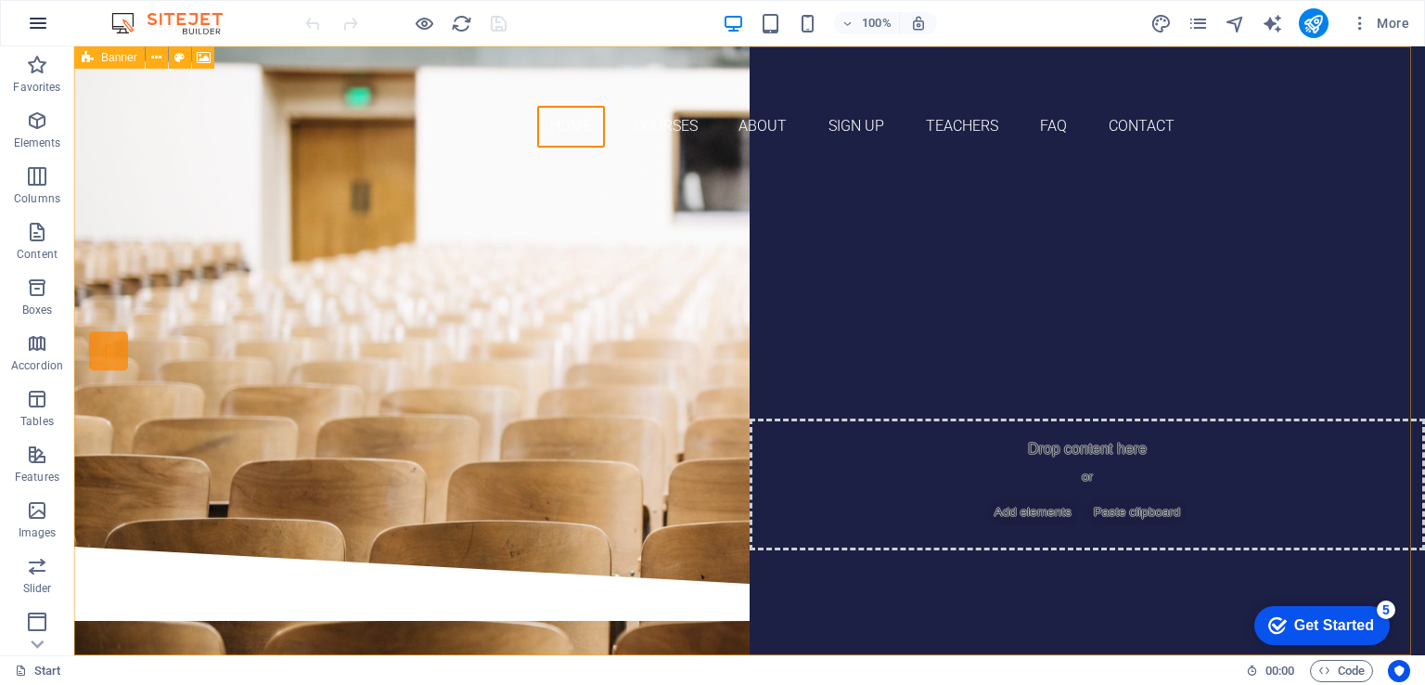
click at [39, 23] on icon "button" at bounding box center [38, 23] width 22 height 22
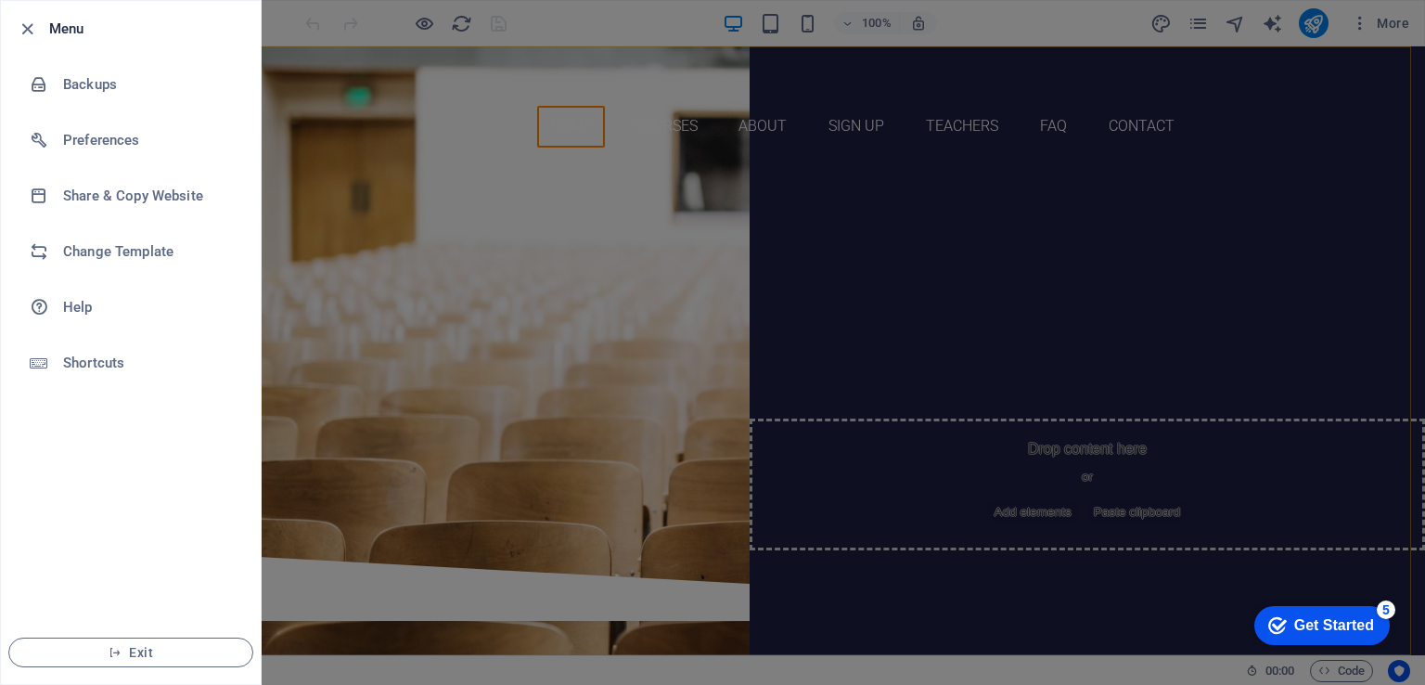
click at [454, 223] on div at bounding box center [712, 342] width 1425 height 685
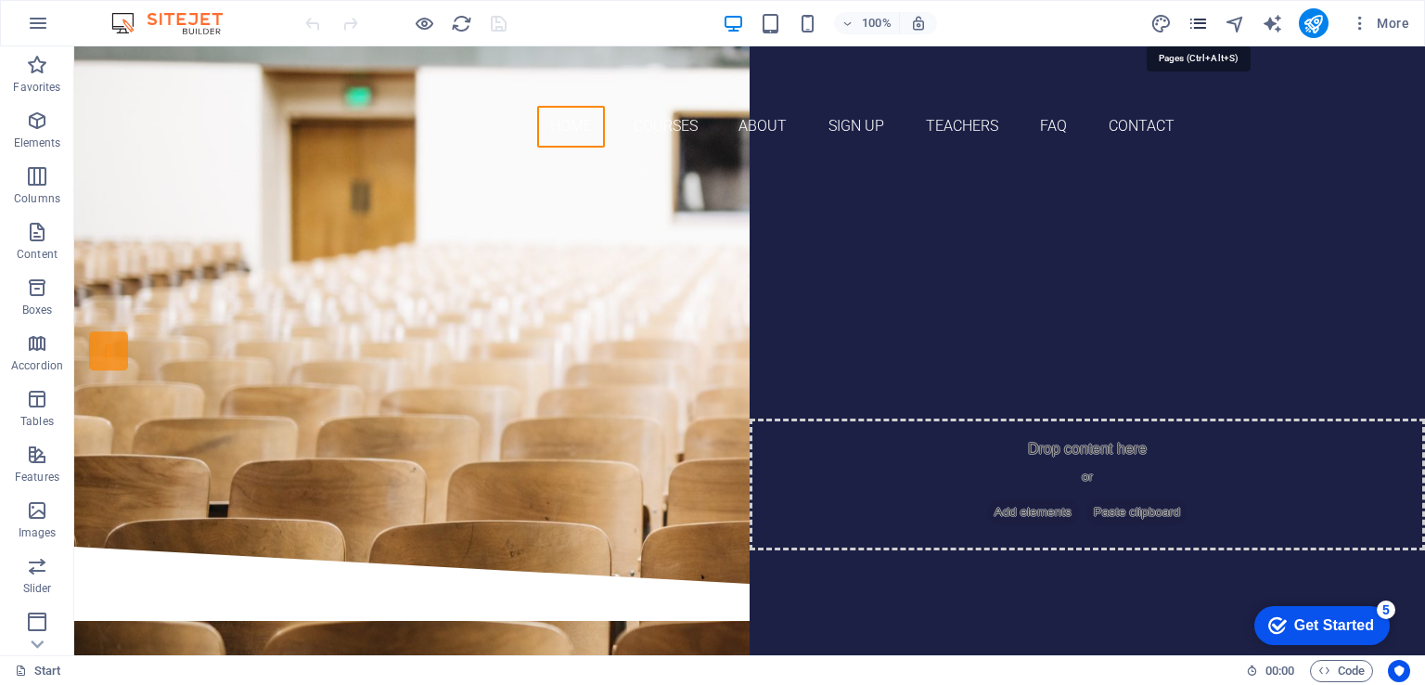
click at [1204, 18] on icon "pages" at bounding box center [1198, 23] width 21 height 21
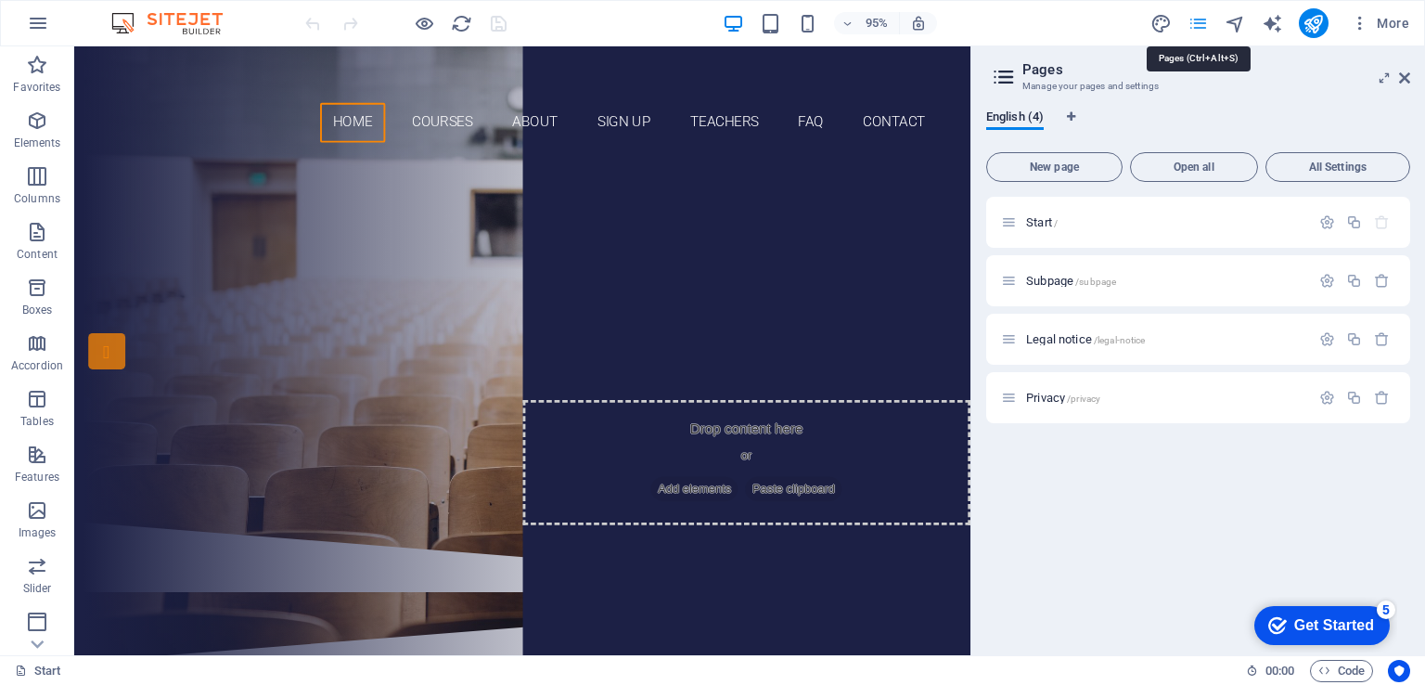
click at [1204, 18] on icon "pages" at bounding box center [1198, 23] width 21 height 21
click at [1399, 75] on icon at bounding box center [1404, 78] width 11 height 15
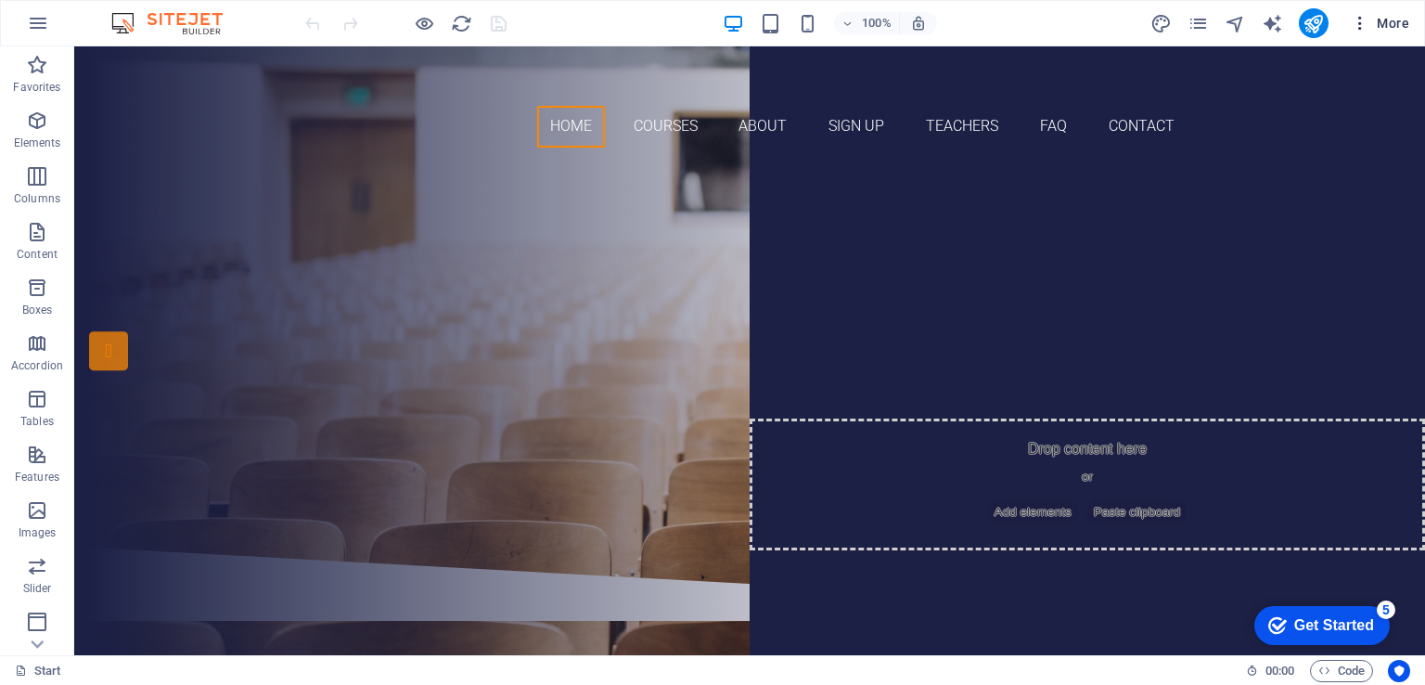
click at [1394, 27] on span "More" at bounding box center [1380, 23] width 58 height 19
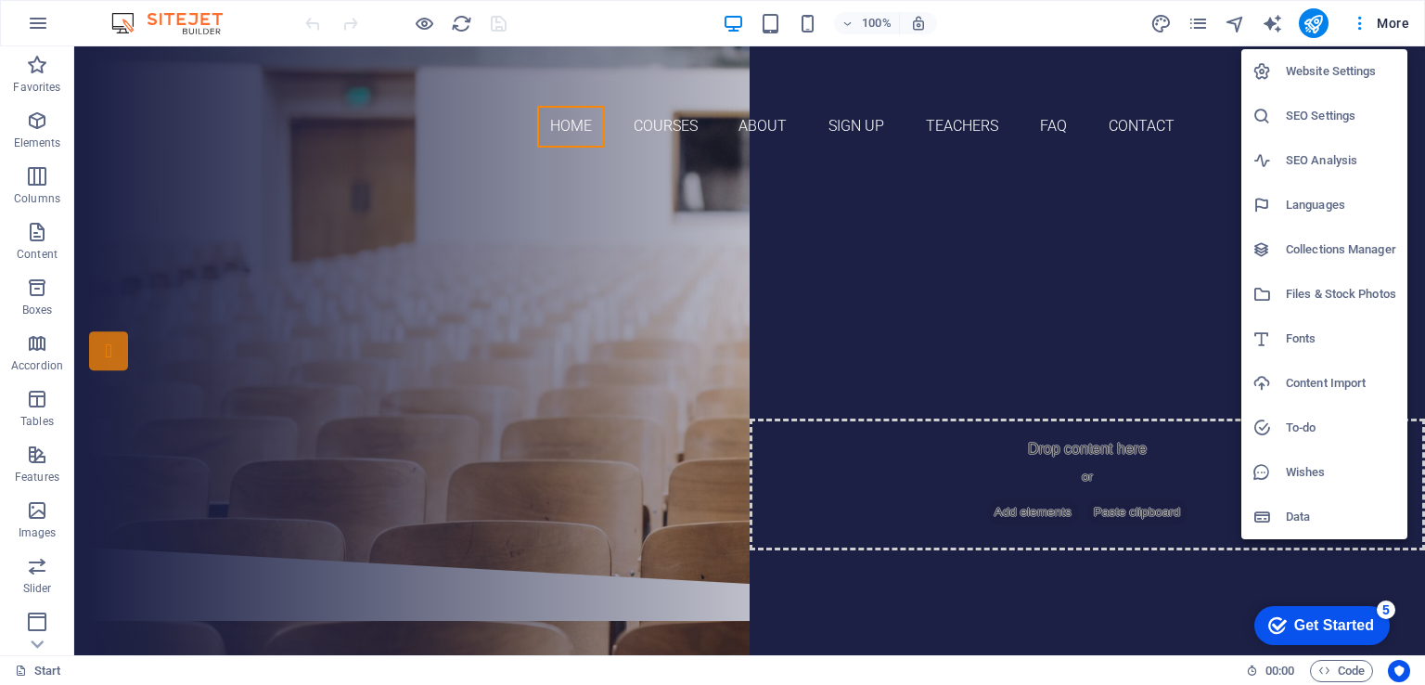
click at [1373, 68] on h6 "Website Settings" at bounding box center [1341, 71] width 110 height 22
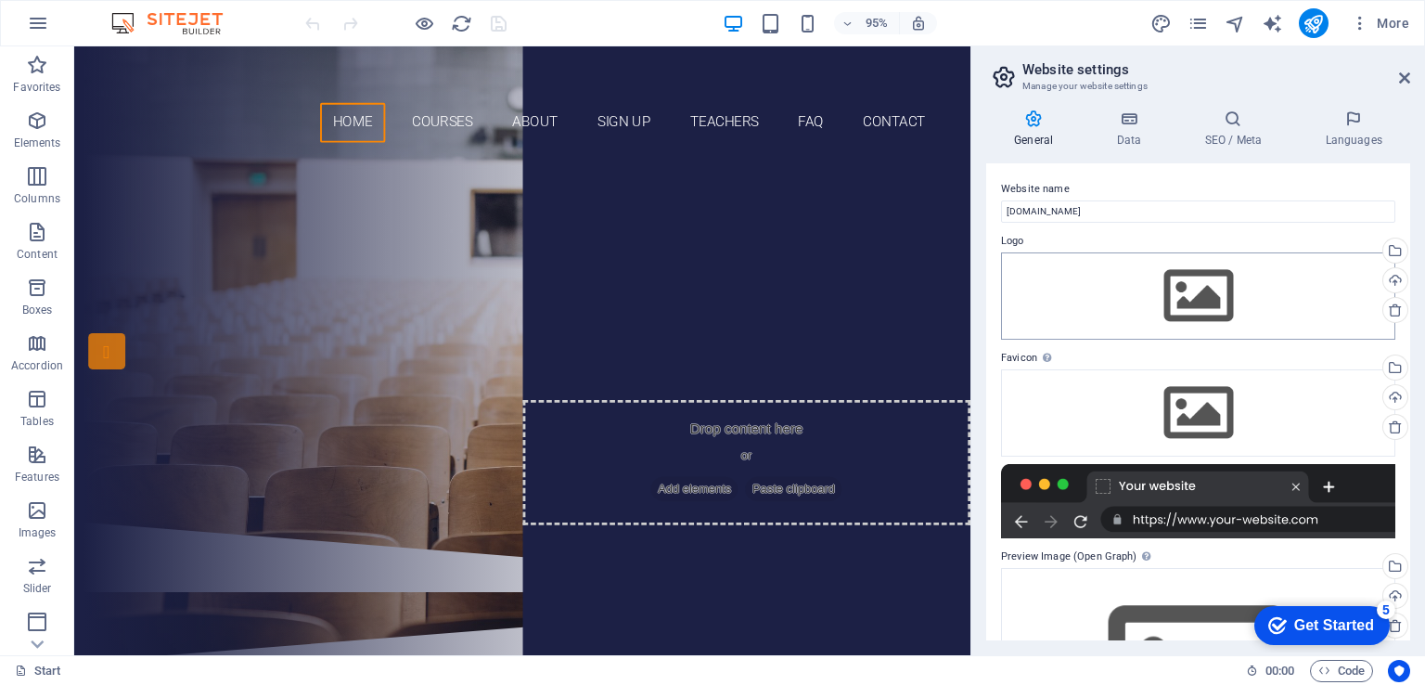
scroll to position [156, 0]
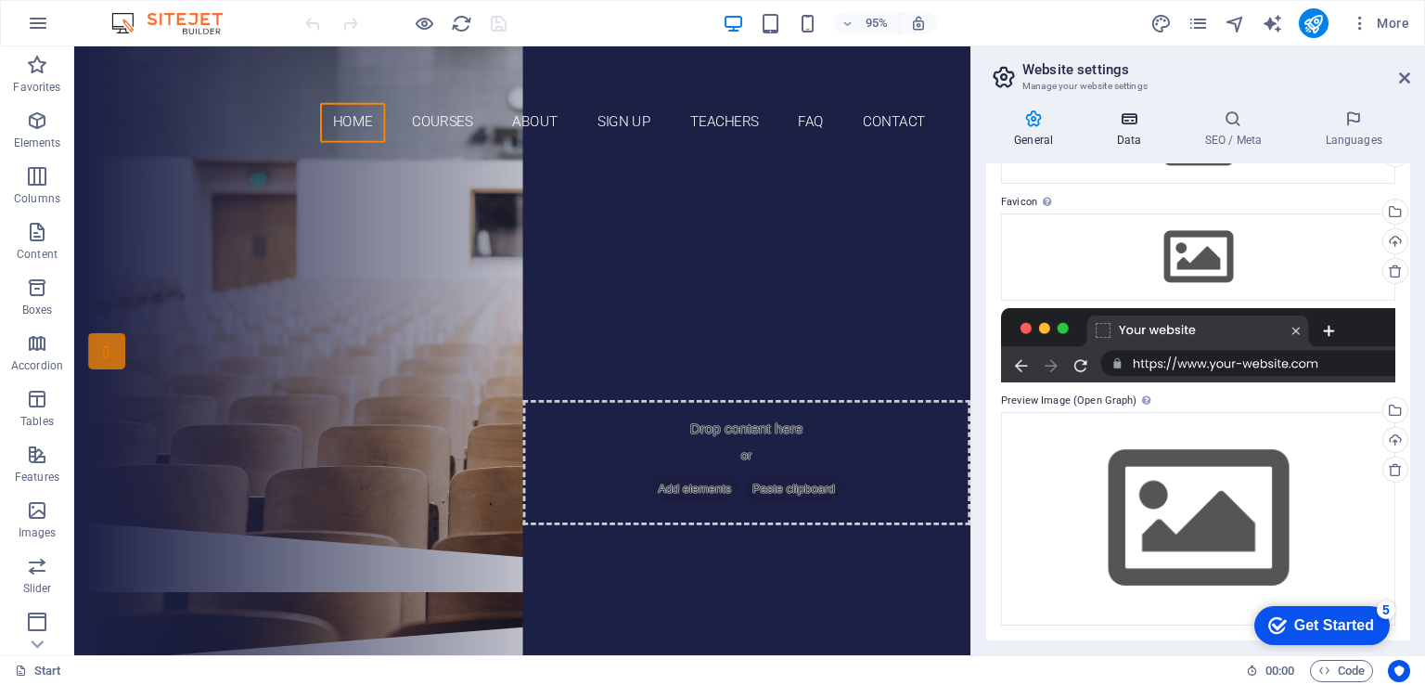
click at [1128, 131] on h4 "Data" at bounding box center [1132, 128] width 88 height 39
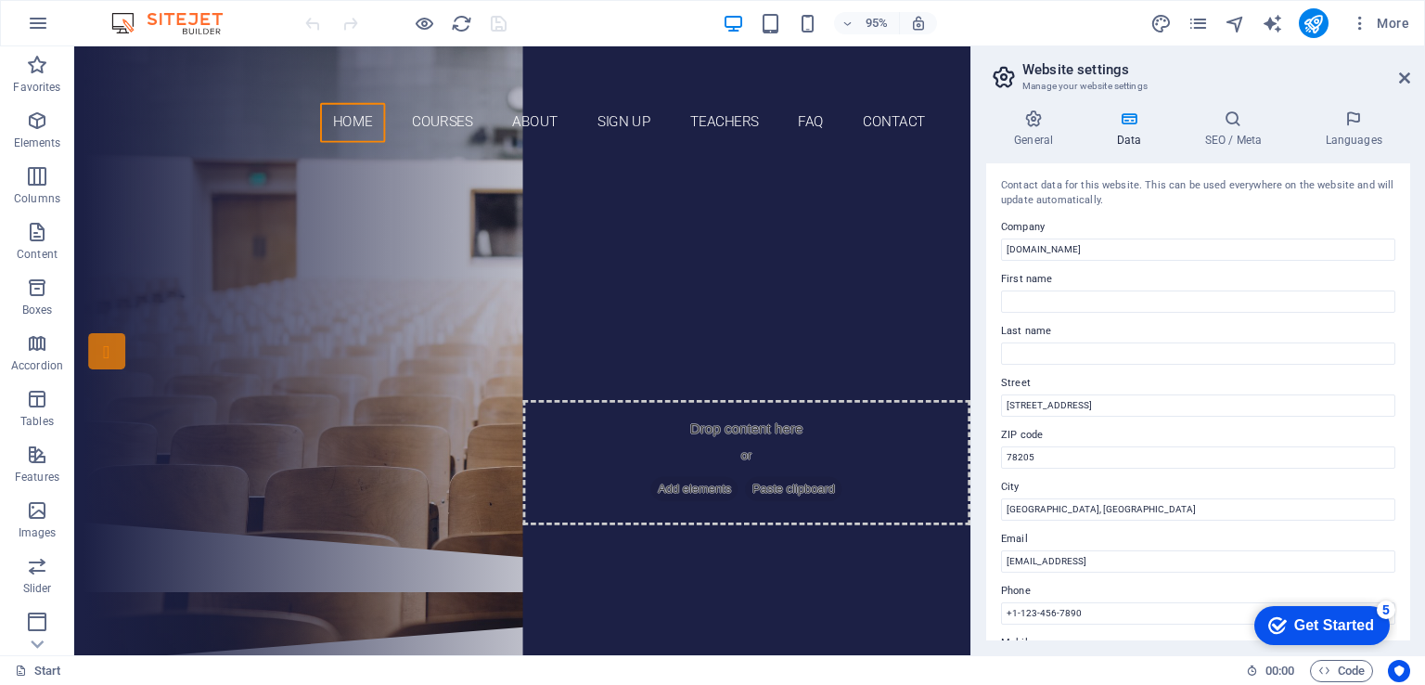
scroll to position [414, 0]
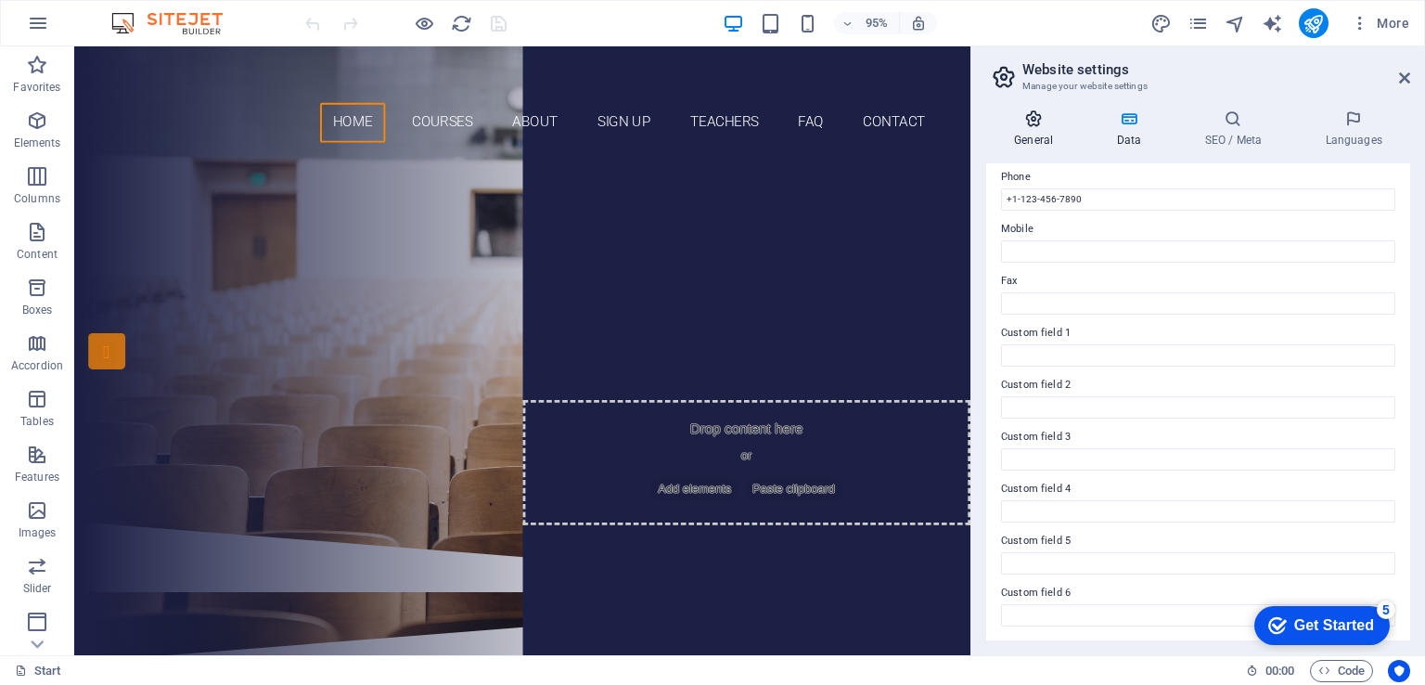
click at [1038, 123] on icon at bounding box center [1033, 118] width 95 height 19
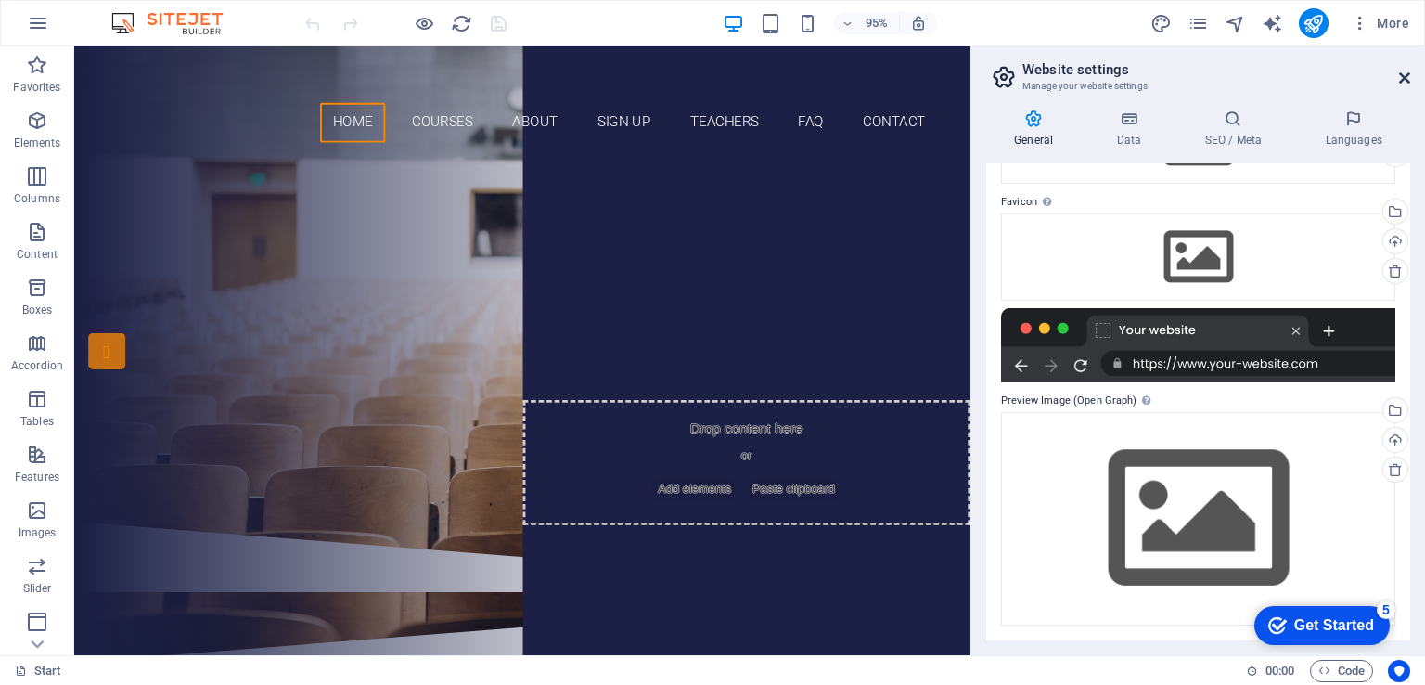
click at [1400, 73] on icon at bounding box center [1404, 78] width 11 height 15
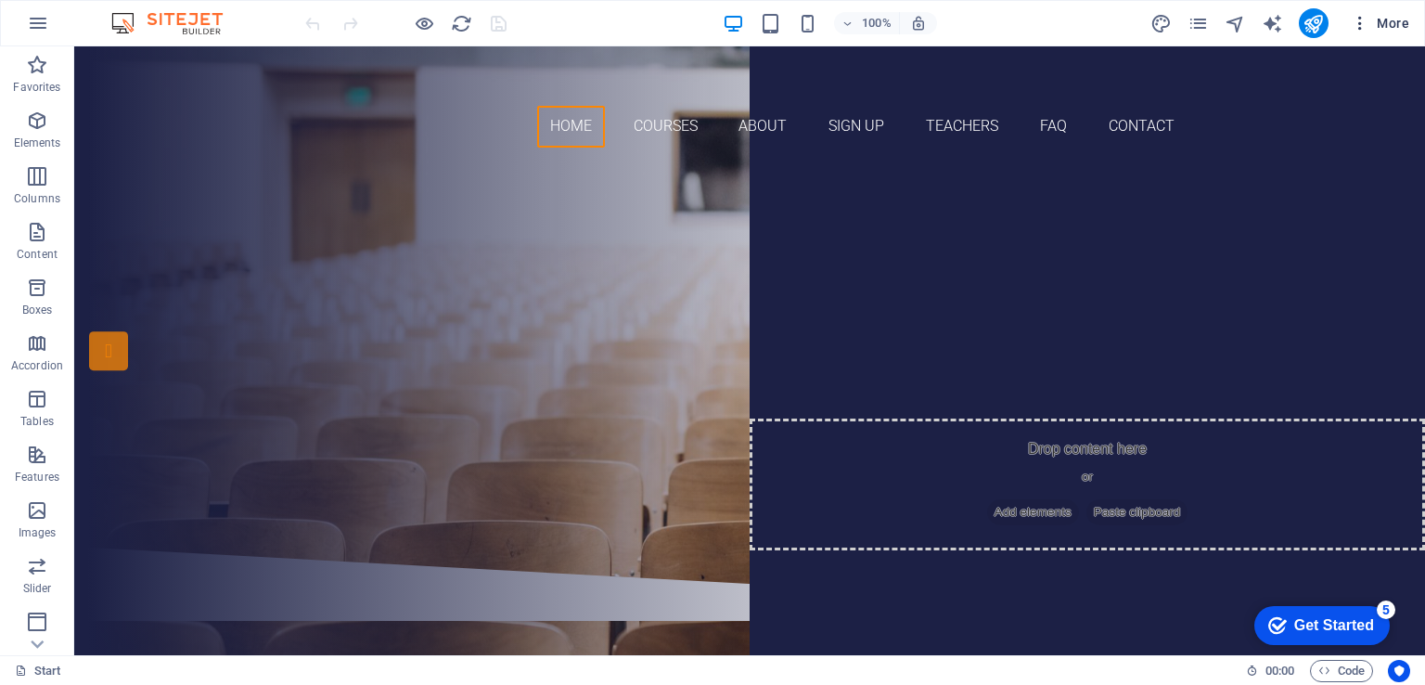
click at [1396, 32] on button "More" at bounding box center [1380, 23] width 73 height 30
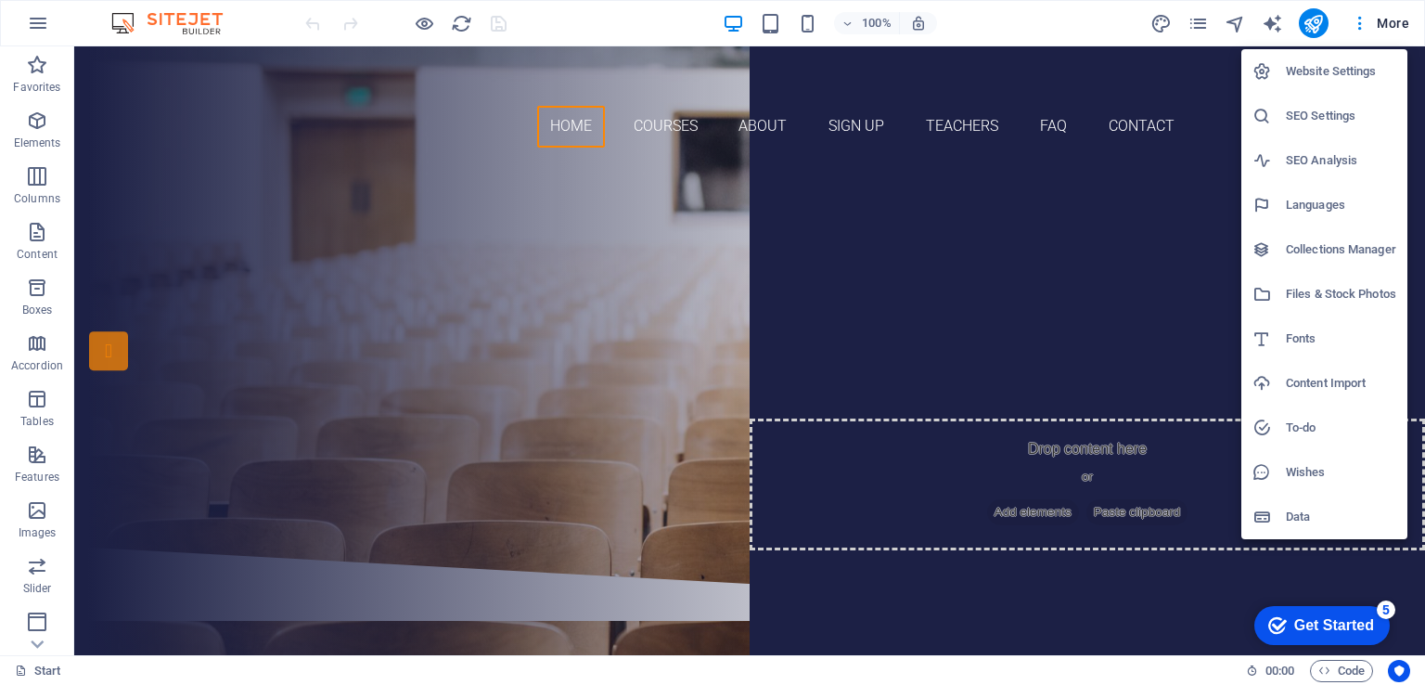
click at [1321, 378] on h6 "Content Import" at bounding box center [1341, 383] width 110 height 22
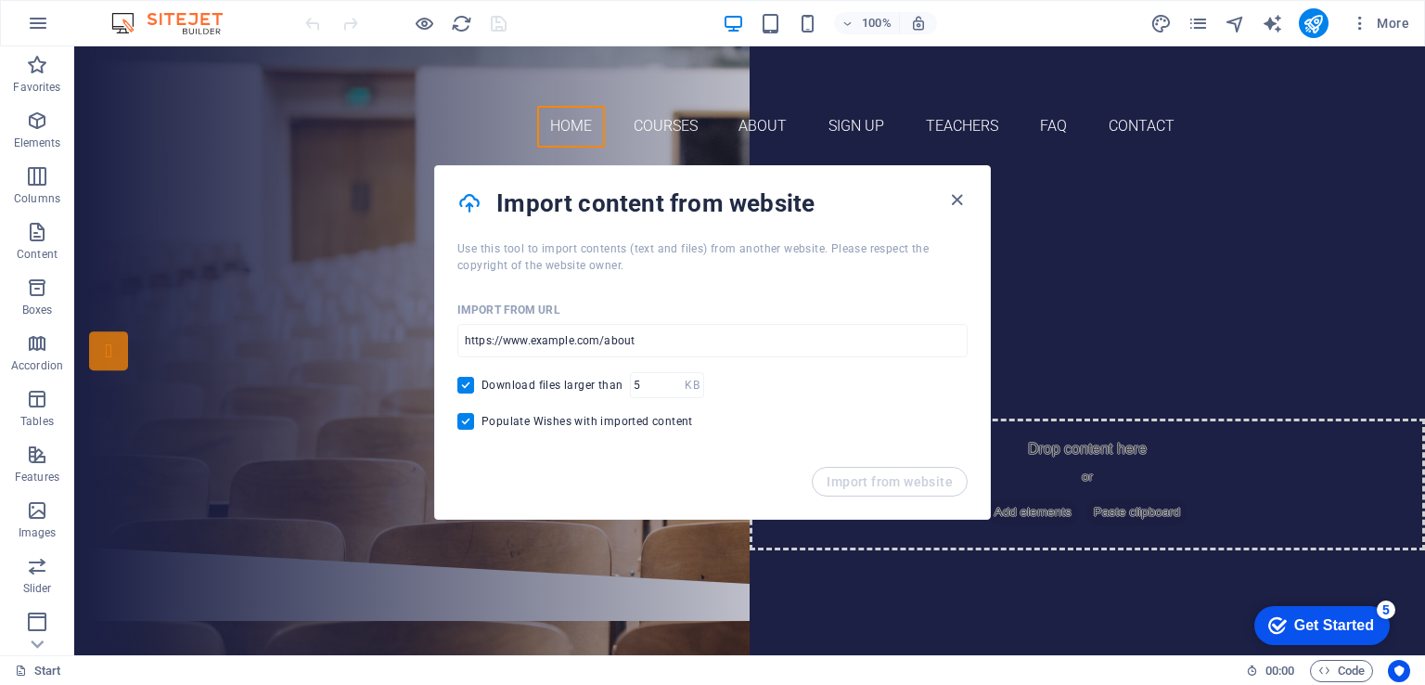
click at [940, 183] on div "Import content from website" at bounding box center [712, 203] width 555 height 74
click at [960, 197] on icon "button" at bounding box center [956, 199] width 21 height 21
